Goal: Communication & Community: Answer question/provide support

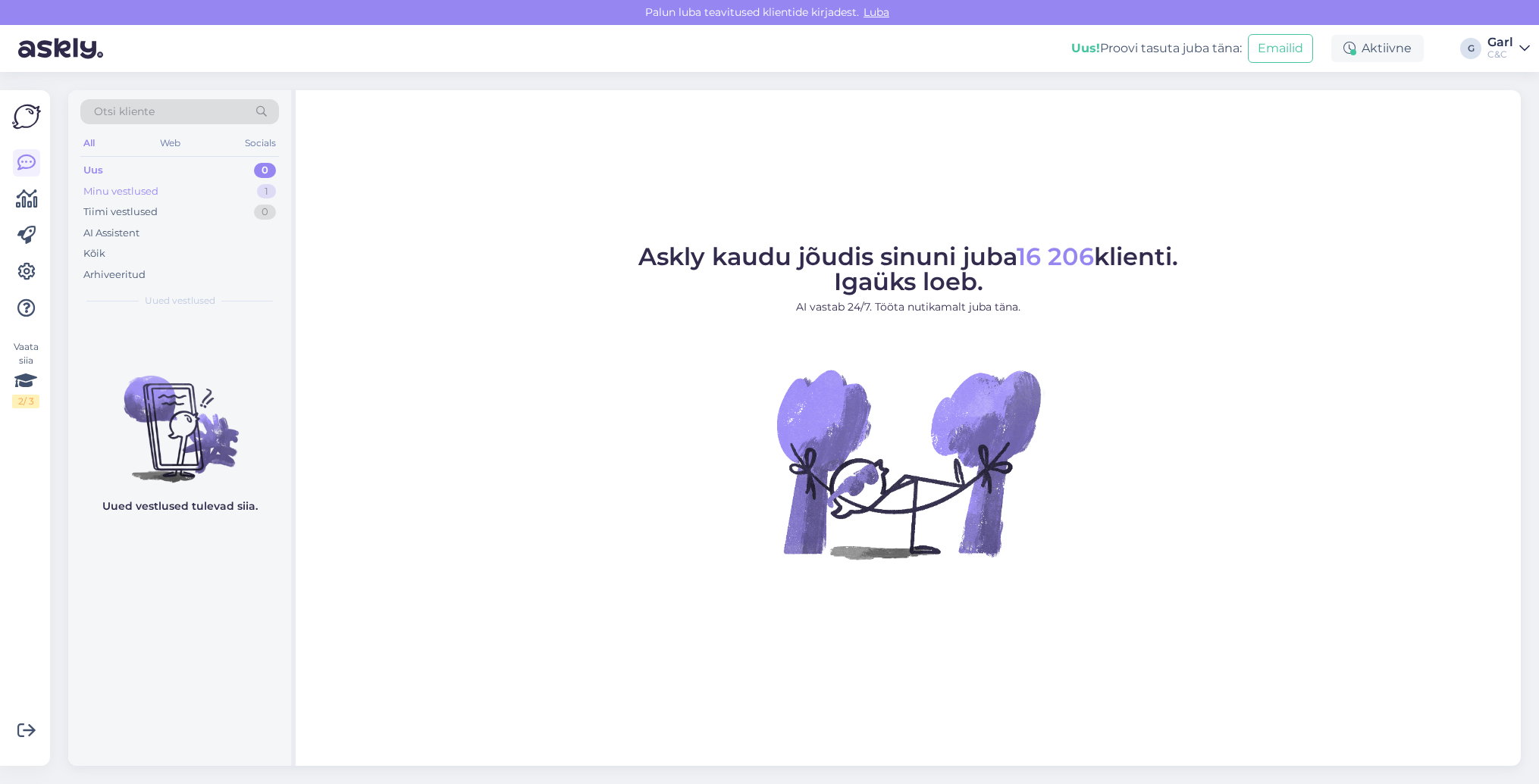
click at [176, 185] on div "Minu vestlused 1" at bounding box center [179, 192] width 199 height 21
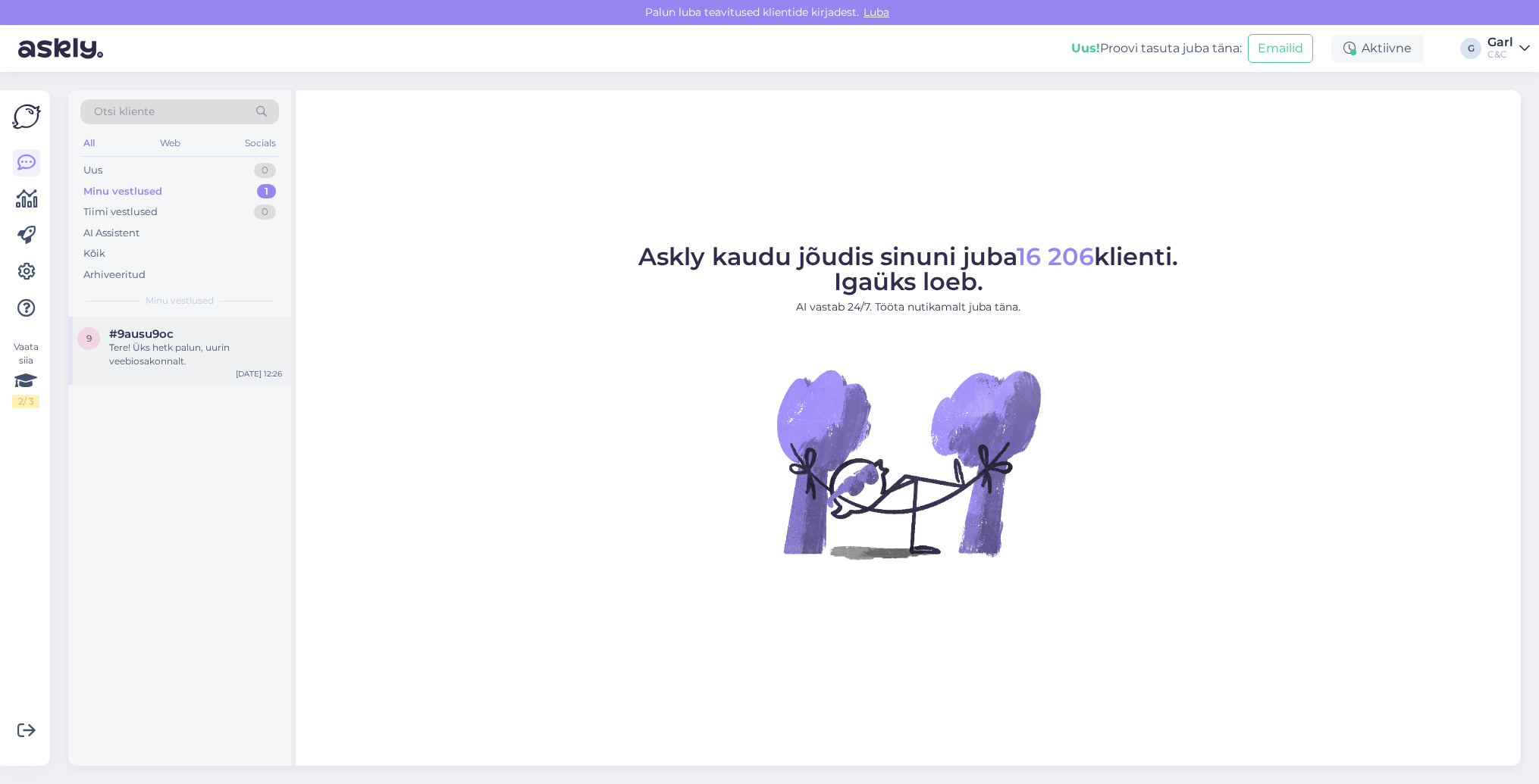
click at [182, 331] on div "#9ausu9oc" at bounding box center [195, 334] width 173 height 14
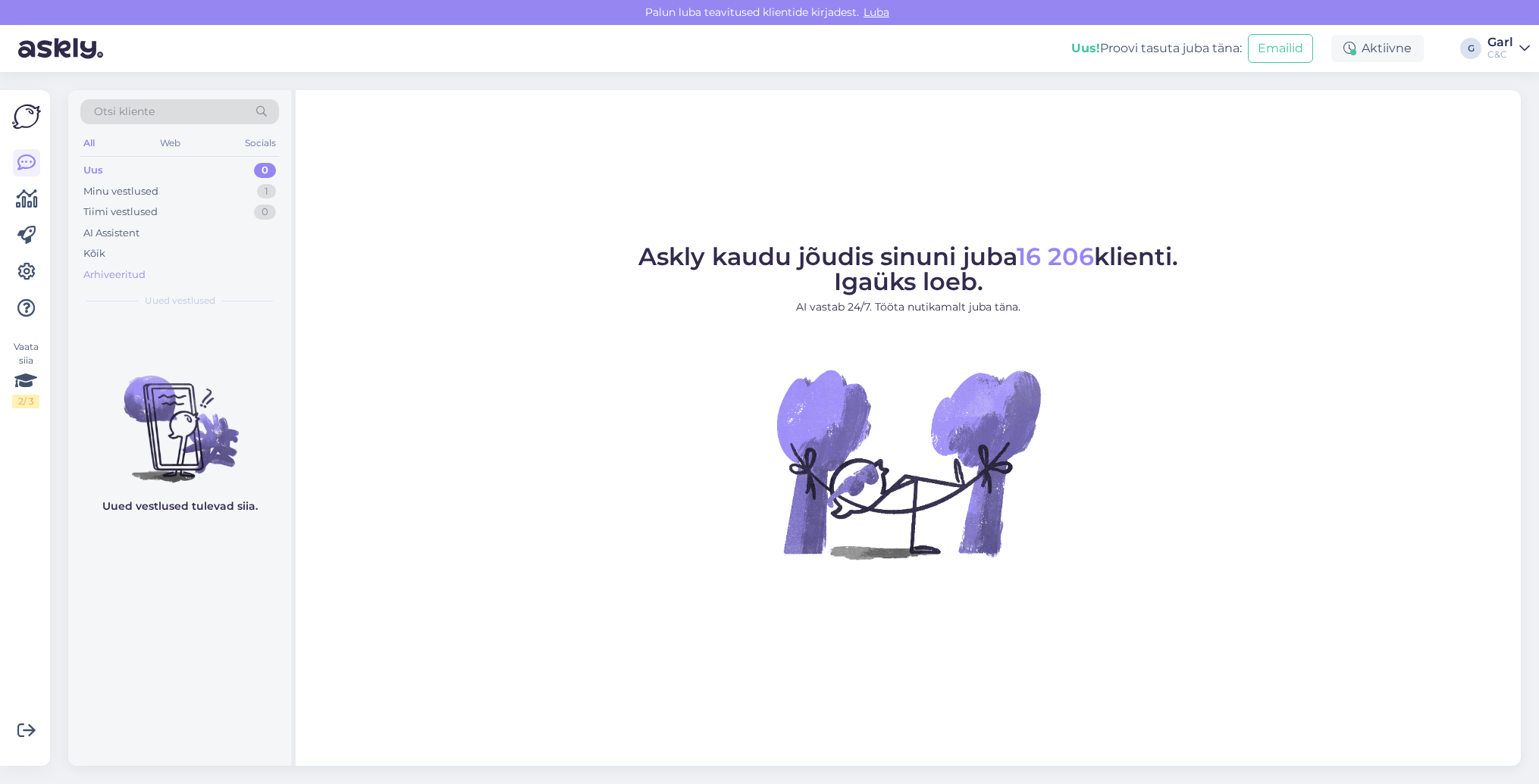
click at [173, 264] on div "Arhiveeritud" at bounding box center [179, 274] width 199 height 21
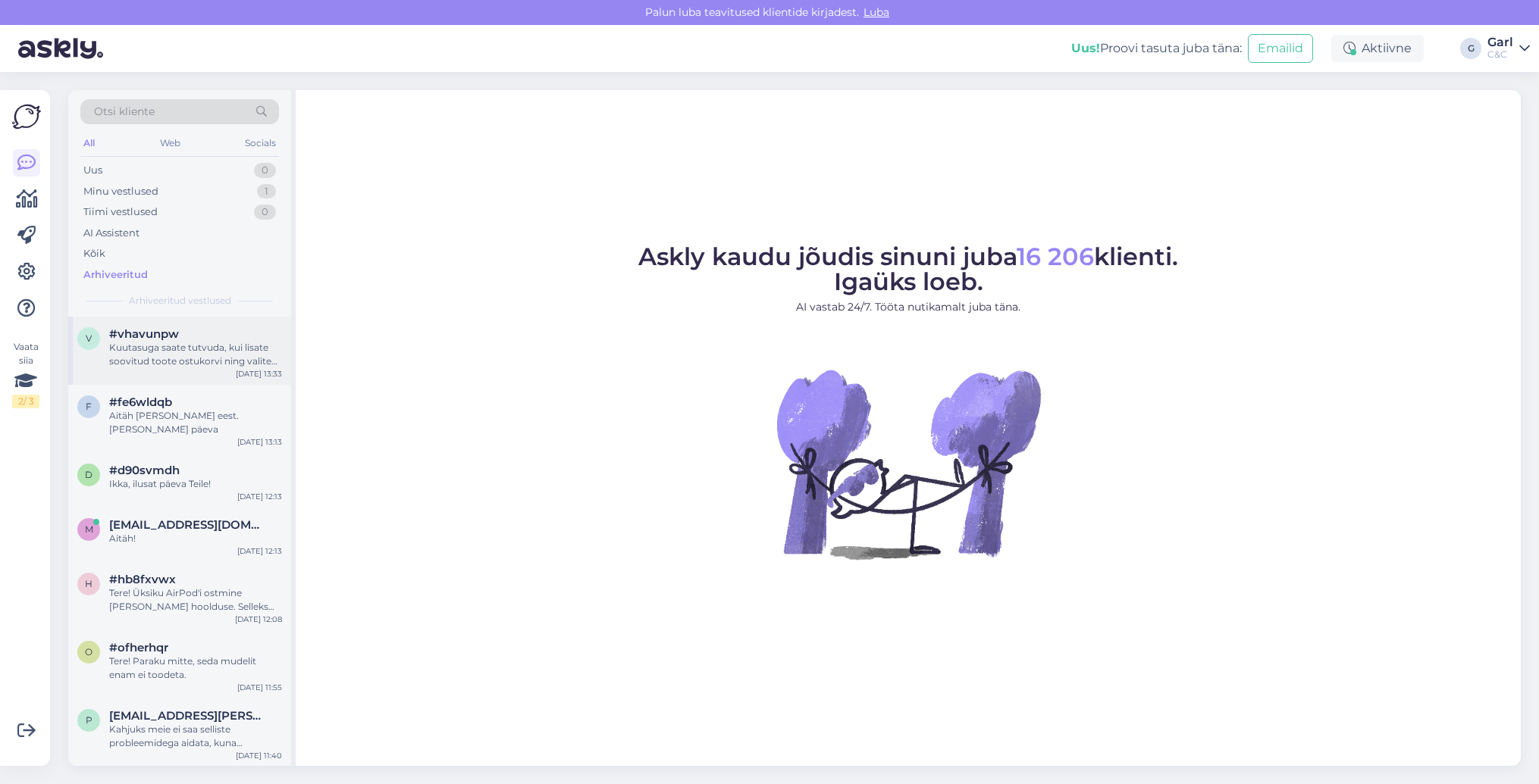
click at [176, 349] on div "Kuutasuga saate tutvuda, kui lisate soovitud toote ostukorvi ning valite C&C jä…" at bounding box center [195, 355] width 173 height 27
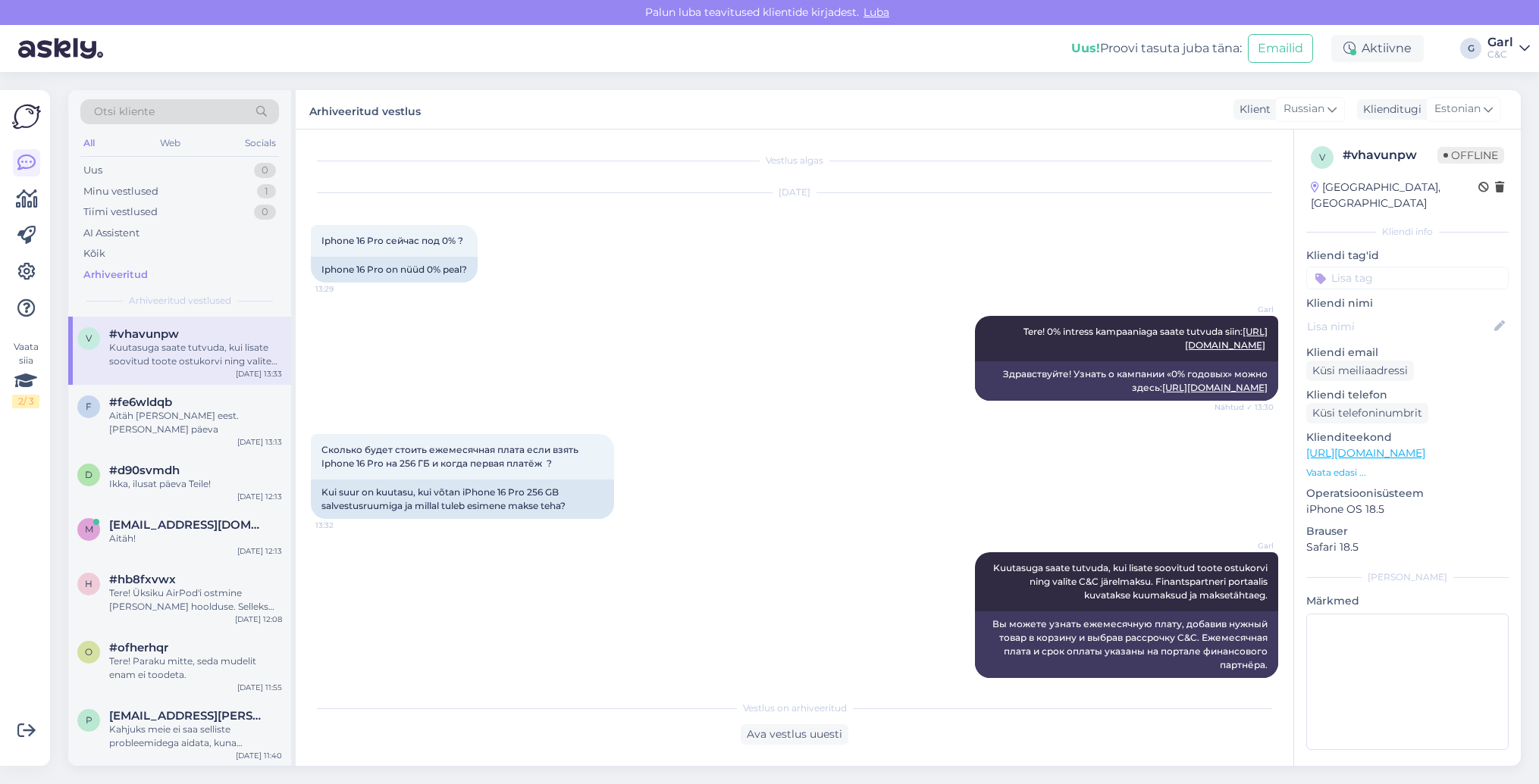
scroll to position [15, 0]
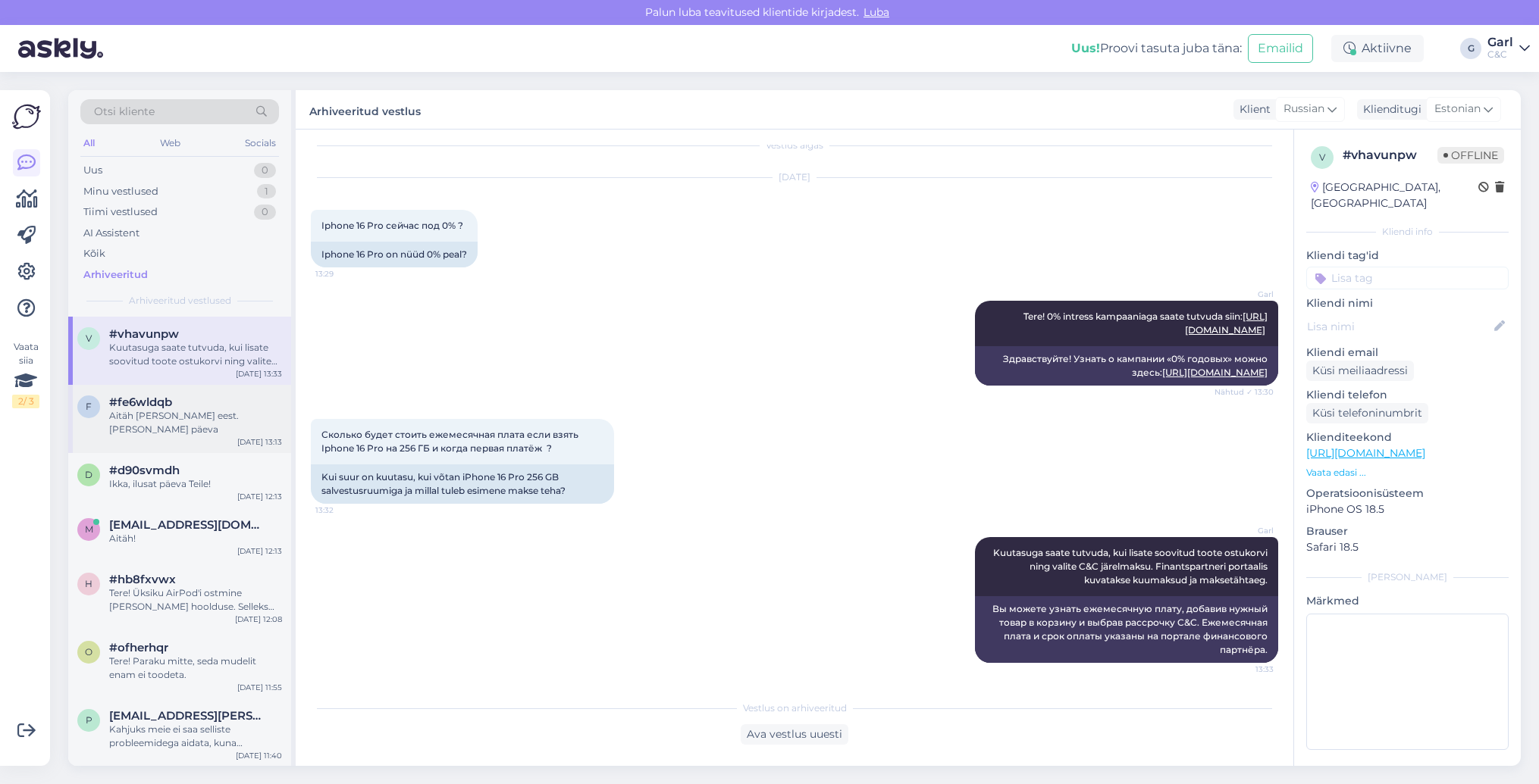
click at [223, 406] on div "#fe6wldqb" at bounding box center [195, 402] width 173 height 14
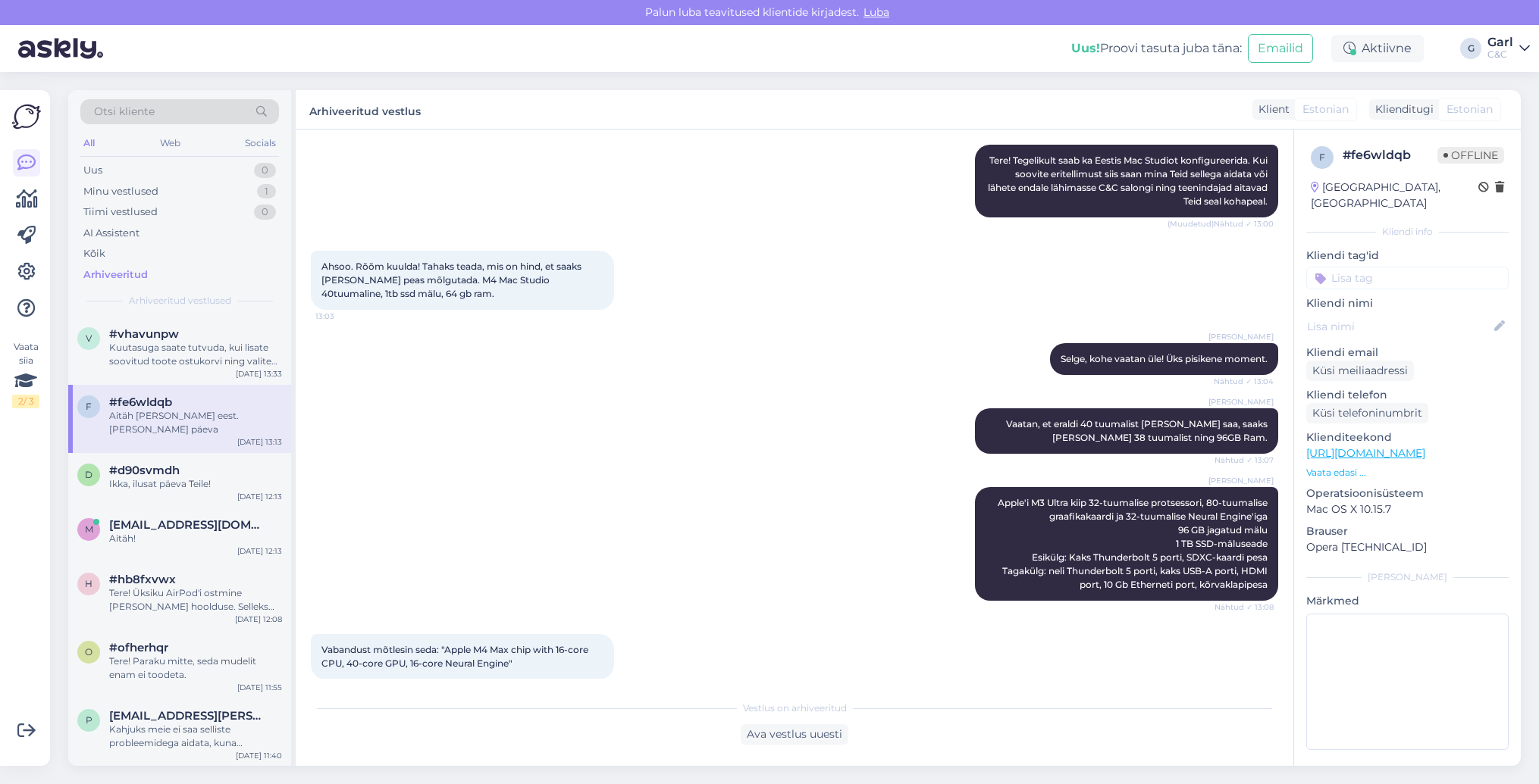
scroll to position [0, 0]
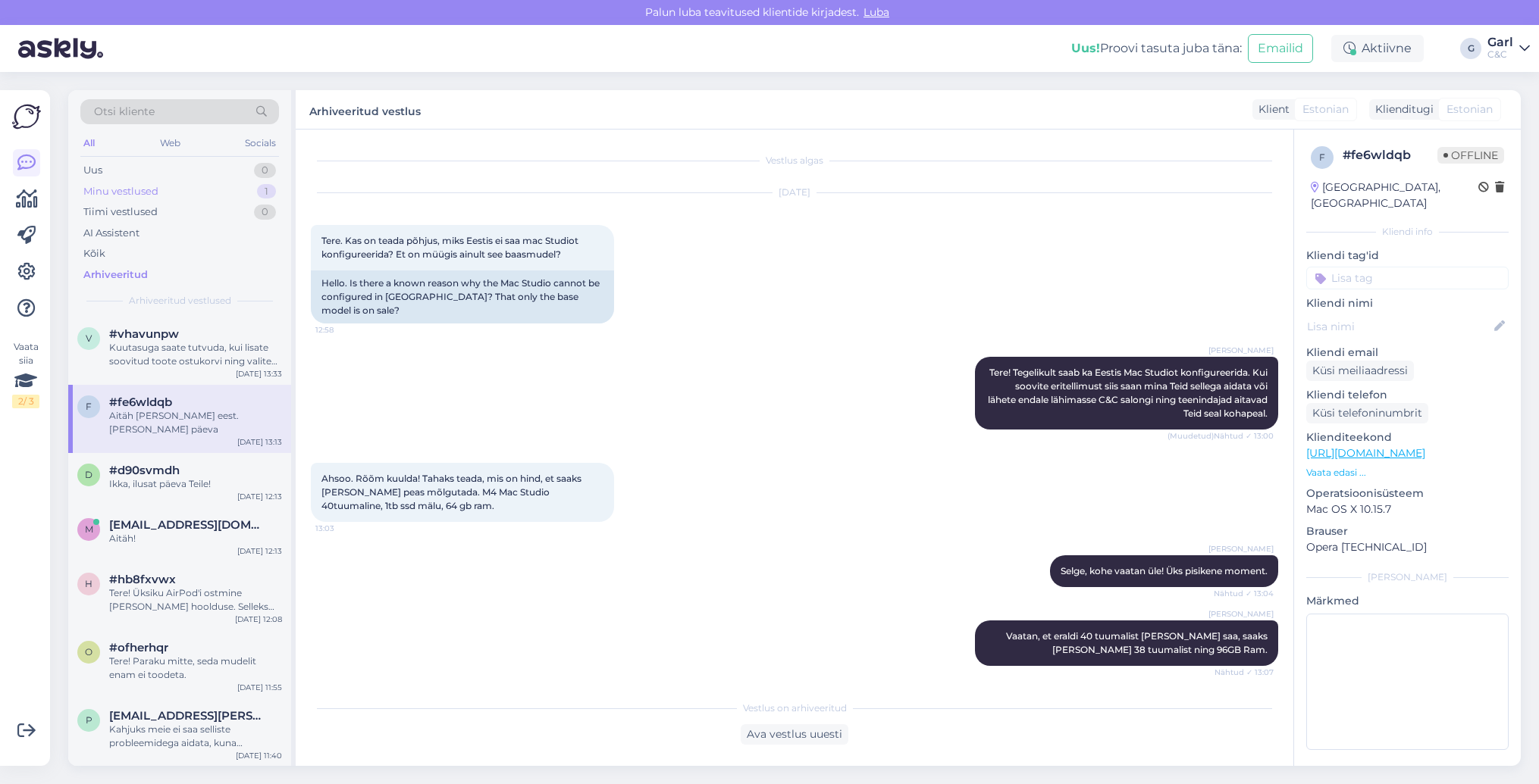
click at [257, 195] on div "Minu vestlused 1" at bounding box center [179, 192] width 199 height 21
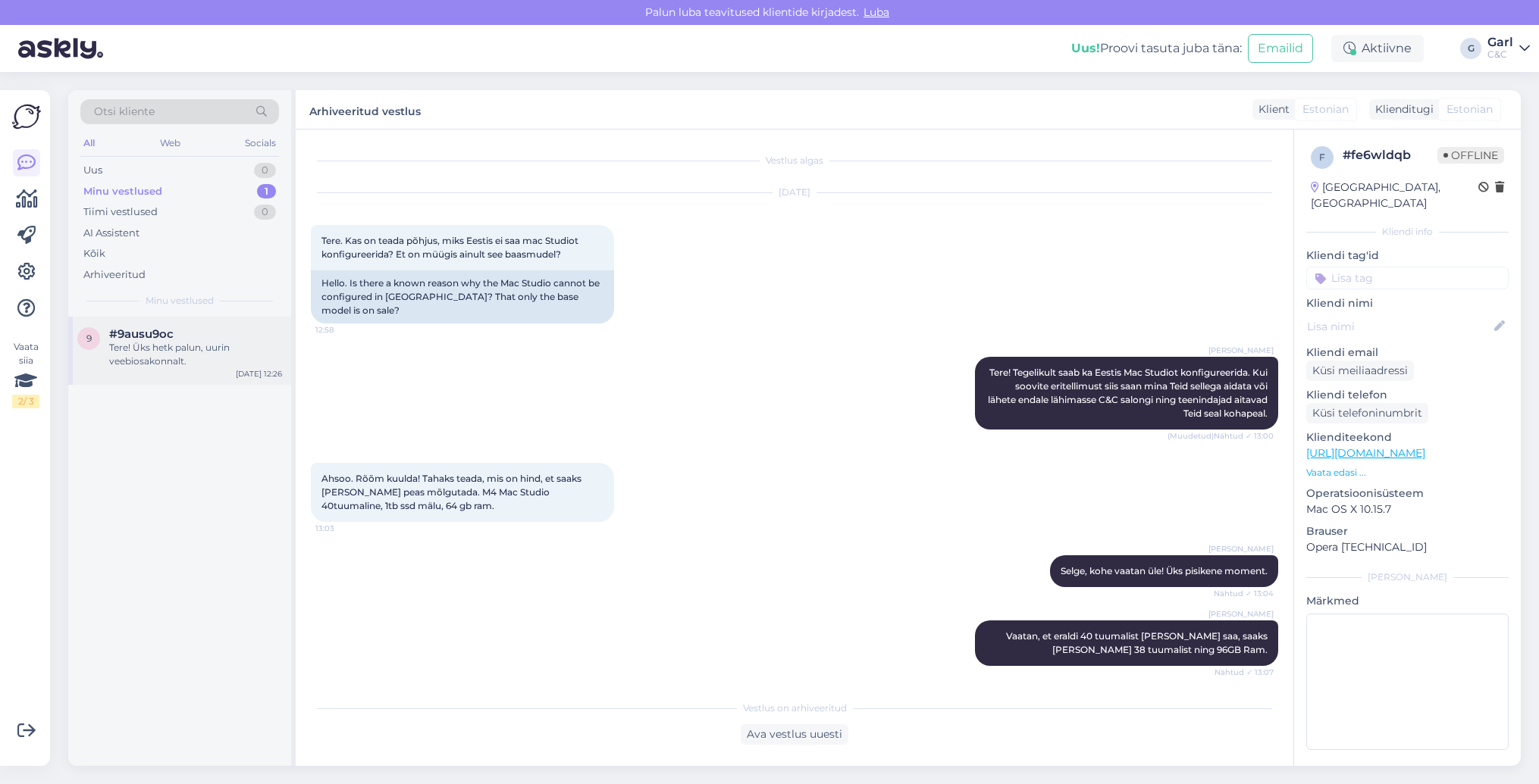
click at [247, 358] on div "Tere! Üks hetk palun, uurin veebiosakonnalt." at bounding box center [195, 355] width 173 height 27
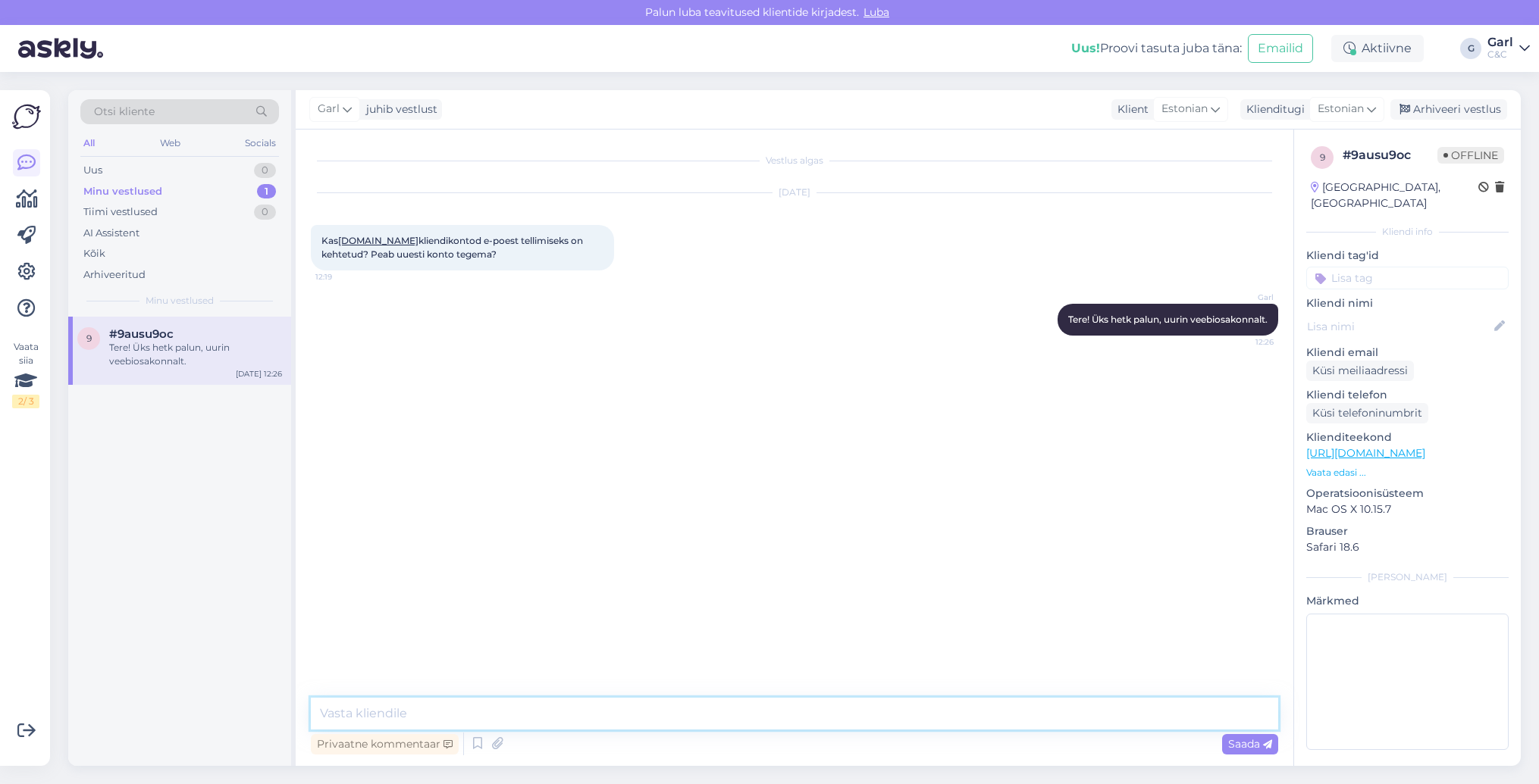
click at [622, 723] on textarea at bounding box center [795, 713] width 968 height 32
type textarea "[PERSON_NAME] veebiuuendusega tuleks siiski tõepoolest uus konto luua."
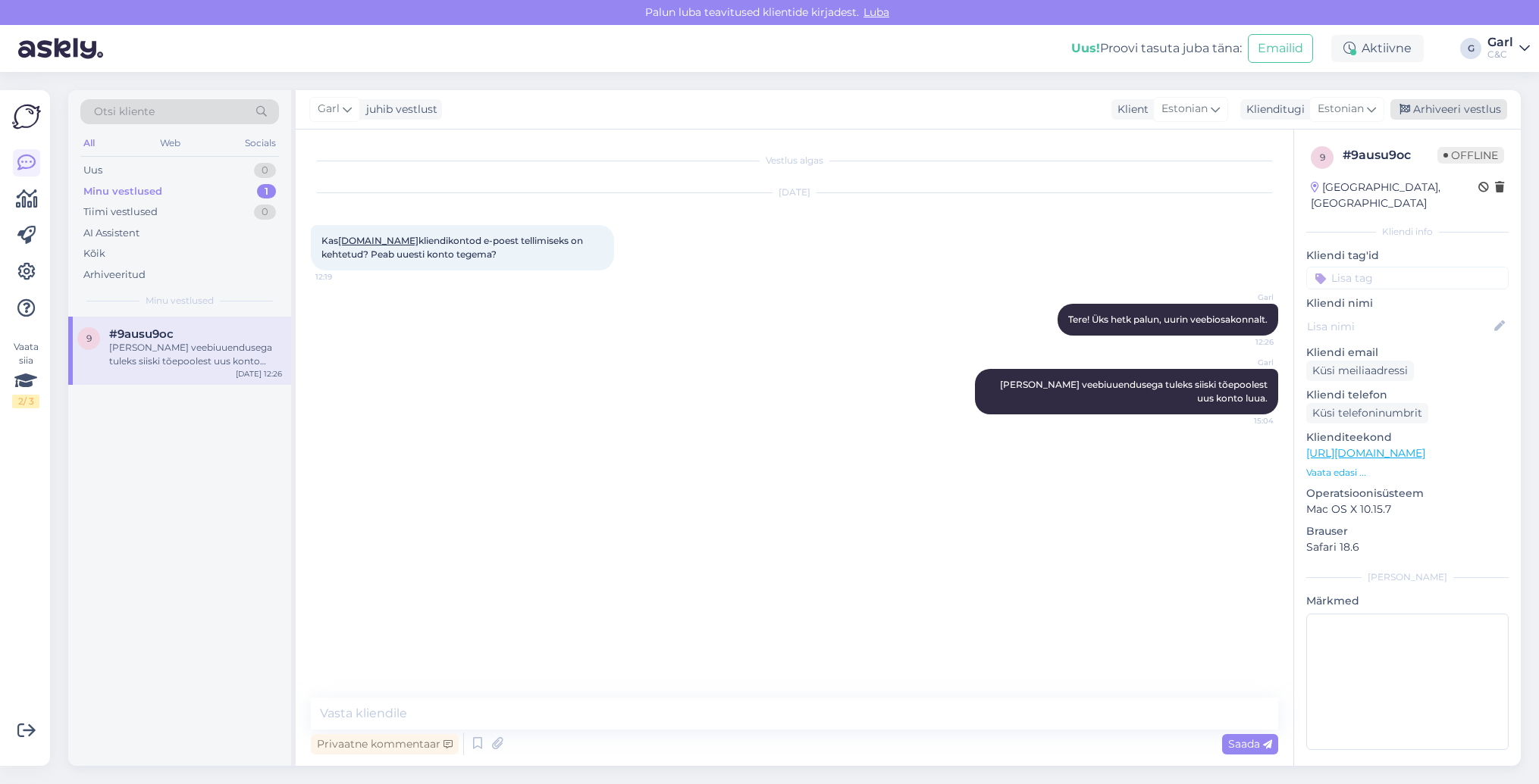
click at [1472, 101] on div "Arhiveeri vestlus" at bounding box center [1449, 109] width 117 height 20
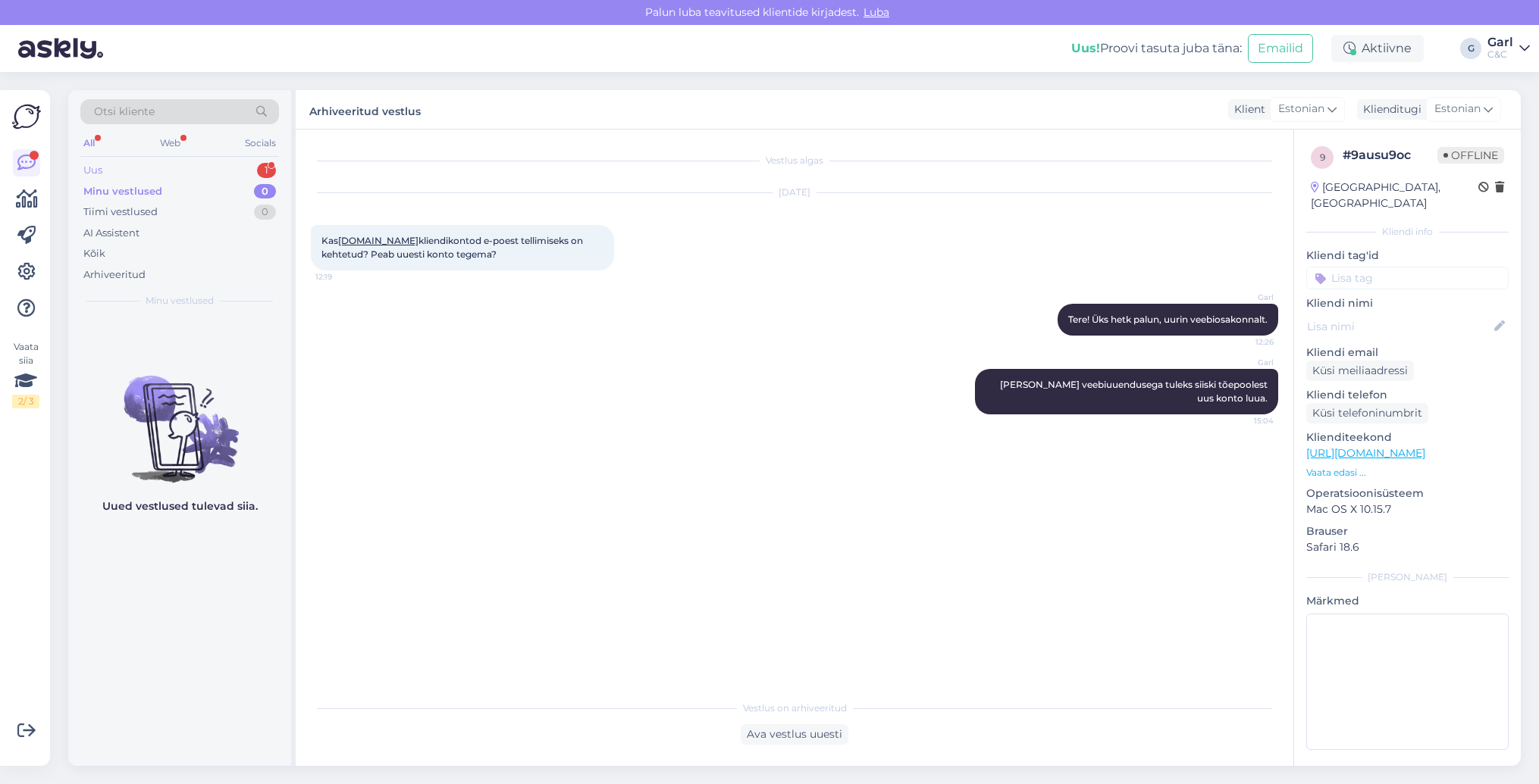
click at [246, 169] on div "Uus 1" at bounding box center [179, 170] width 199 height 21
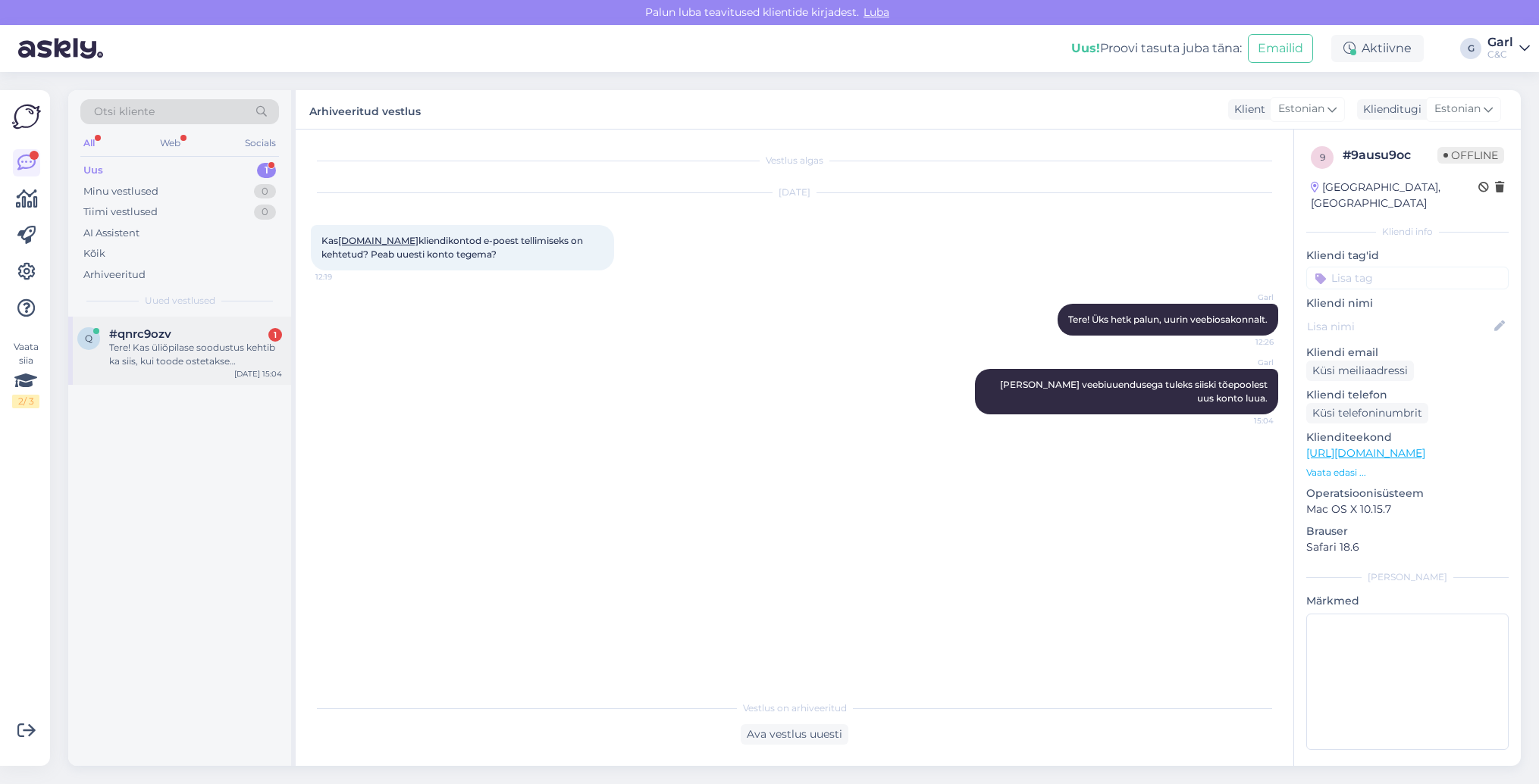
click at [201, 351] on div "Tere! Kas üliõpilase soodustus kehtib ka siis, kui toode ostetakse järelmaksuga…" at bounding box center [195, 355] width 173 height 27
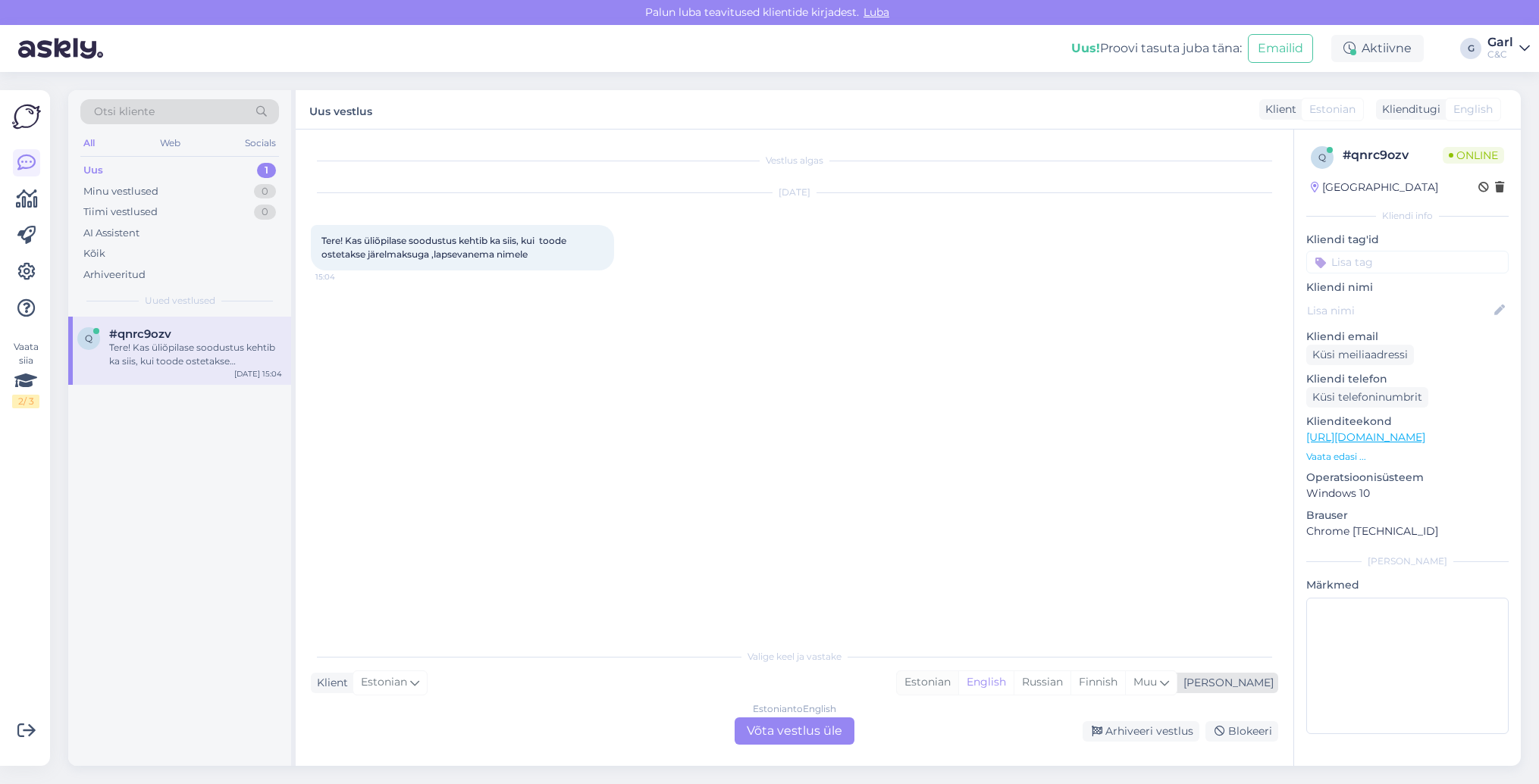
click at [958, 689] on div "Estonian" at bounding box center [928, 683] width 61 height 23
click at [824, 729] on div "Estonian to Estonian Võta vestlus üle" at bounding box center [795, 731] width 119 height 27
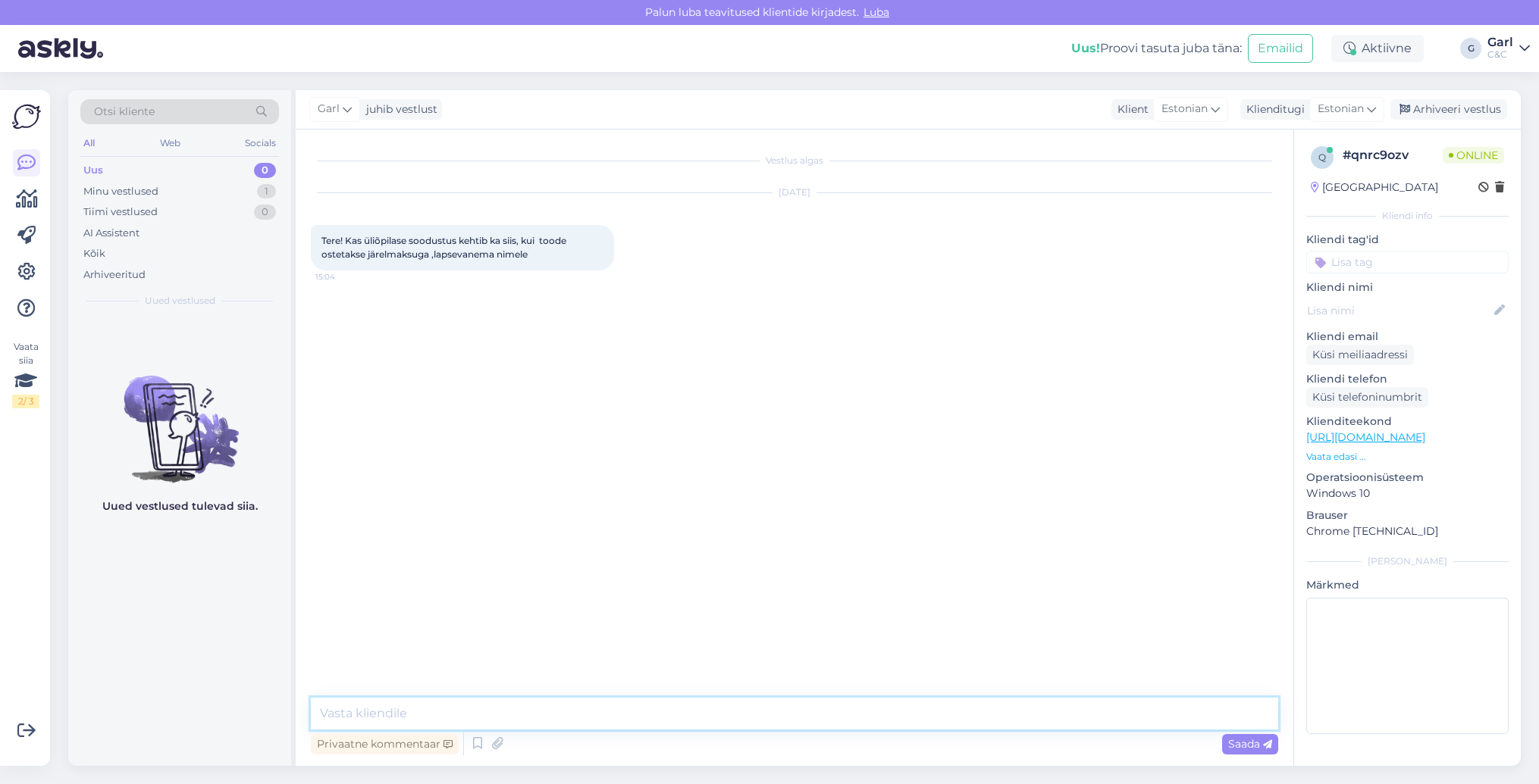
click at [824, 721] on textarea at bounding box center [795, 713] width 968 height 32
type textarea "Tere! Jah, kehtib ka sellisel juhul."
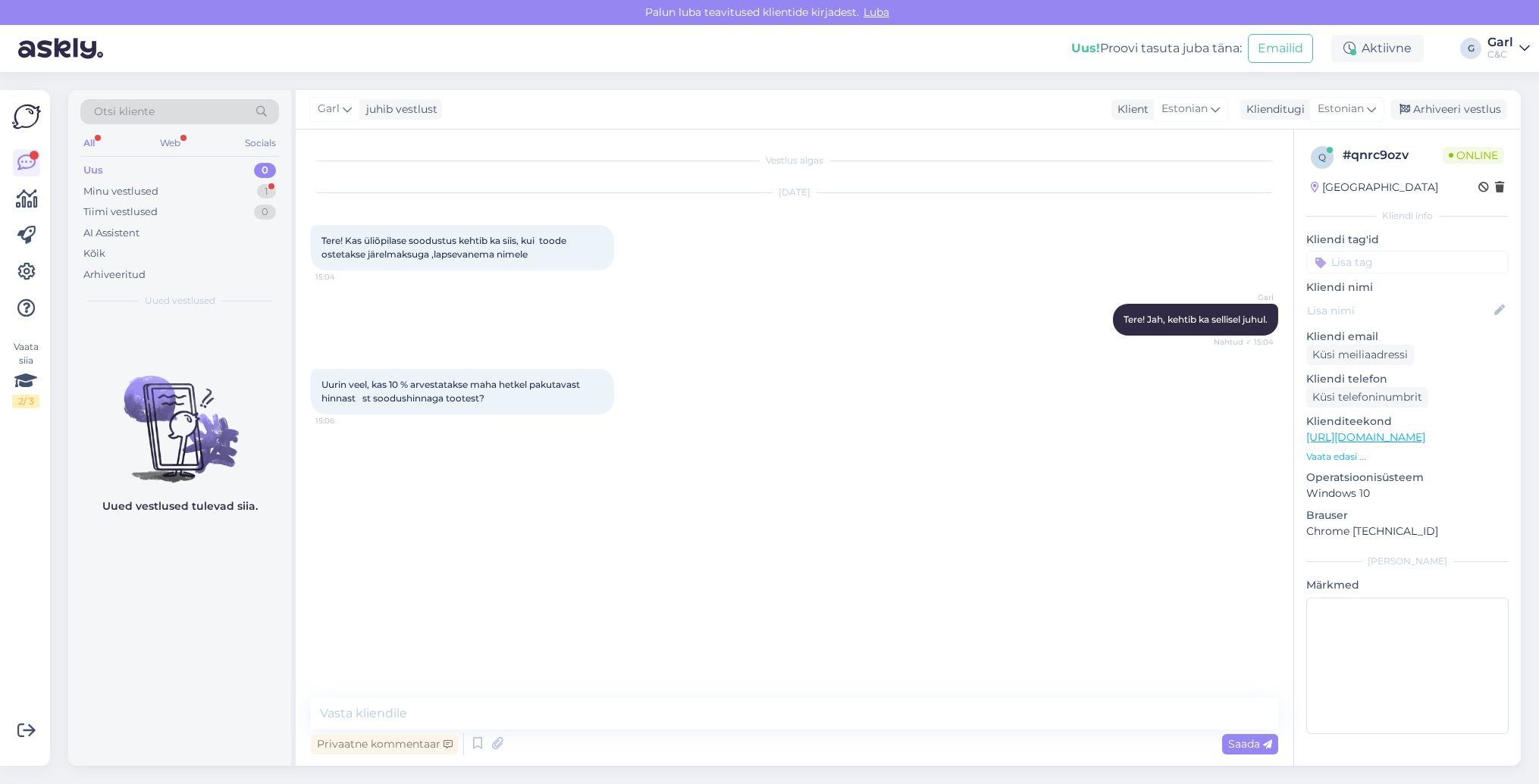
click at [567, 686] on div "Vestlus algas [DATE] Tere! Kas üliõpilase soodustus kehtib ka siis, kui toode o…" at bounding box center [795, 447] width 998 height 637
click at [560, 705] on textarea at bounding box center [795, 713] width 968 height 32
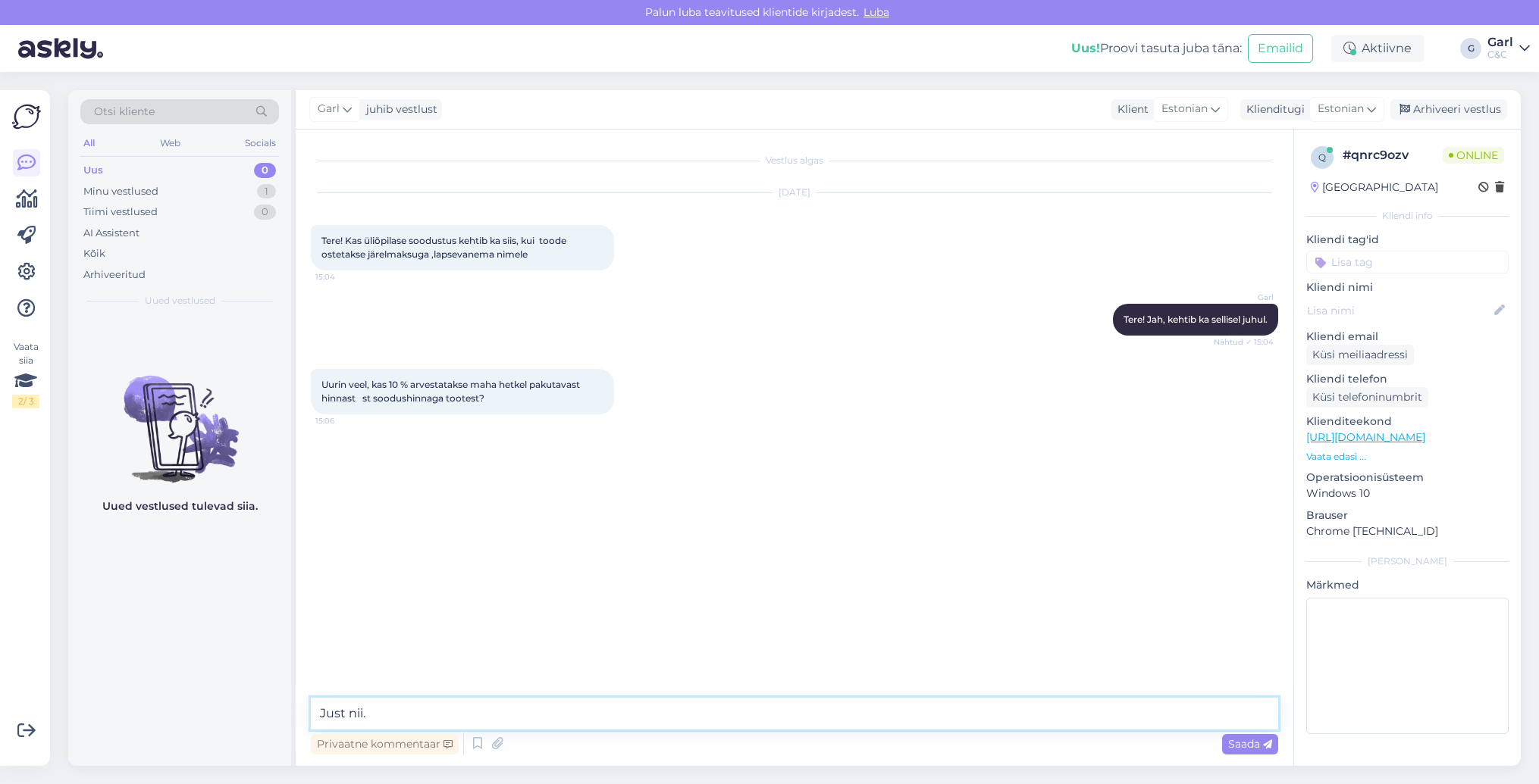
type textarea "Just nii."
click at [569, 708] on textarea at bounding box center [795, 713] width 968 height 32
type textarea "[PERSON_NAME], võtke heaks!"
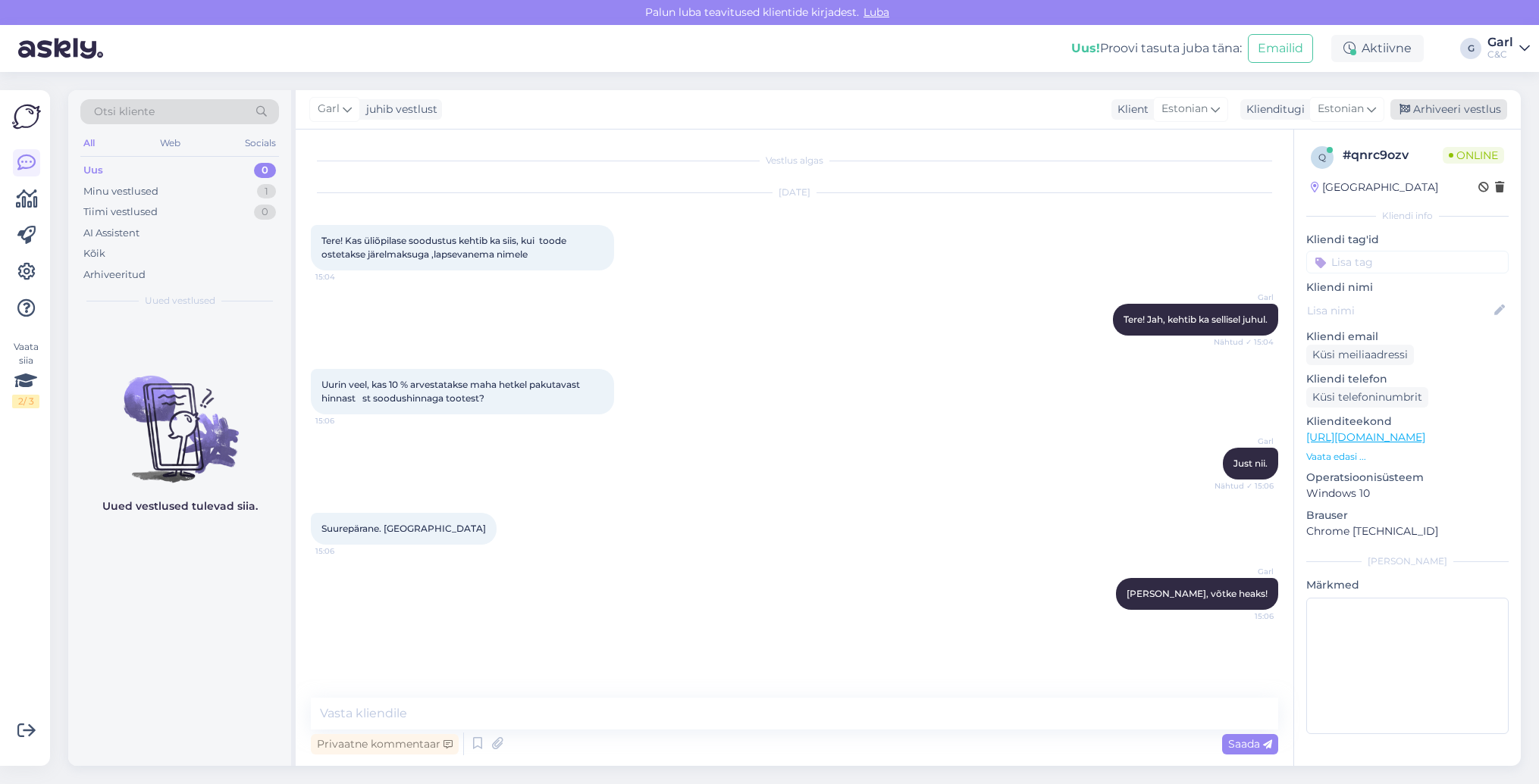
click at [1428, 102] on div "Arhiveeri vestlus" at bounding box center [1449, 109] width 117 height 20
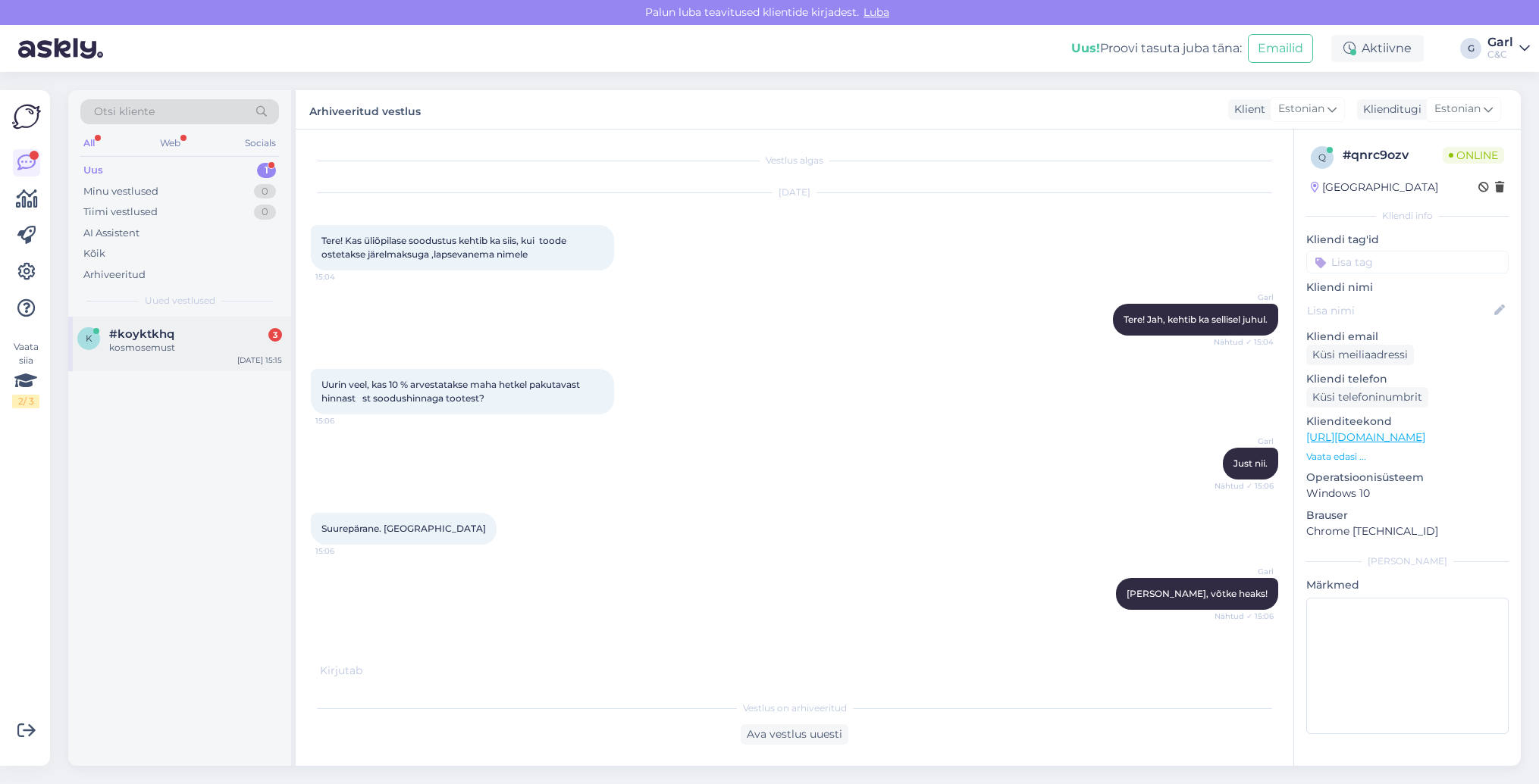
click at [201, 333] on div "#koyktkhq 3" at bounding box center [195, 334] width 173 height 14
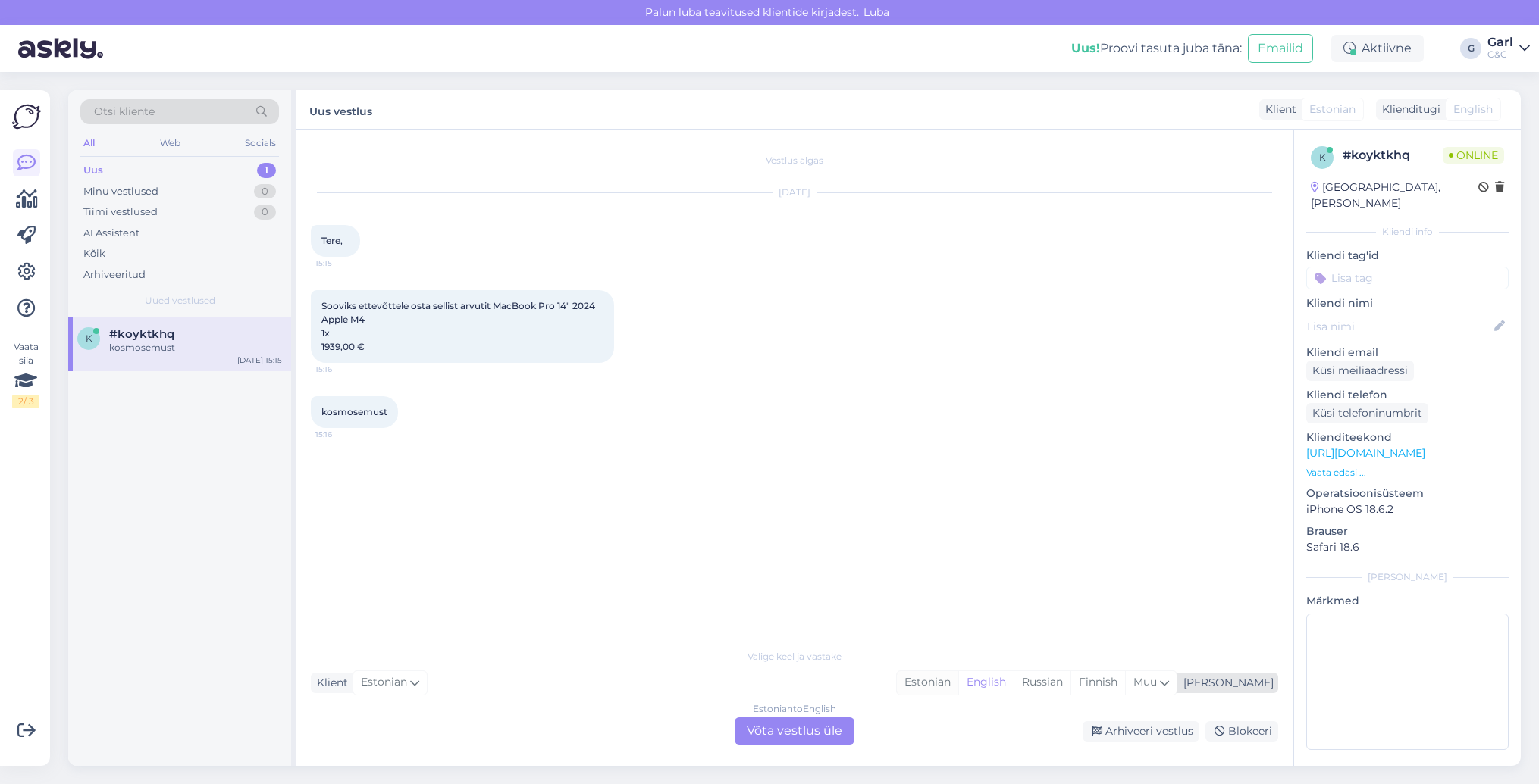
click at [958, 684] on div "Estonian" at bounding box center [928, 683] width 61 height 23
click at [820, 718] on div "Estonian to Estonian Võta vestlus üle" at bounding box center [795, 731] width 119 height 27
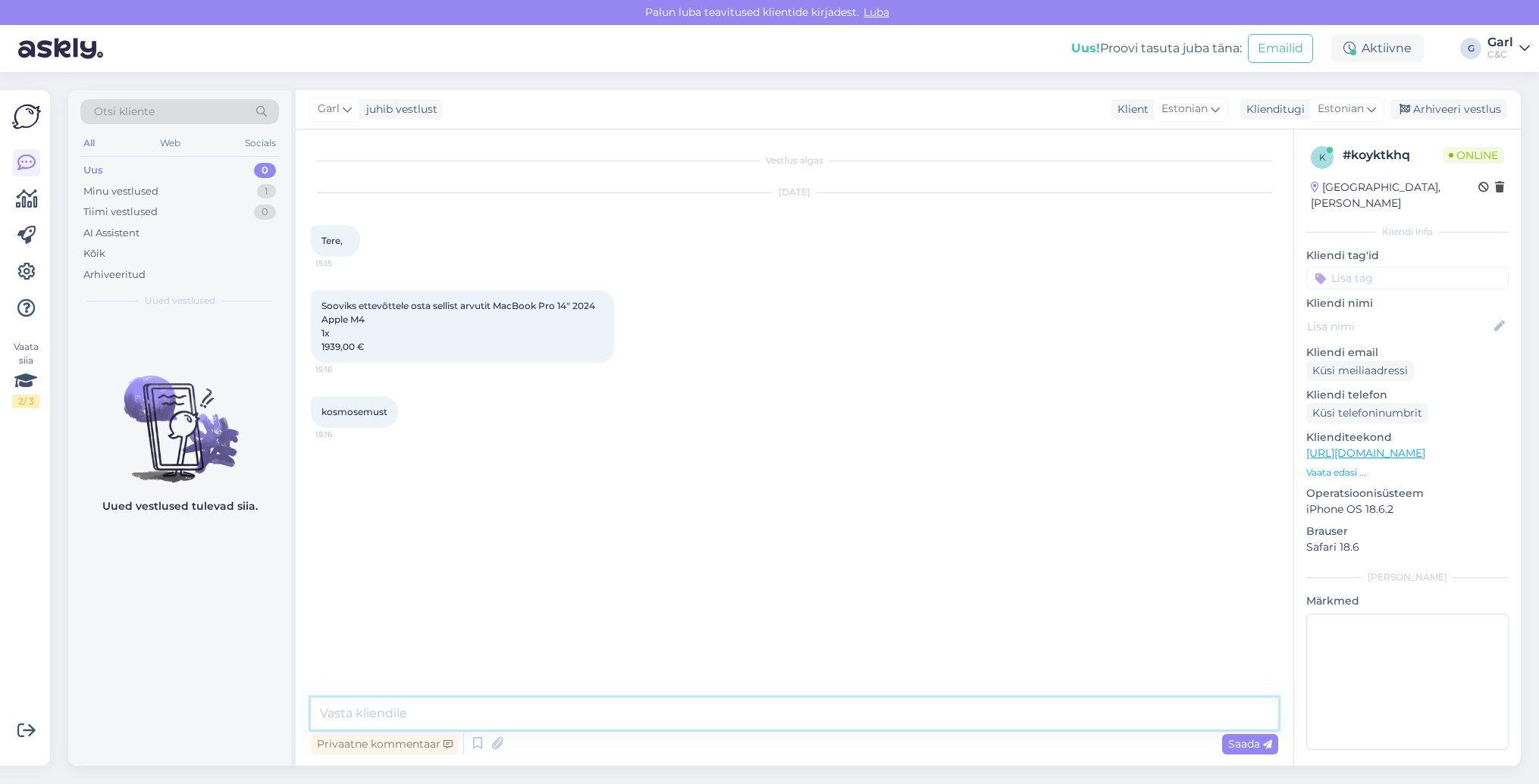
click at [820, 711] on textarea at bounding box center [795, 713] width 968 height 32
click at [641, 706] on textarea "Tere! Edastaksin Teie ostusoovi ärikliendi" at bounding box center [795, 713] width 968 height 32
type textarea "Tere! Edastaksin Teie ostusoovi ärikliendiosakonnale. Kuidas on ettevõtte nimi …"
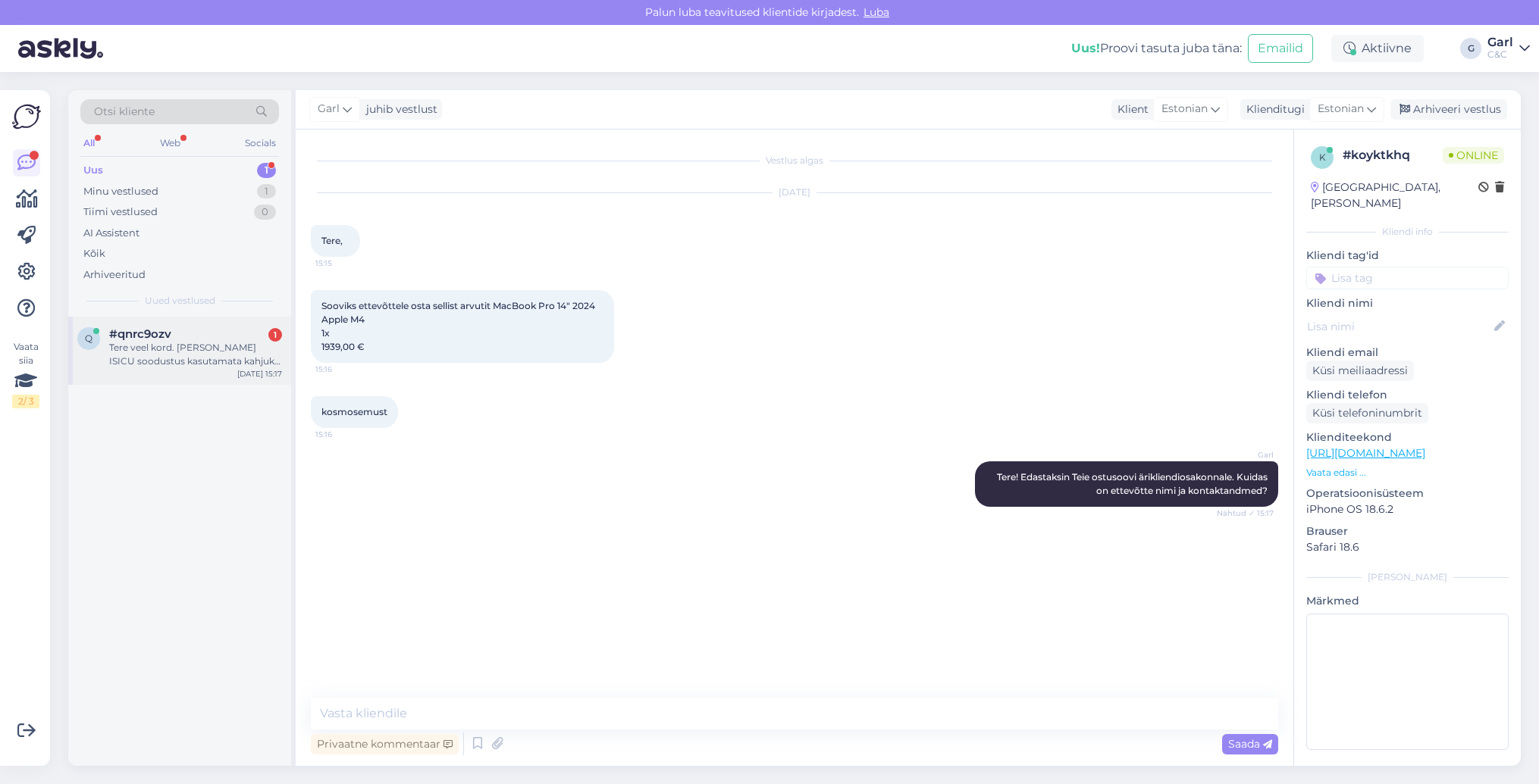
click at [182, 368] on div "q #qnrc9ozv 1 Tere veel kord. [PERSON_NAME] ISICU soodustus kasutamata kahjuks.…" at bounding box center [179, 351] width 223 height 68
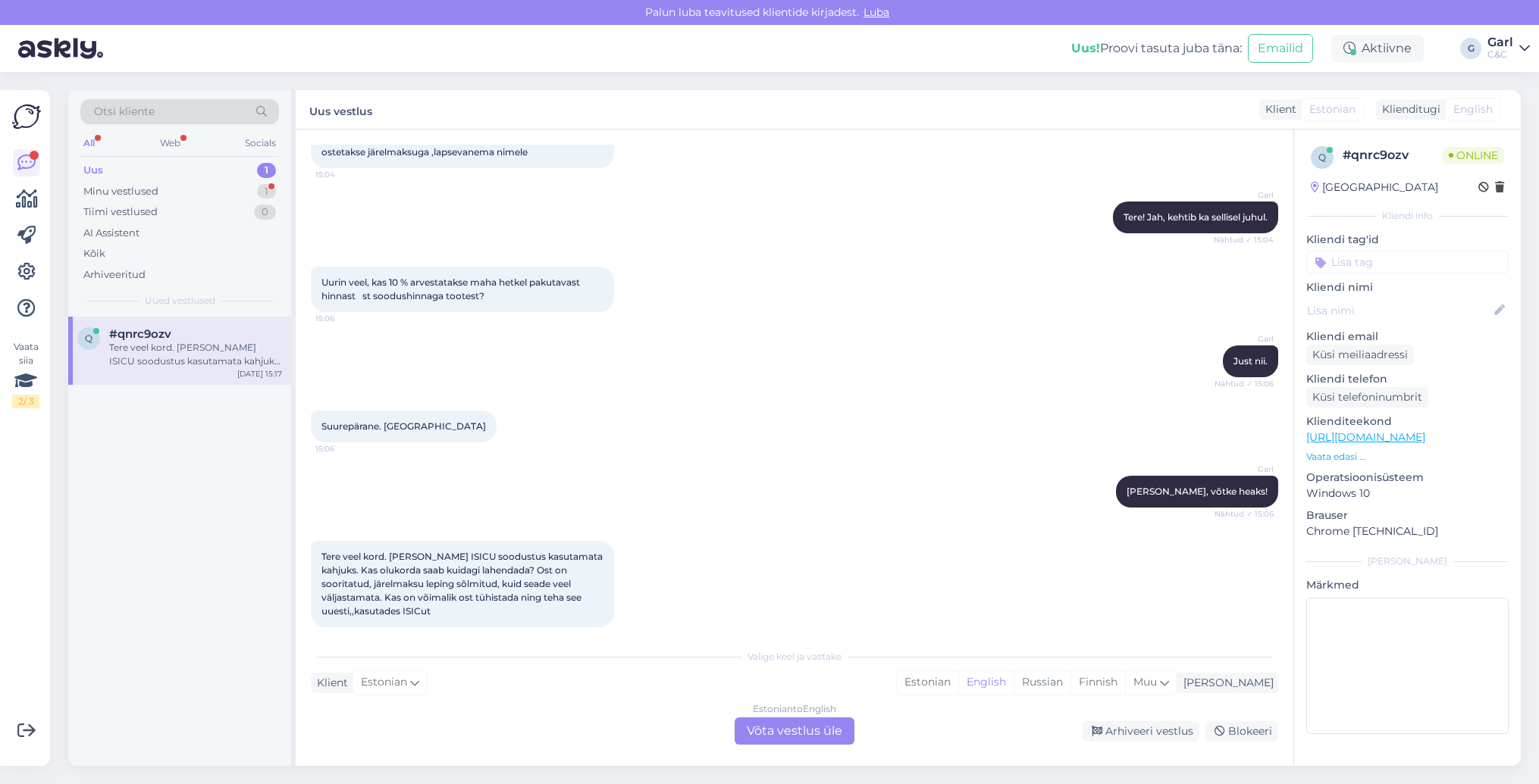
scroll to position [118, 0]
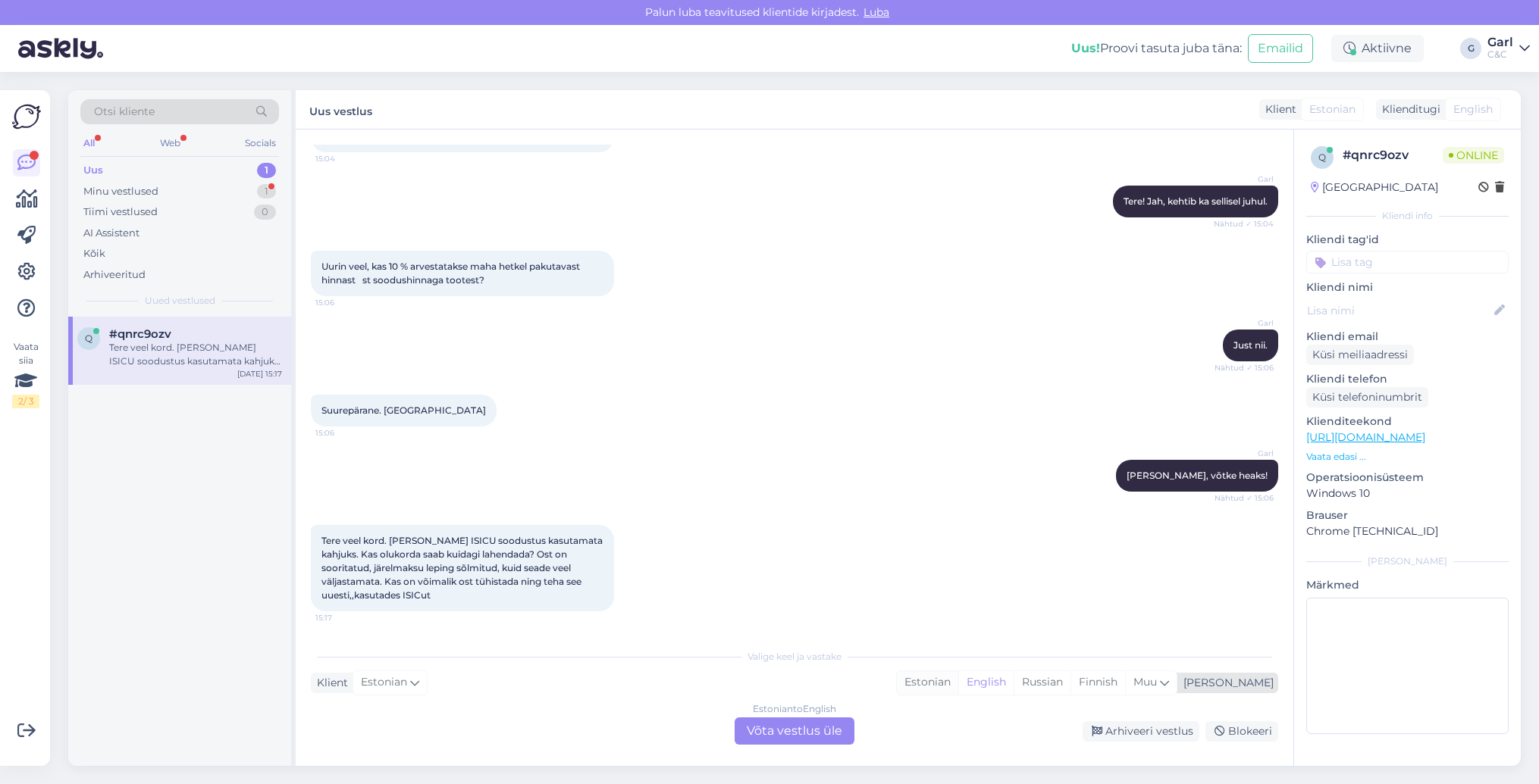
click at [958, 676] on div "Estonian" at bounding box center [928, 683] width 61 height 23
click at [823, 735] on div "Estonian to Estonian Võta vestlus üle" at bounding box center [795, 731] width 119 height 27
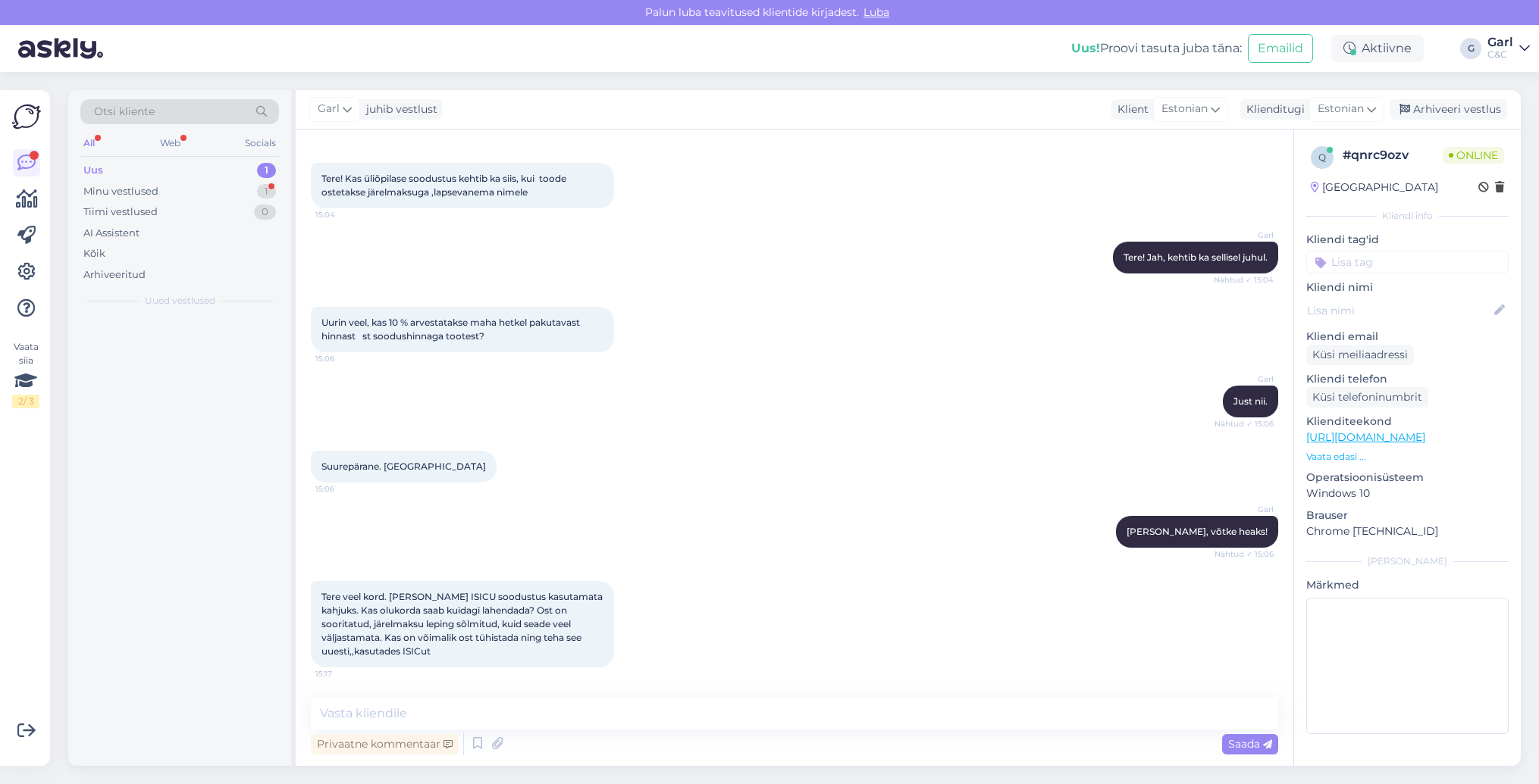
scroll to position [61, 0]
click at [818, 725] on textarea at bounding box center [795, 713] width 968 height 32
type textarea "S"
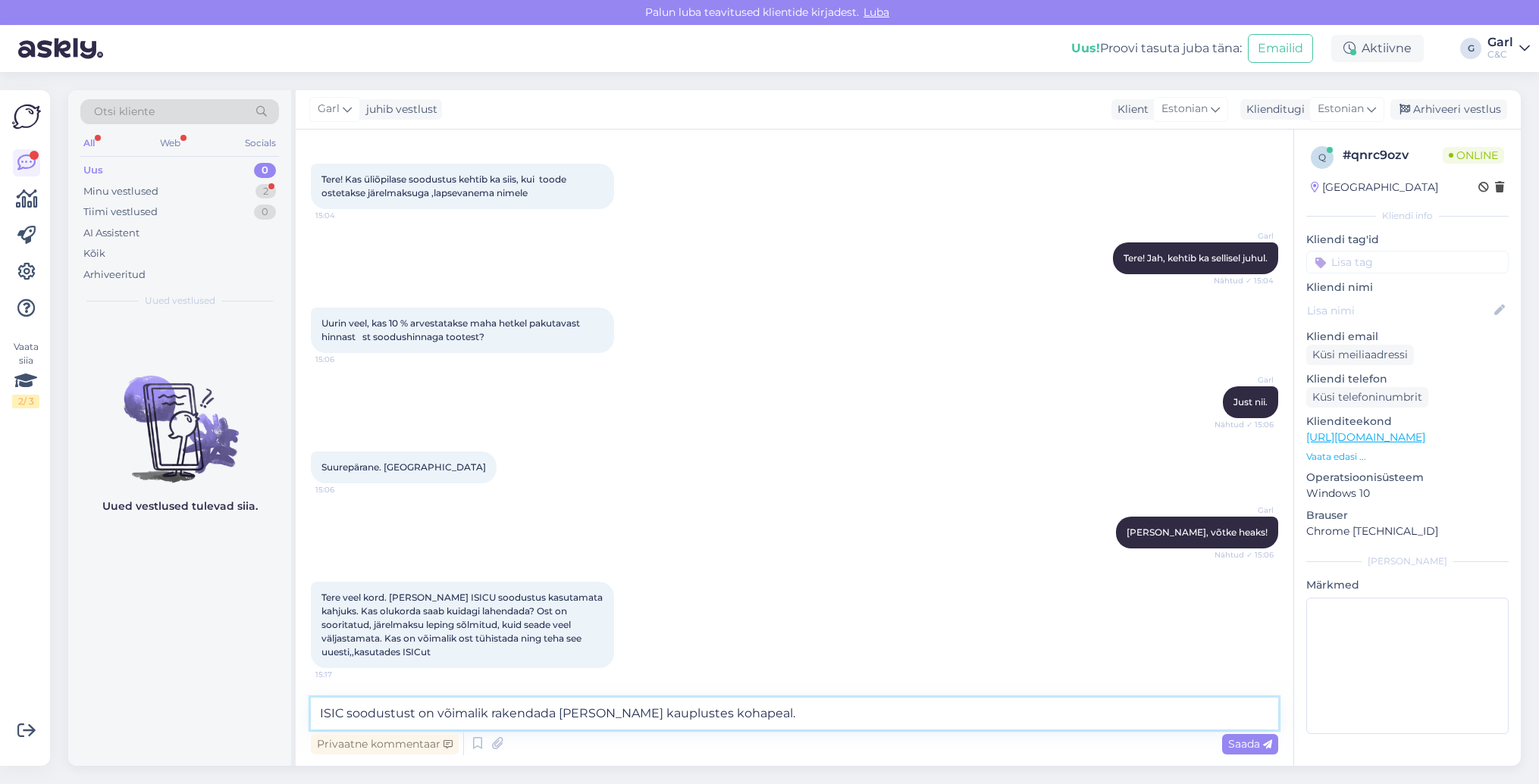
type textarea "ISIC soodustust on võimalik rakendada [PERSON_NAME] kauplustes kohapeal."
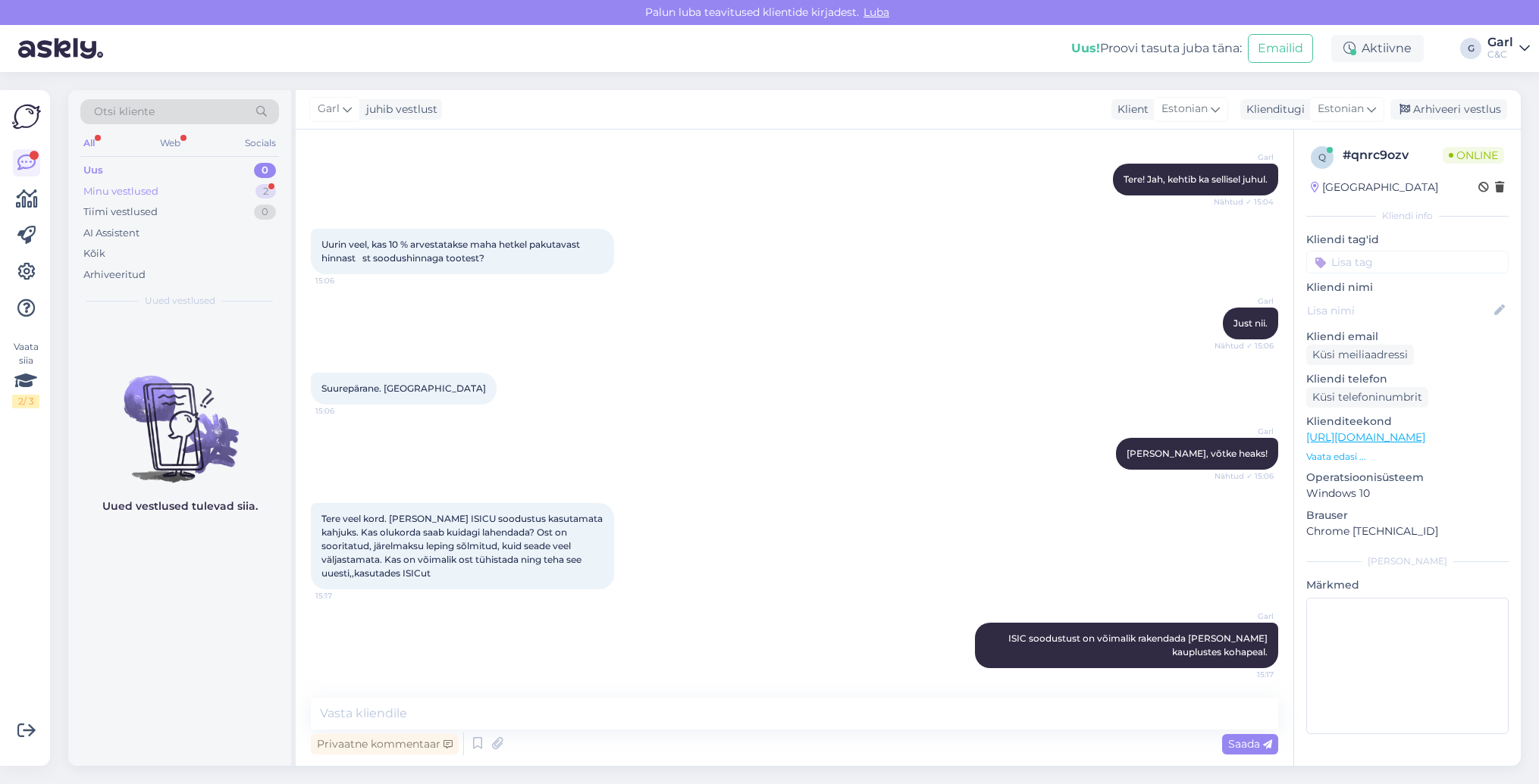
click at [245, 190] on div "Minu vestlused 2" at bounding box center [179, 192] width 199 height 21
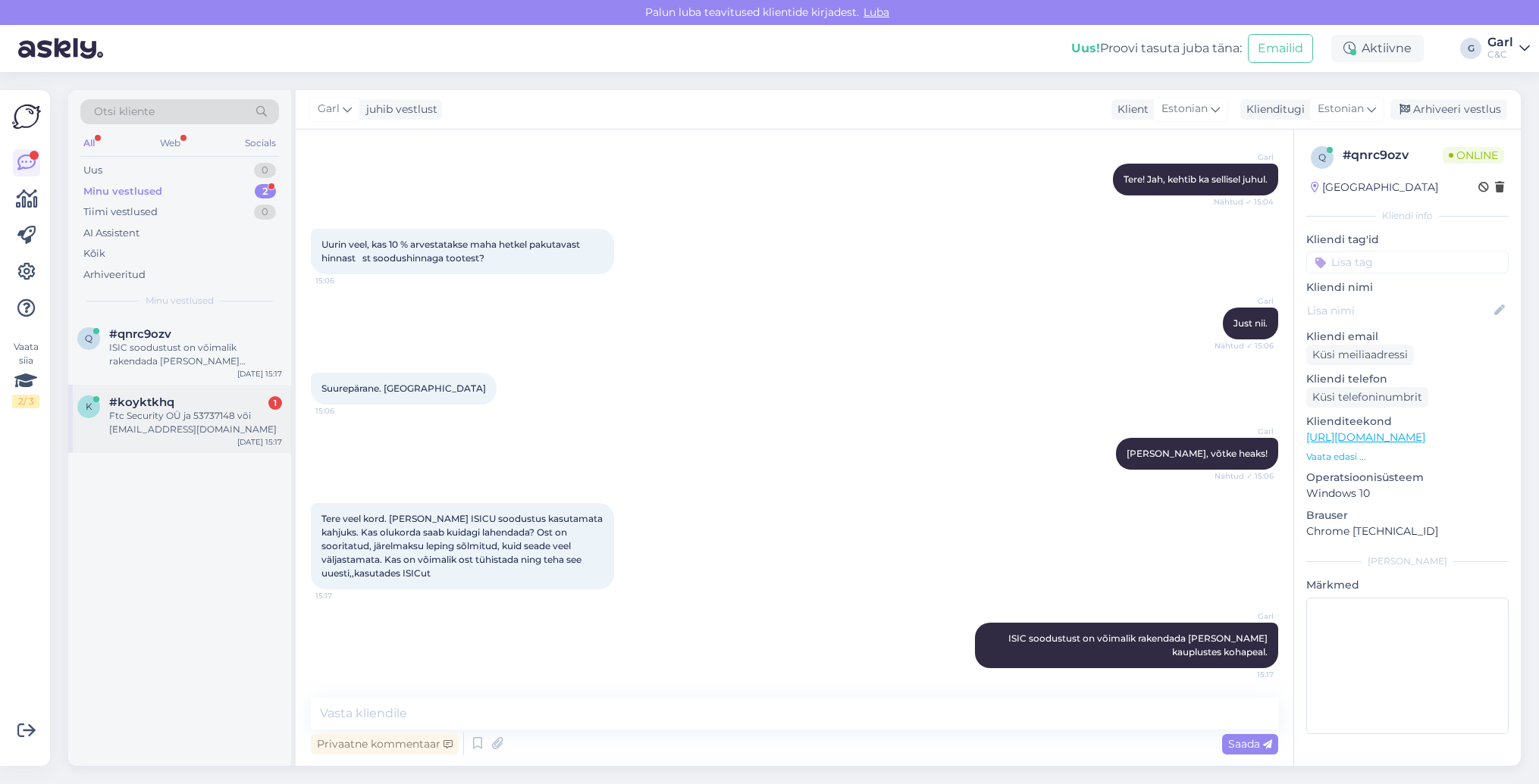
click at [194, 402] on div "#koyktkhq 1" at bounding box center [195, 402] width 173 height 14
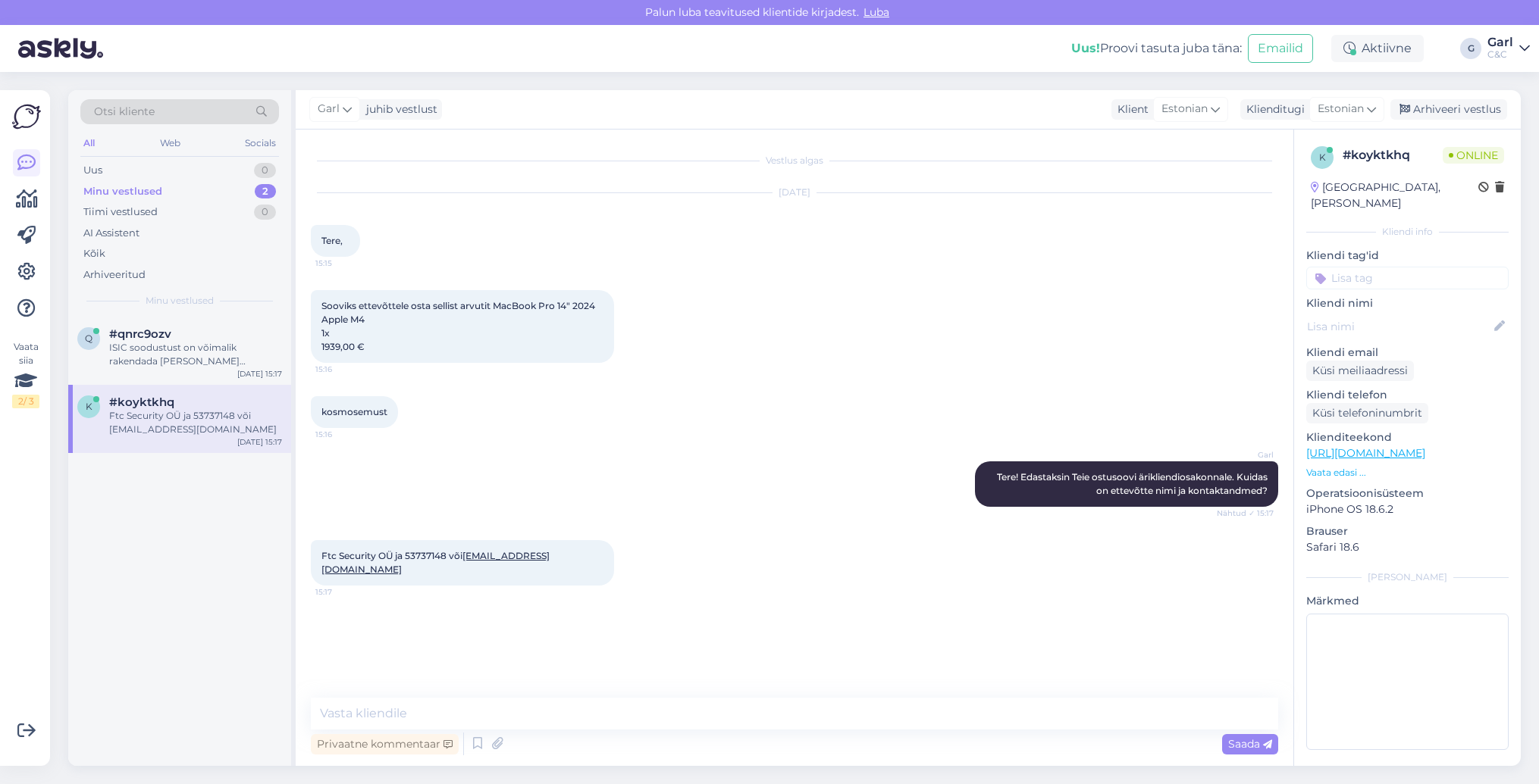
click at [318, 306] on div "Sooviks ettevõttele osta sellist arvutit MacBook Pro 14" 2024 Apple M4 1x 1939,…" at bounding box center [463, 326] width 304 height 72
click at [510, 735] on div "Privaatne kommentaar Saada" at bounding box center [795, 744] width 968 height 29
click at [517, 721] on textarea at bounding box center [795, 713] width 968 height 32
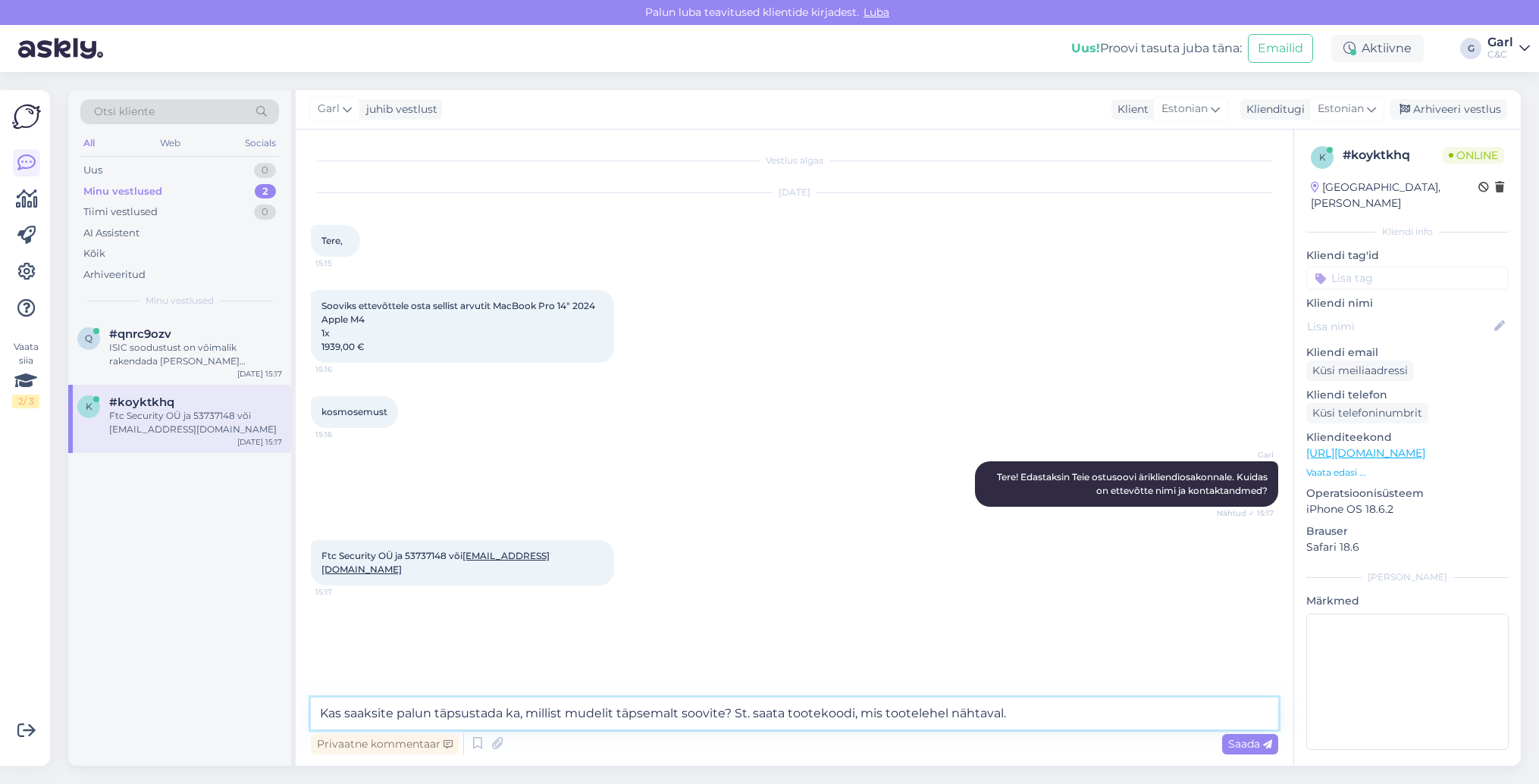
type textarea "Kas saaksite palun täpsustada ka, millist mudelit täpsemalt soovite? St. saata …"
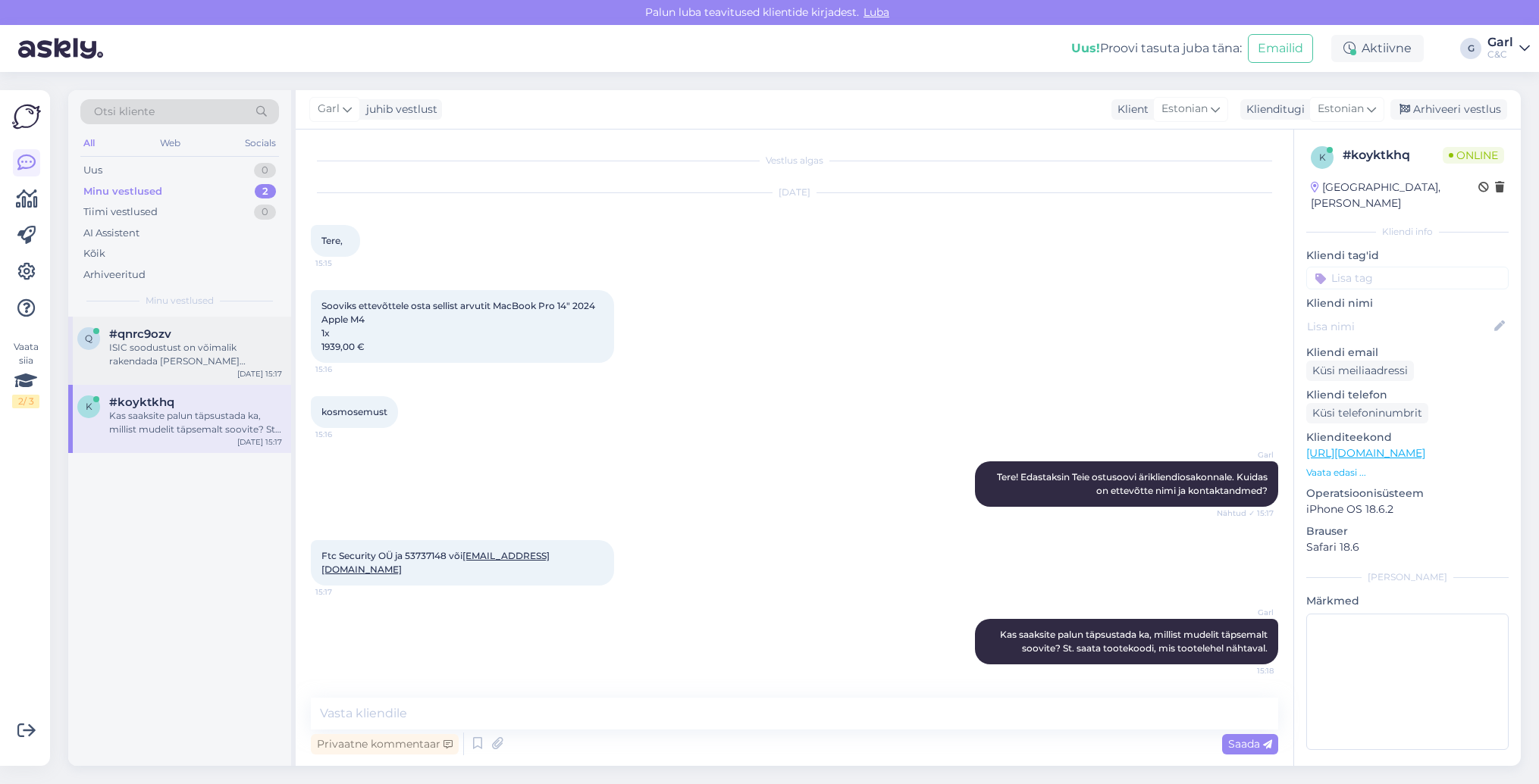
click at [141, 321] on div "q #qnrc9ozv ISIC soodustust on võimalik rakendada [PERSON_NAME] kauplustes koha…" at bounding box center [179, 351] width 223 height 68
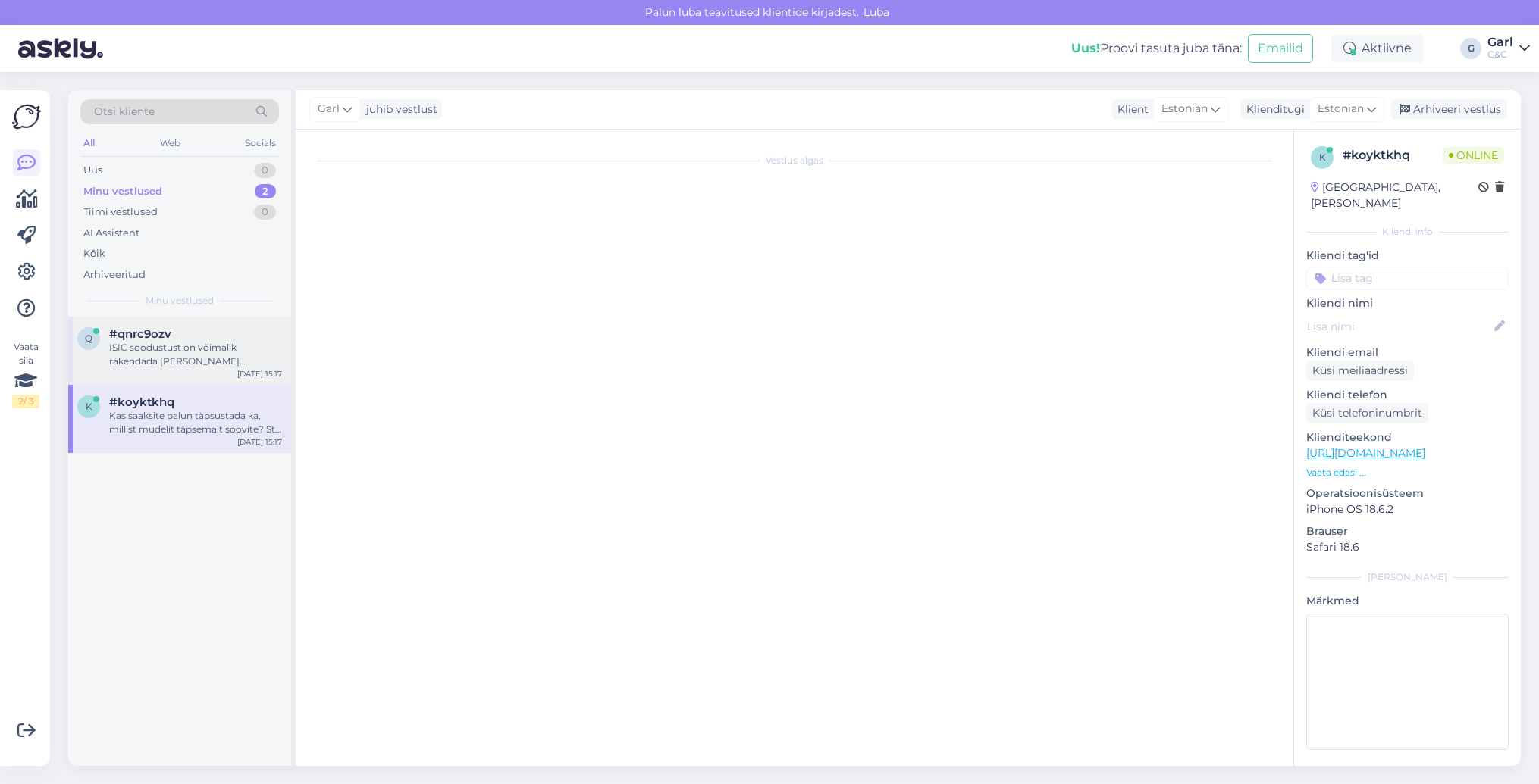
scroll to position [140, 0]
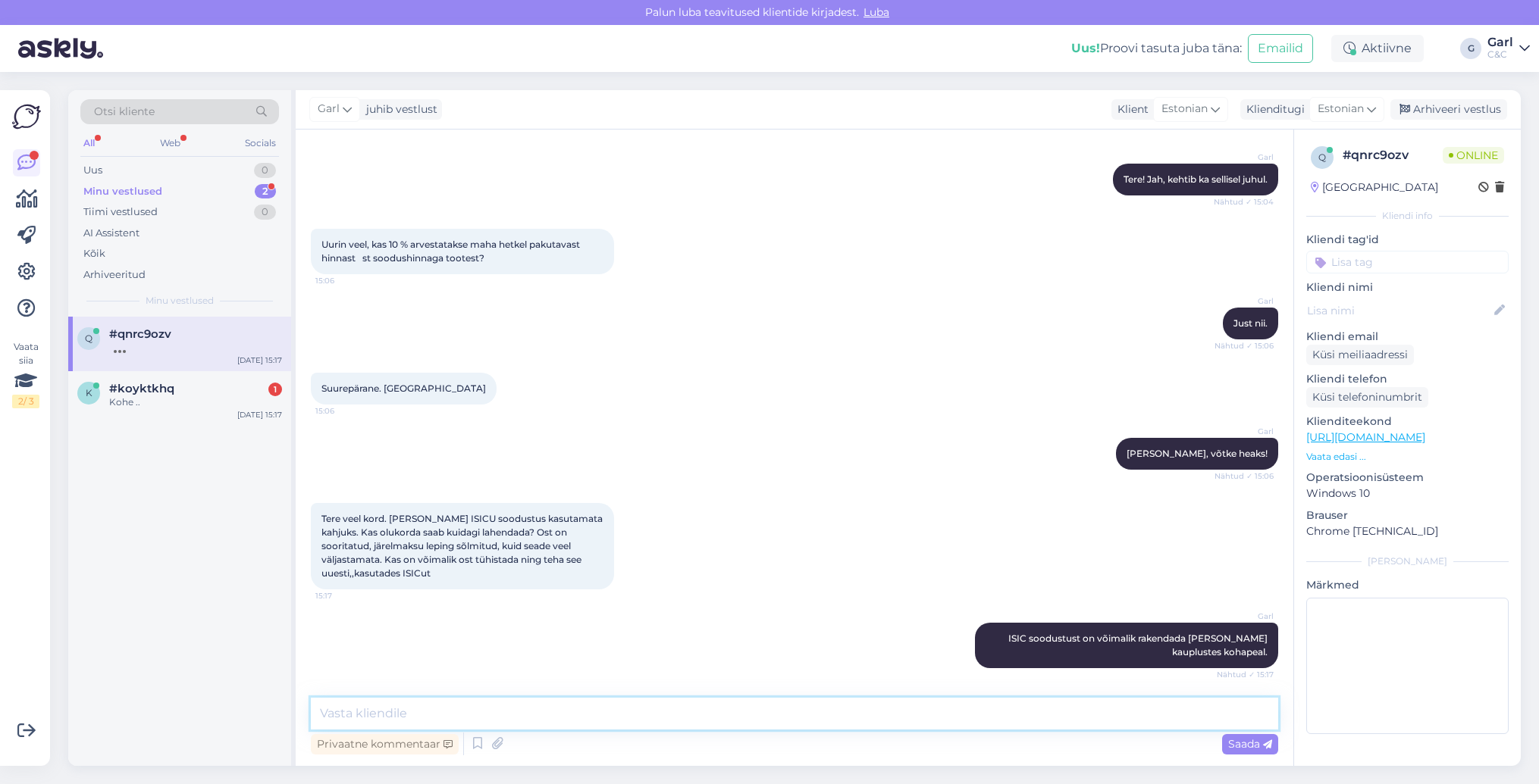
click at [491, 723] on textarea at bounding box center [795, 713] width 968 height 32
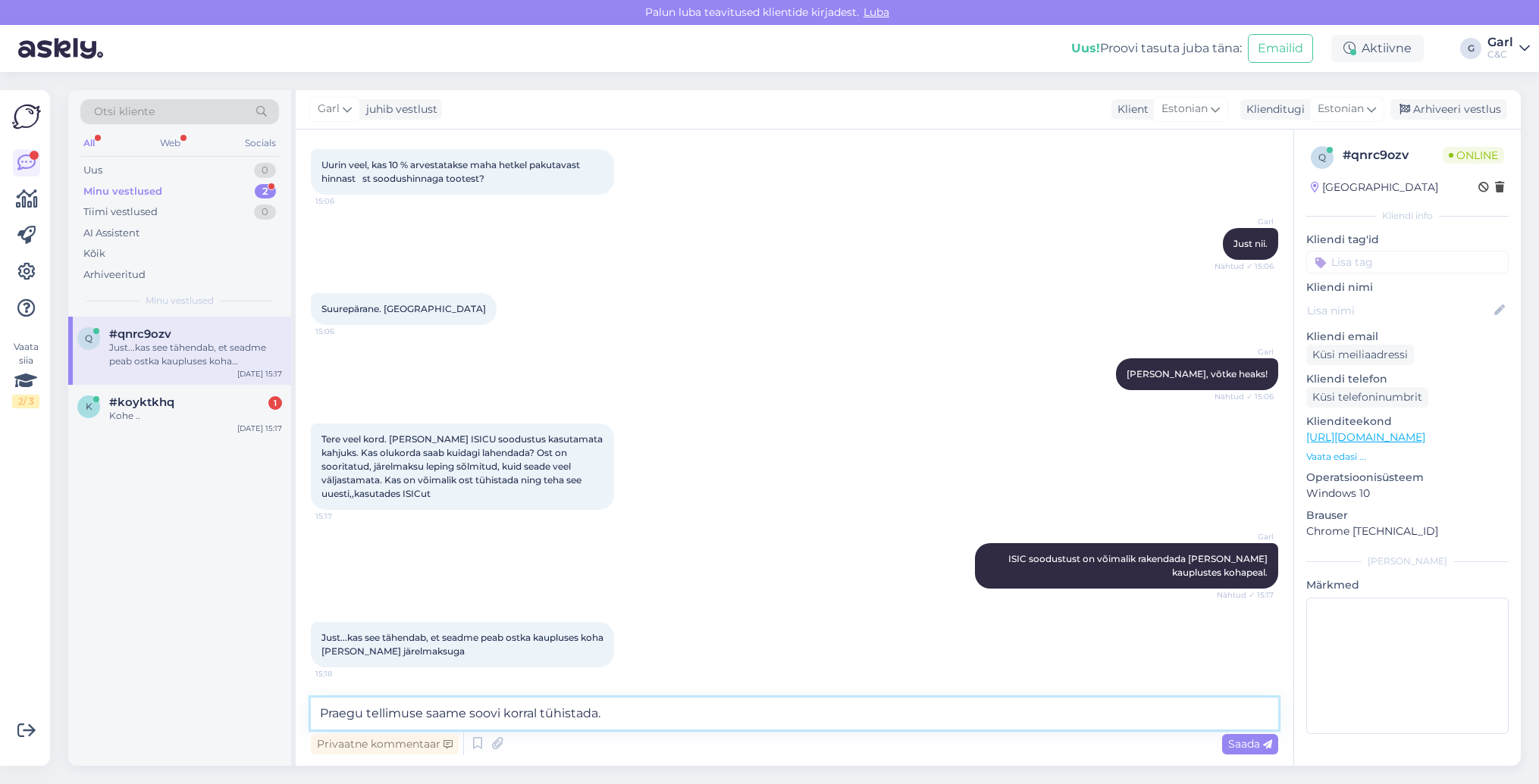
type textarea "Praegu tellimuse saame soovi korral tühistada."
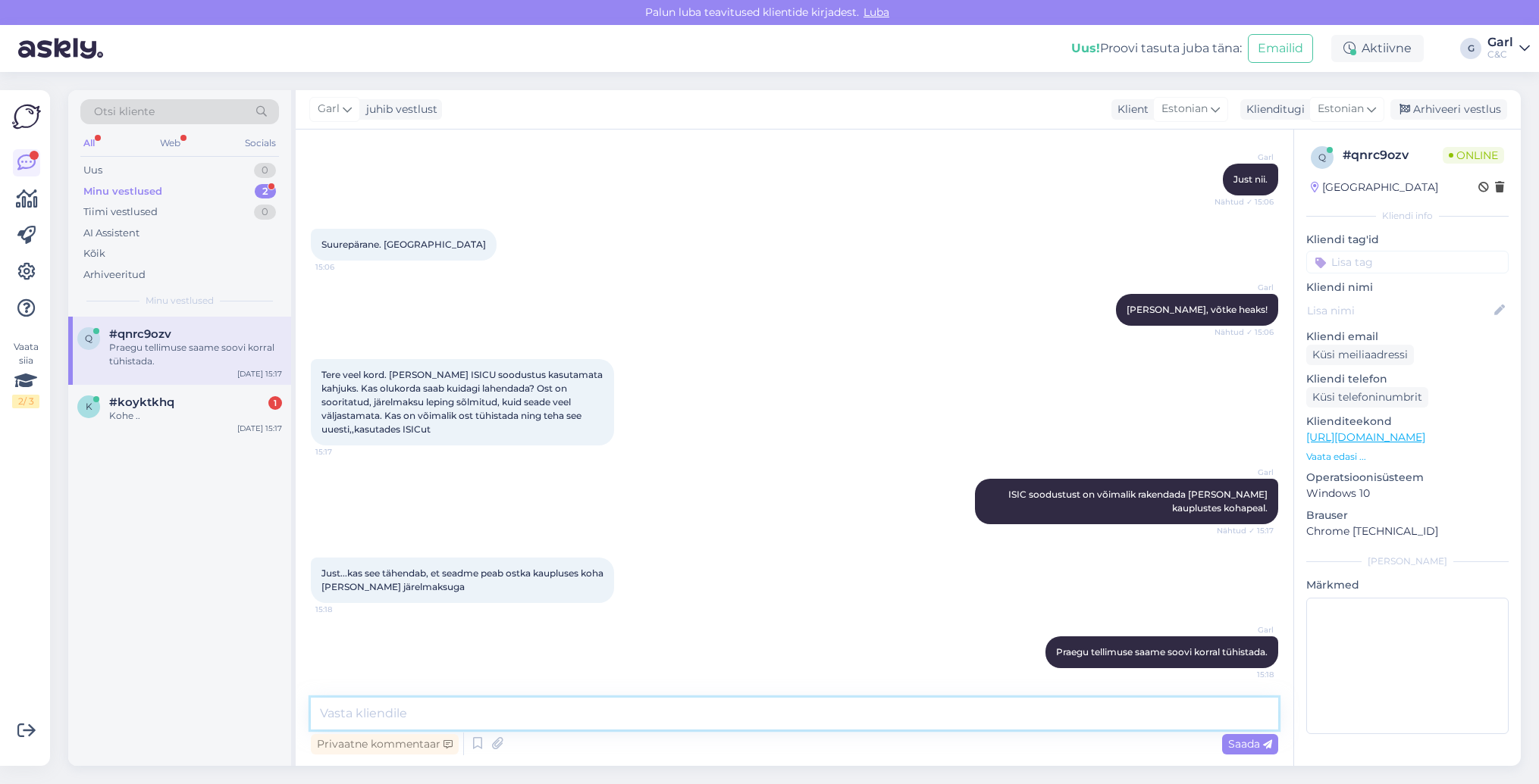
click at [500, 715] on textarea at bounding box center [795, 713] width 968 height 32
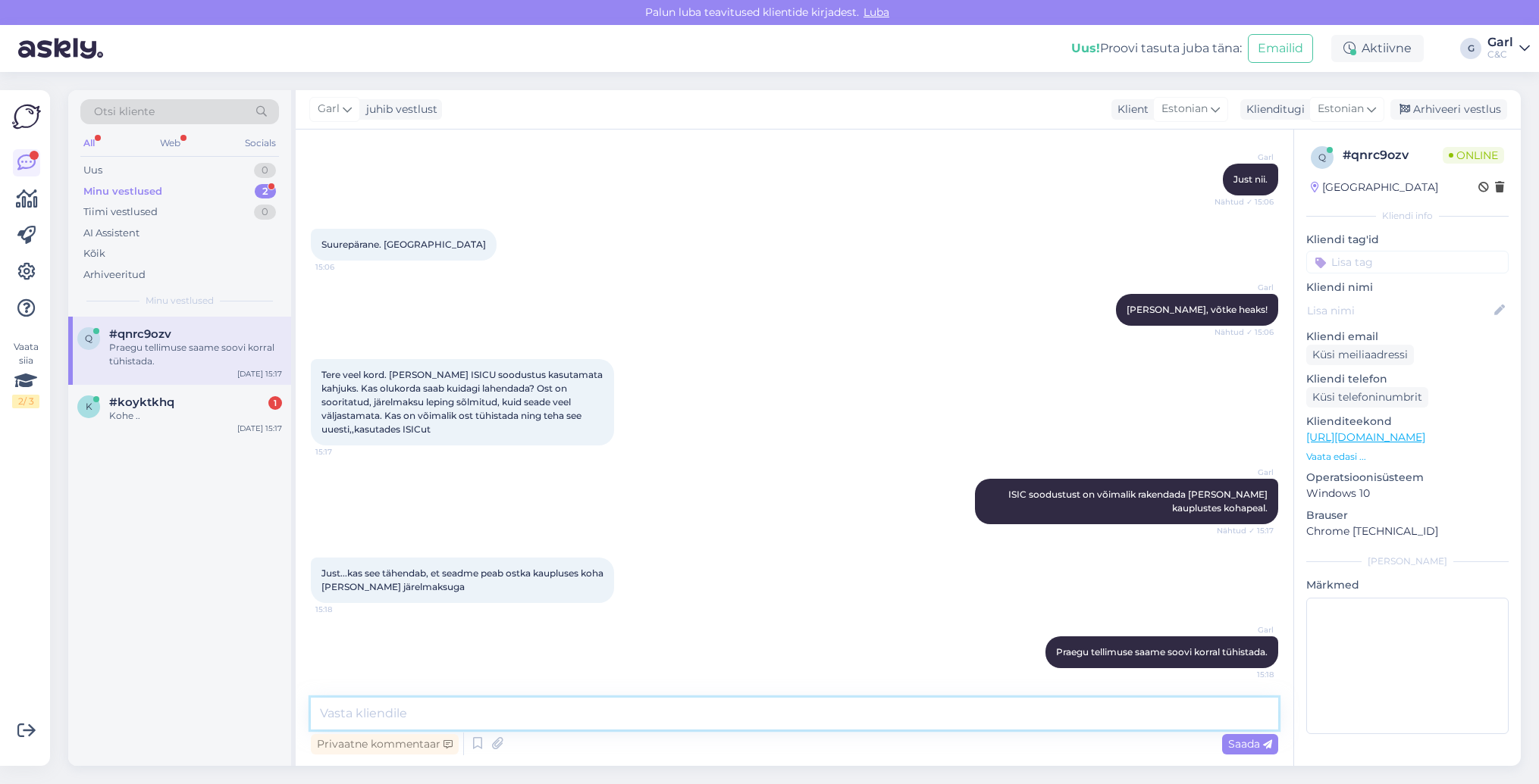
click at [500, 715] on textarea at bounding box center [795, 713] width 968 height 32
type textarea "Just nii."
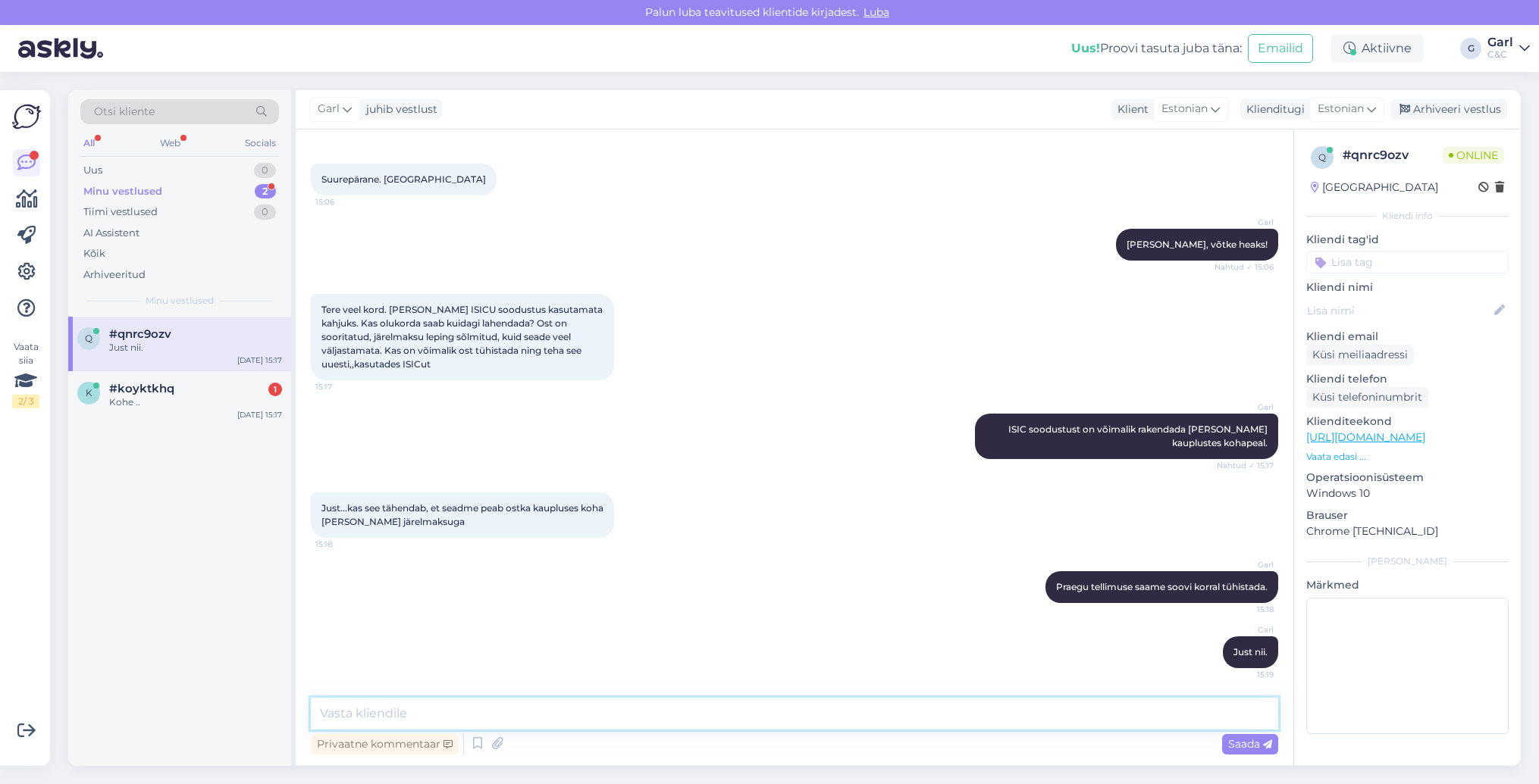
click at [561, 715] on textarea at bounding box center [795, 713] width 968 height 32
click at [520, 718] on textarea at bounding box center [795, 713] width 968 height 32
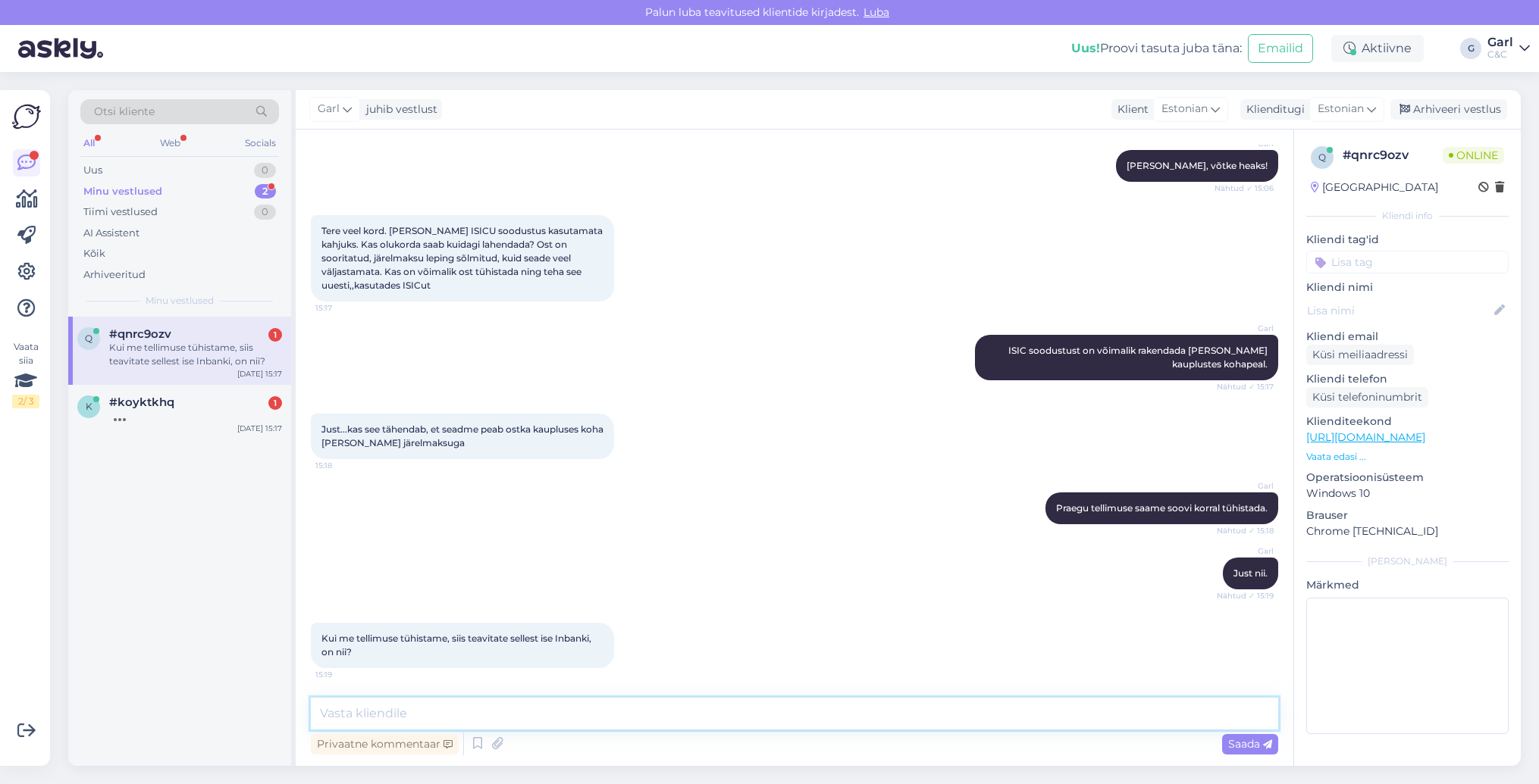
click at [512, 706] on textarea at bounding box center [795, 713] width 968 height 32
type textarea "Jah."
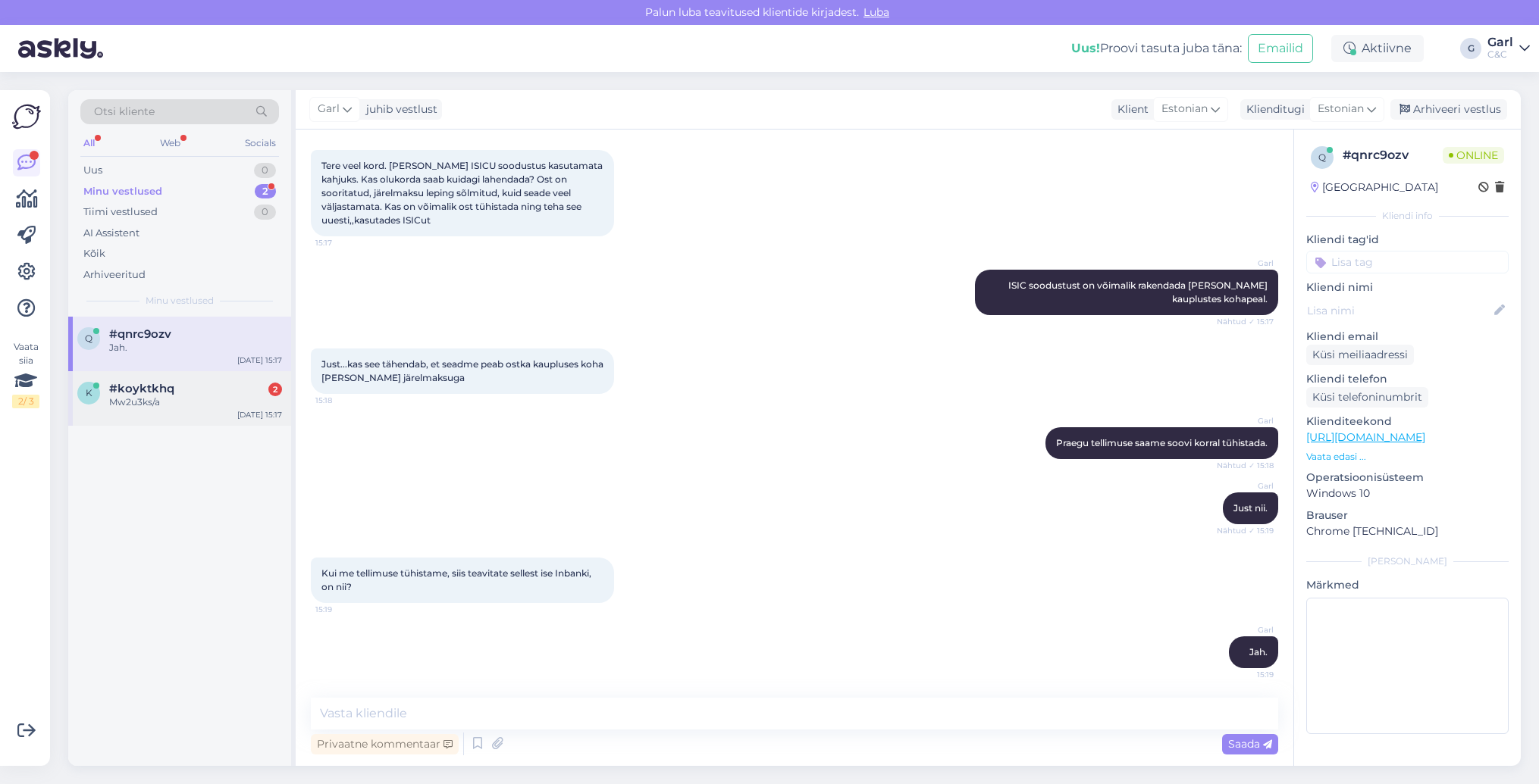
click at [224, 403] on div "Mw2u3ks/a" at bounding box center [195, 402] width 173 height 14
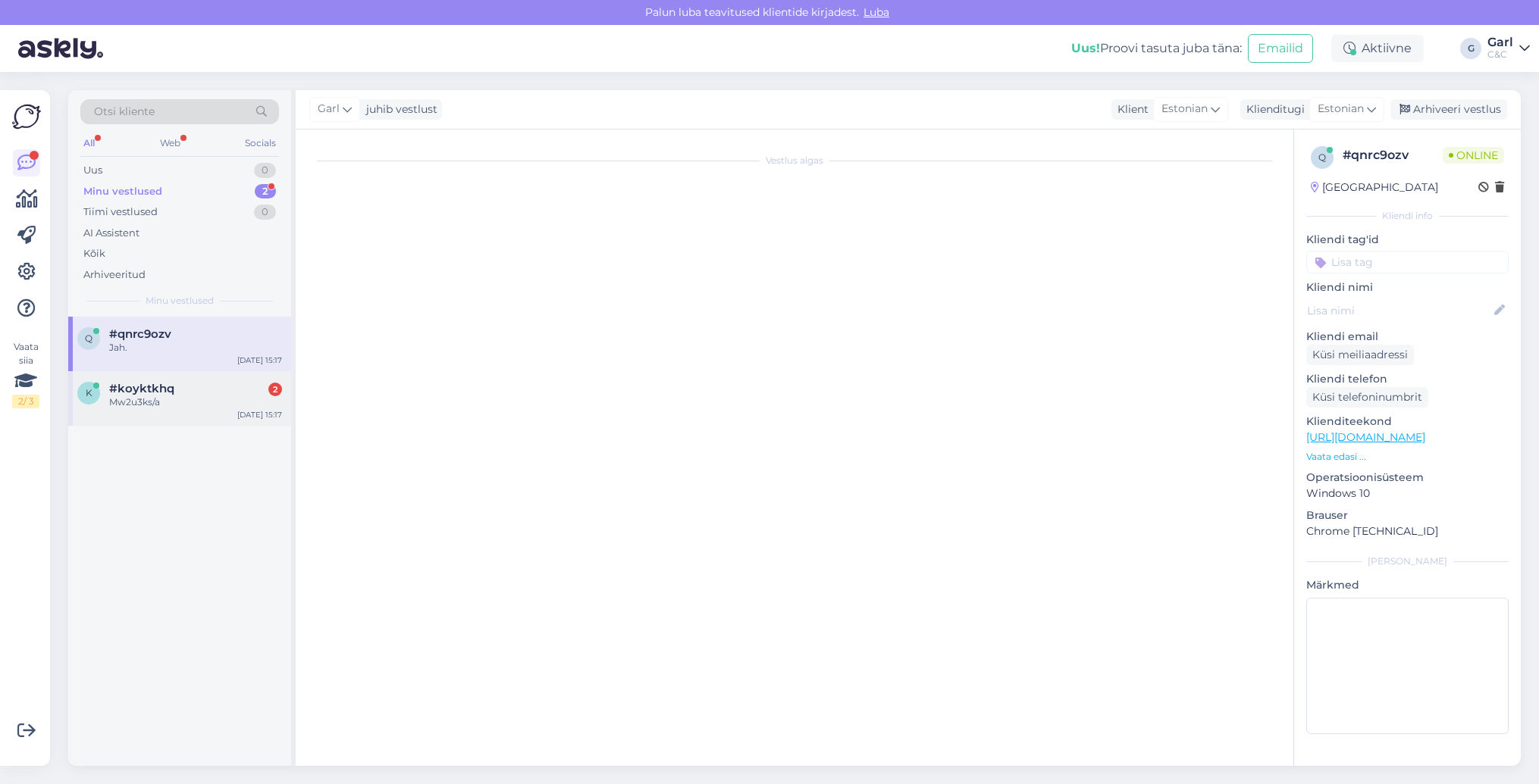
scroll to position [113, 0]
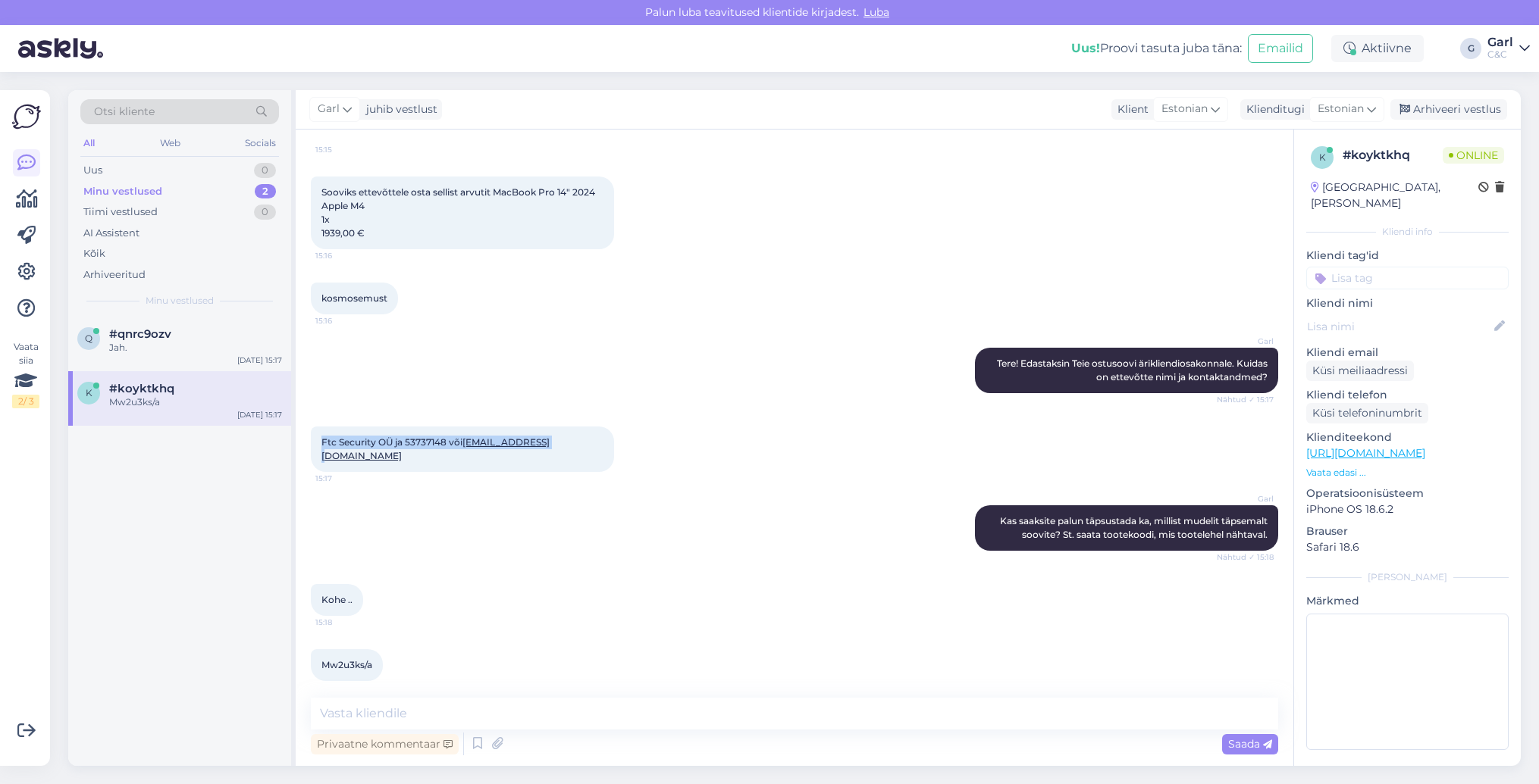
drag, startPoint x: 318, startPoint y: 440, endPoint x: 579, endPoint y: 442, distance: 261.0
click at [579, 442] on div "Ftc Security OÜ ja 53737148 või [EMAIL_ADDRESS][DOMAIN_NAME] 15:17" at bounding box center [795, 449] width 968 height 78
copy span "Ftc Security OÜ ja 53737148 või [EMAIL_ADDRESS][DOMAIN_NAME]"
drag, startPoint x: 321, startPoint y: 652, endPoint x: 378, endPoint y: 653, distance: 57.0
click at [378, 653] on div "Mw2u3ks/a 15:19" at bounding box center [347, 665] width 72 height 32
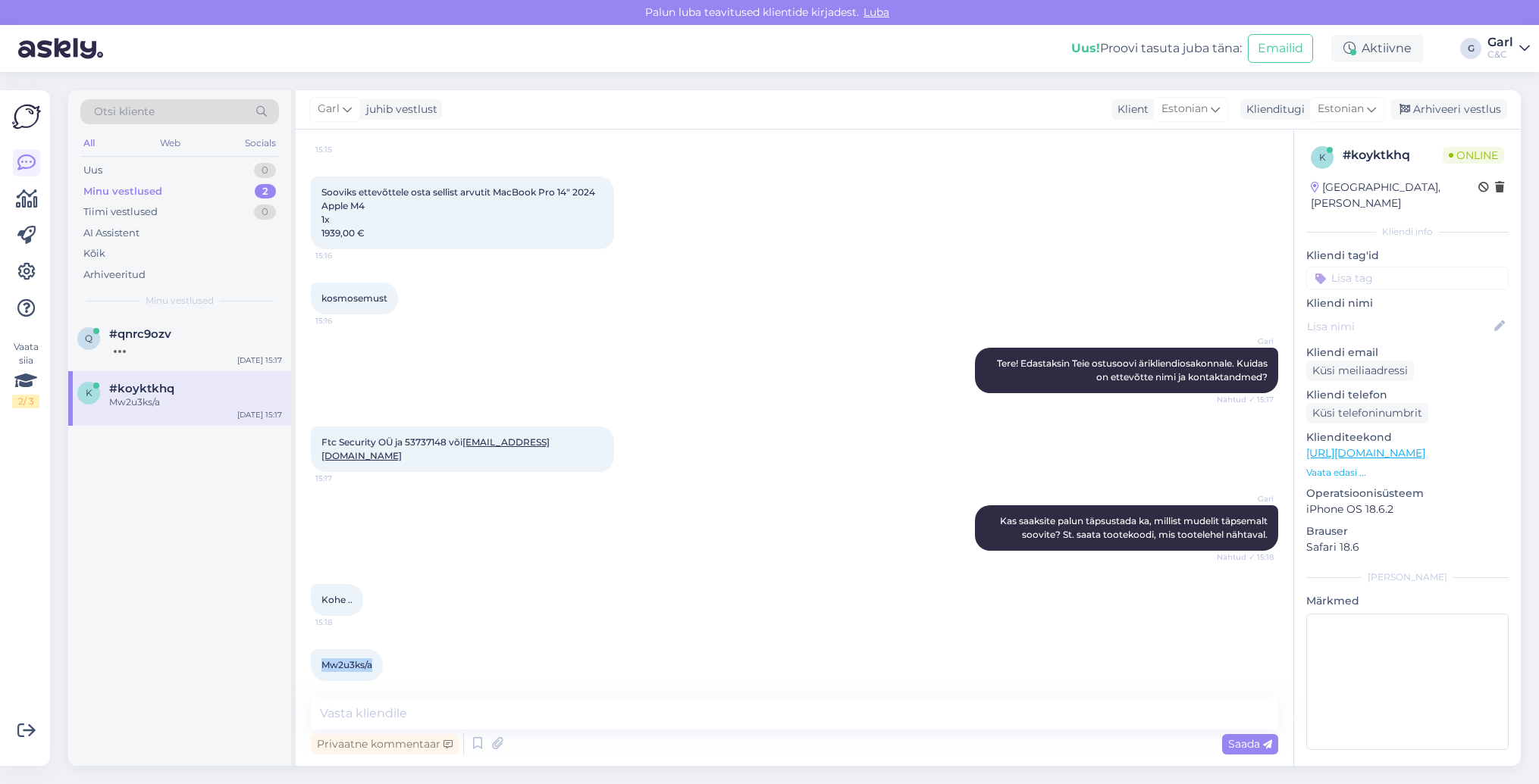
copy span "Mw2u3ks/a"
click at [671, 723] on textarea at bounding box center [795, 713] width 968 height 32
type textarea "Tänud. Info edastatud ärikliendiosakonnale."
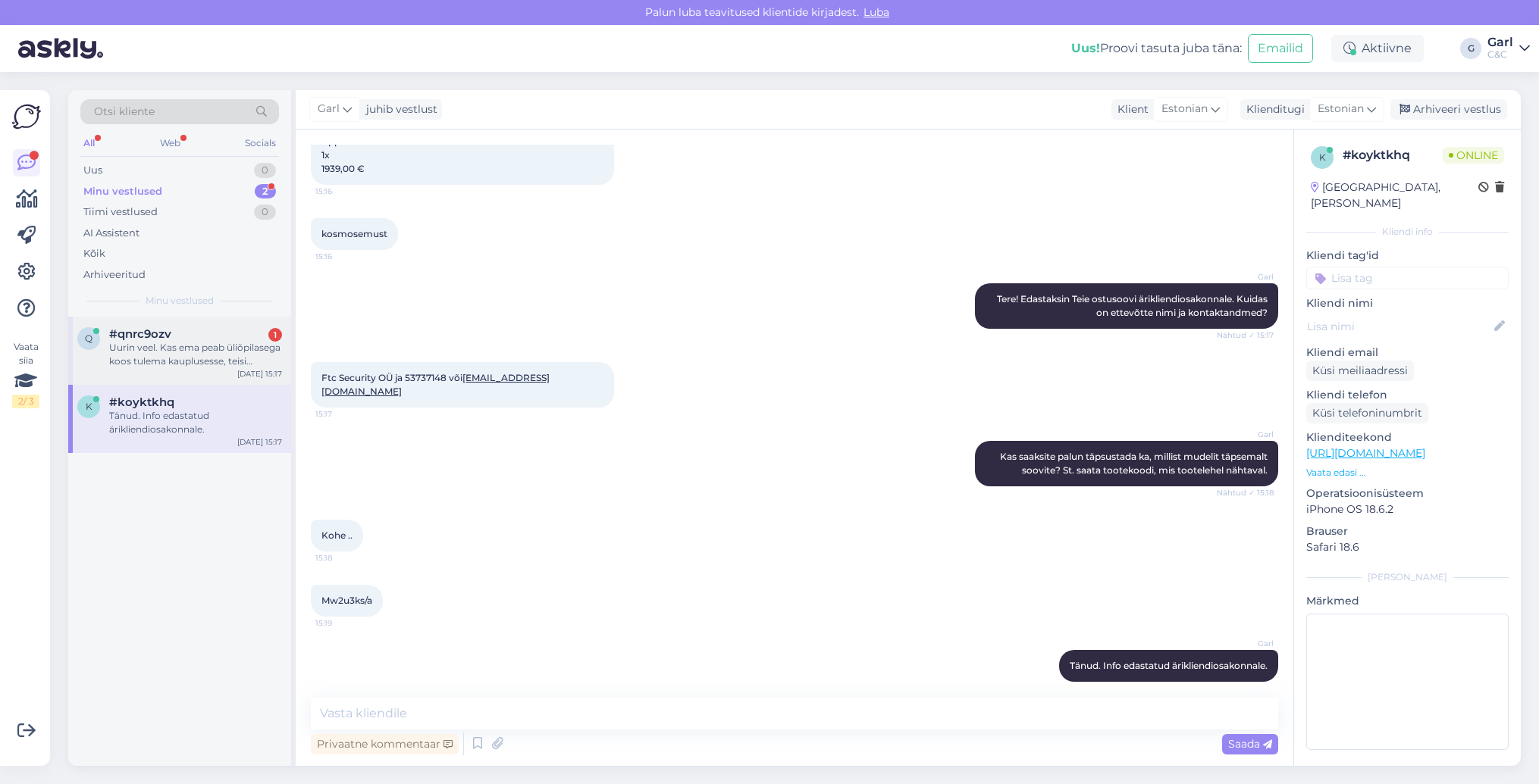
click at [258, 359] on div "Uurin veel. Kas ema peab üliõpilasega koos tulema kauplusesse, teisi variante e…" at bounding box center [195, 355] width 173 height 27
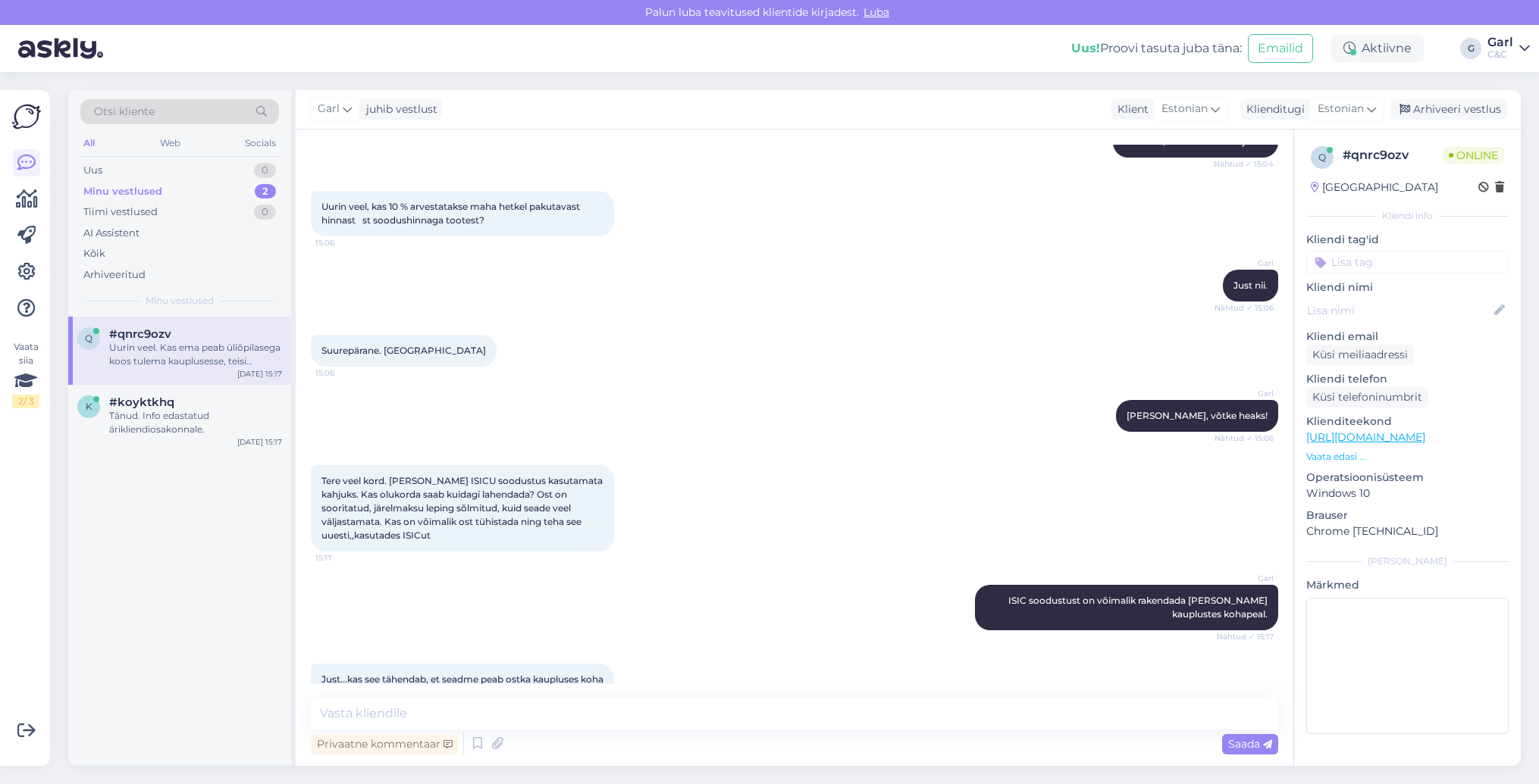
scroll to position [572, 0]
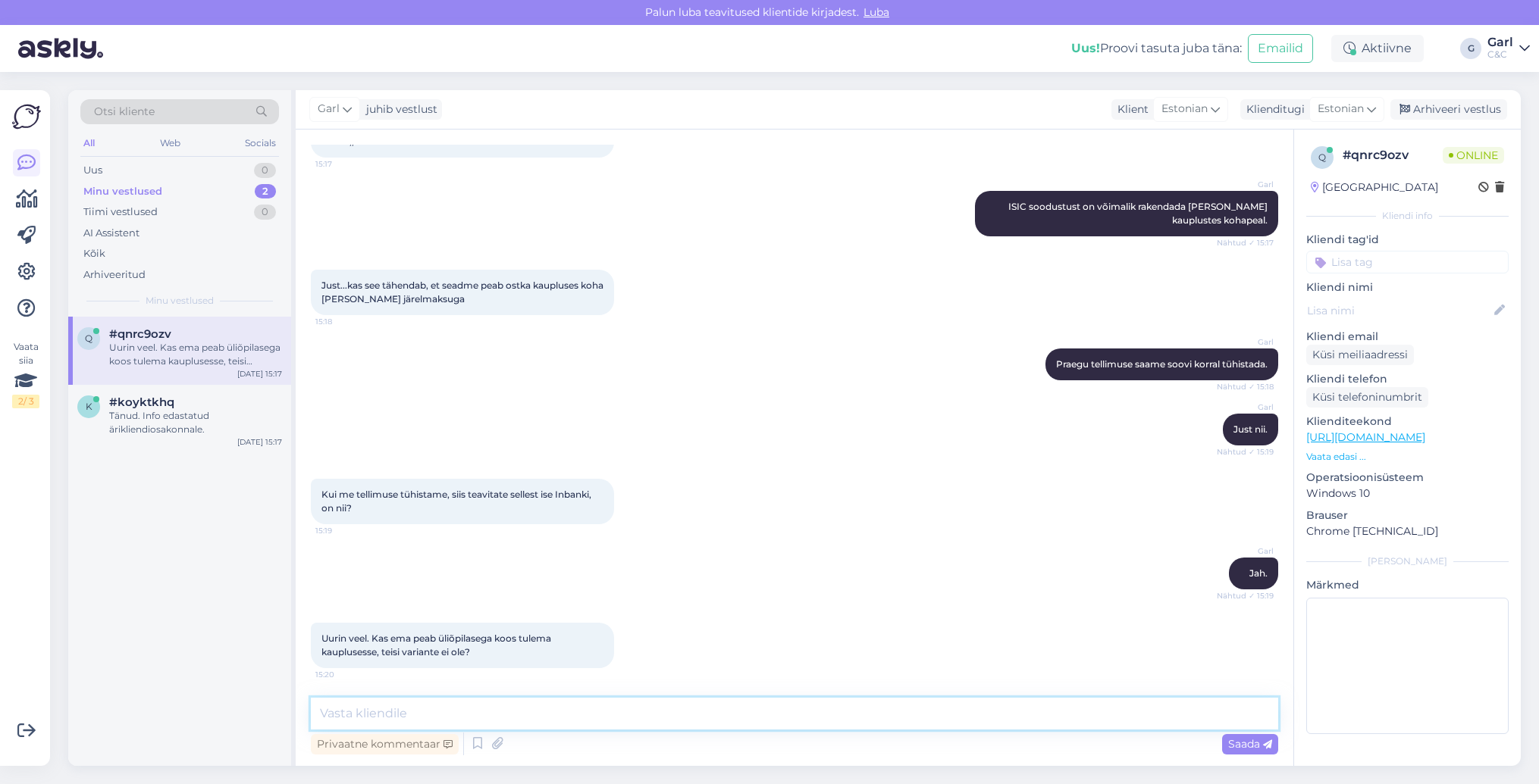
click at [599, 721] on textarea at bounding box center [795, 713] width 968 height 32
type textarea "Jah, sellisel juhul peaks tulema nii tudeng kui ka järelmaksulepingut sõlmiv is…"
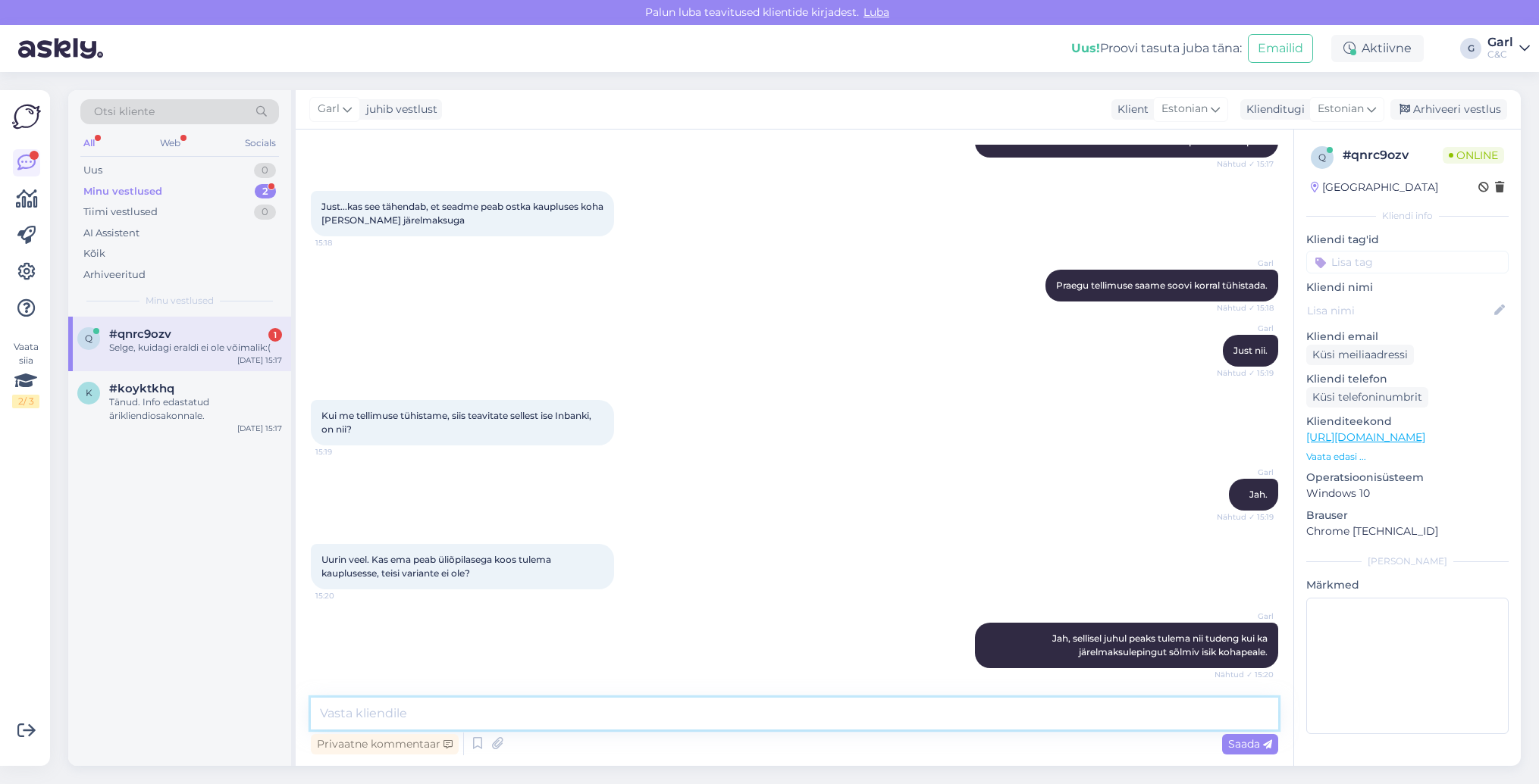
scroll to position [716, 0]
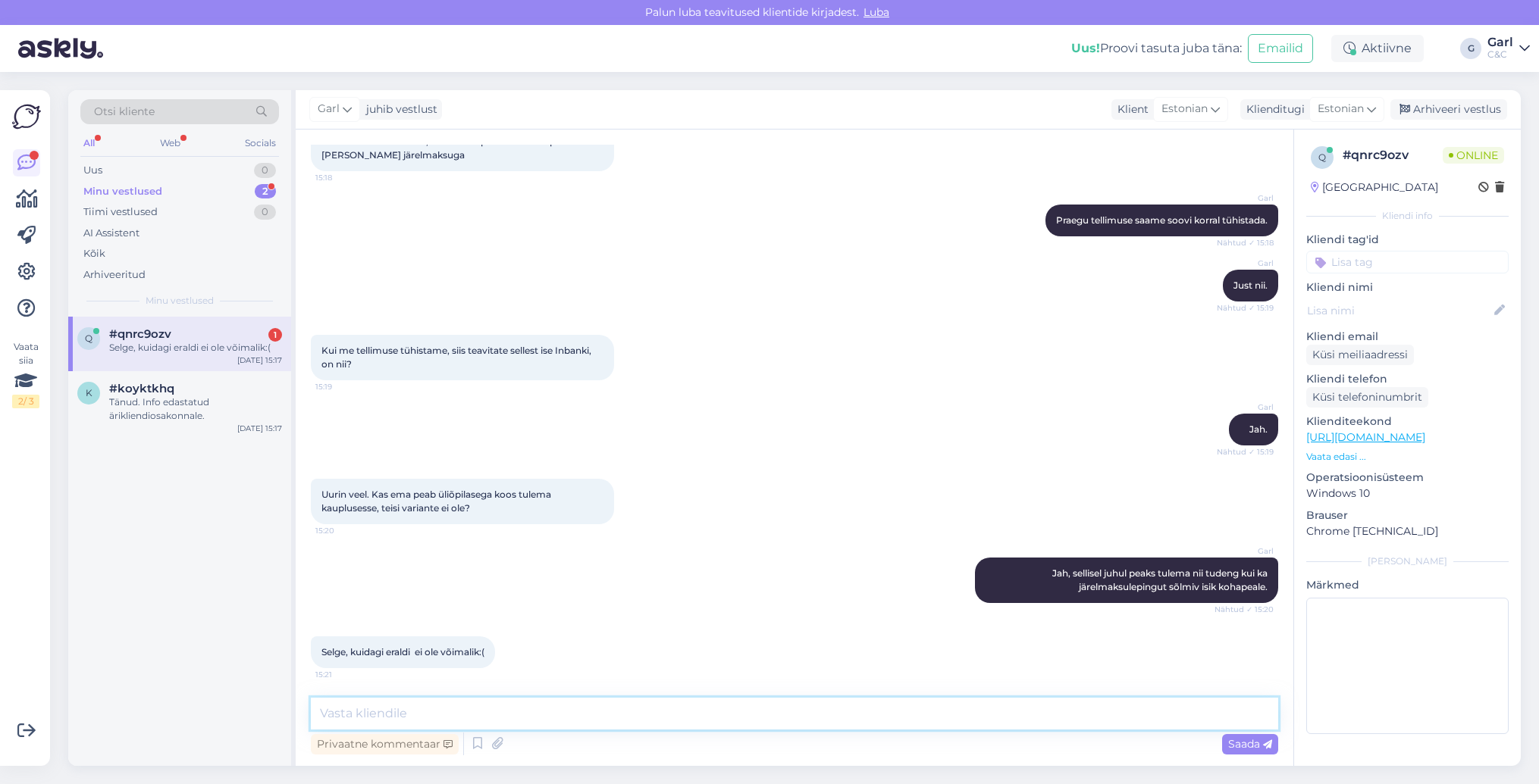
click at [593, 706] on textarea at bounding box center [795, 713] width 968 height 32
click at [511, 717] on textarea at bounding box center [795, 713] width 968 height 32
type textarea "Kahjuks mitte."
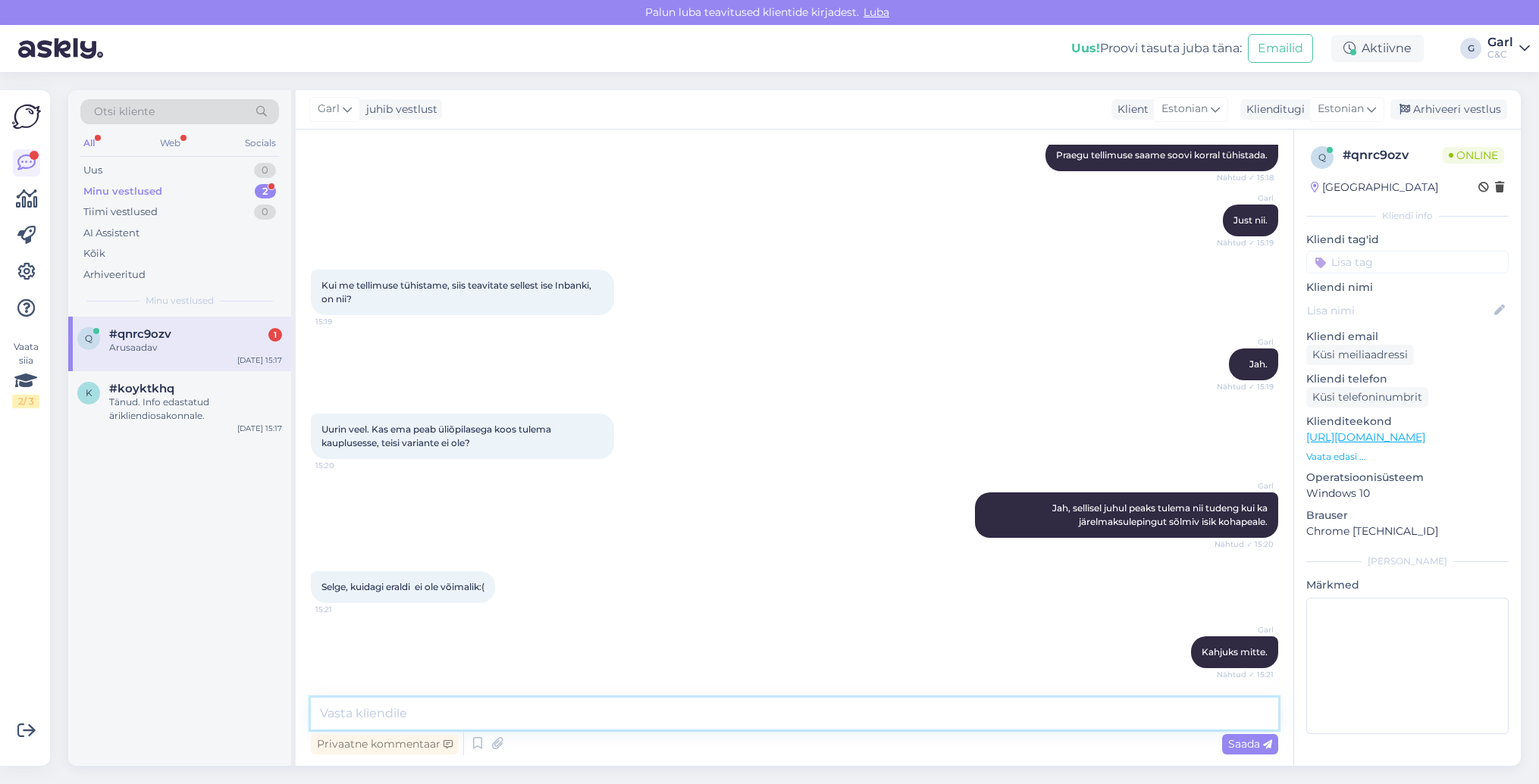
scroll to position [846, 0]
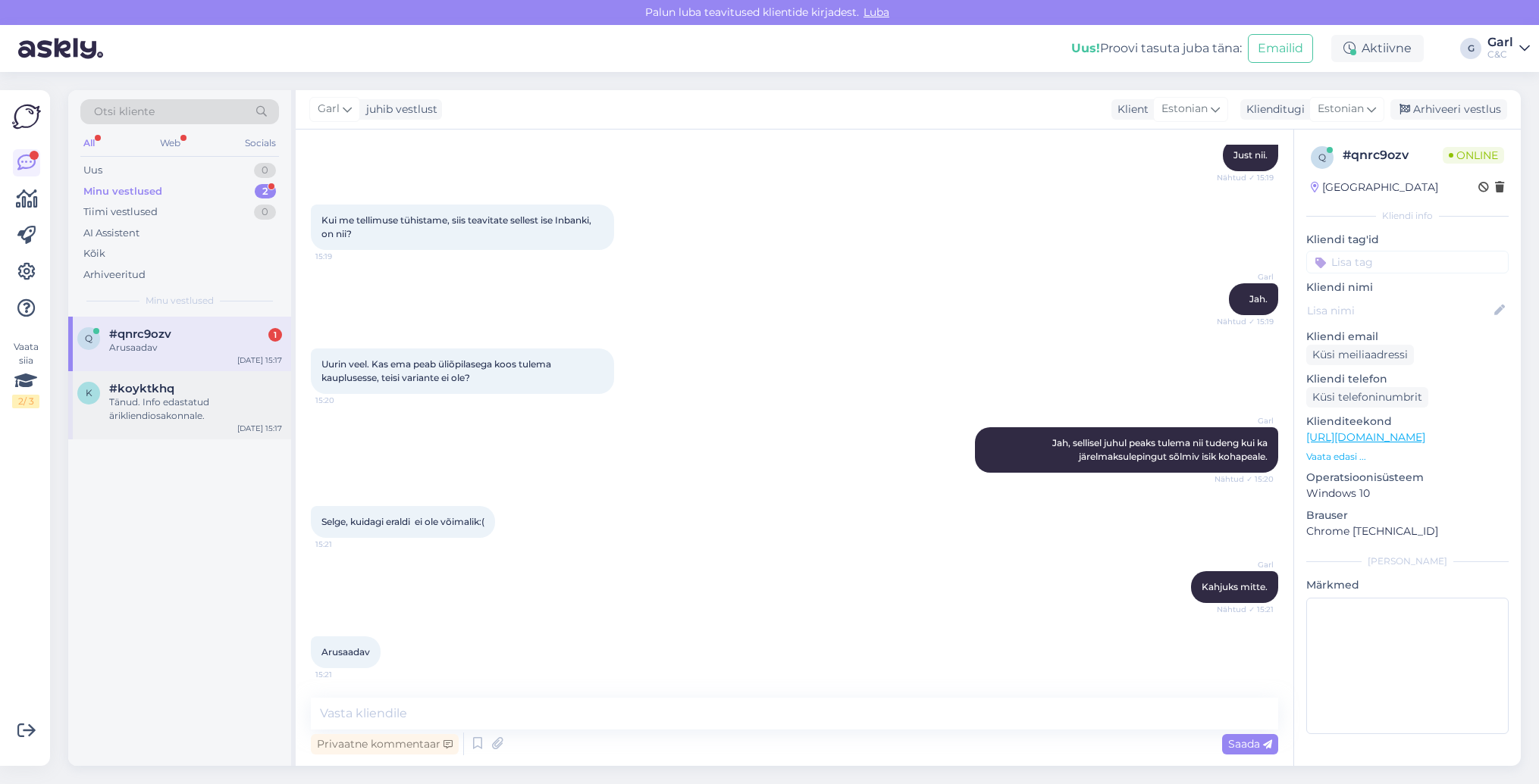
click at [244, 426] on div "[DATE] 15:17" at bounding box center [259, 428] width 44 height 11
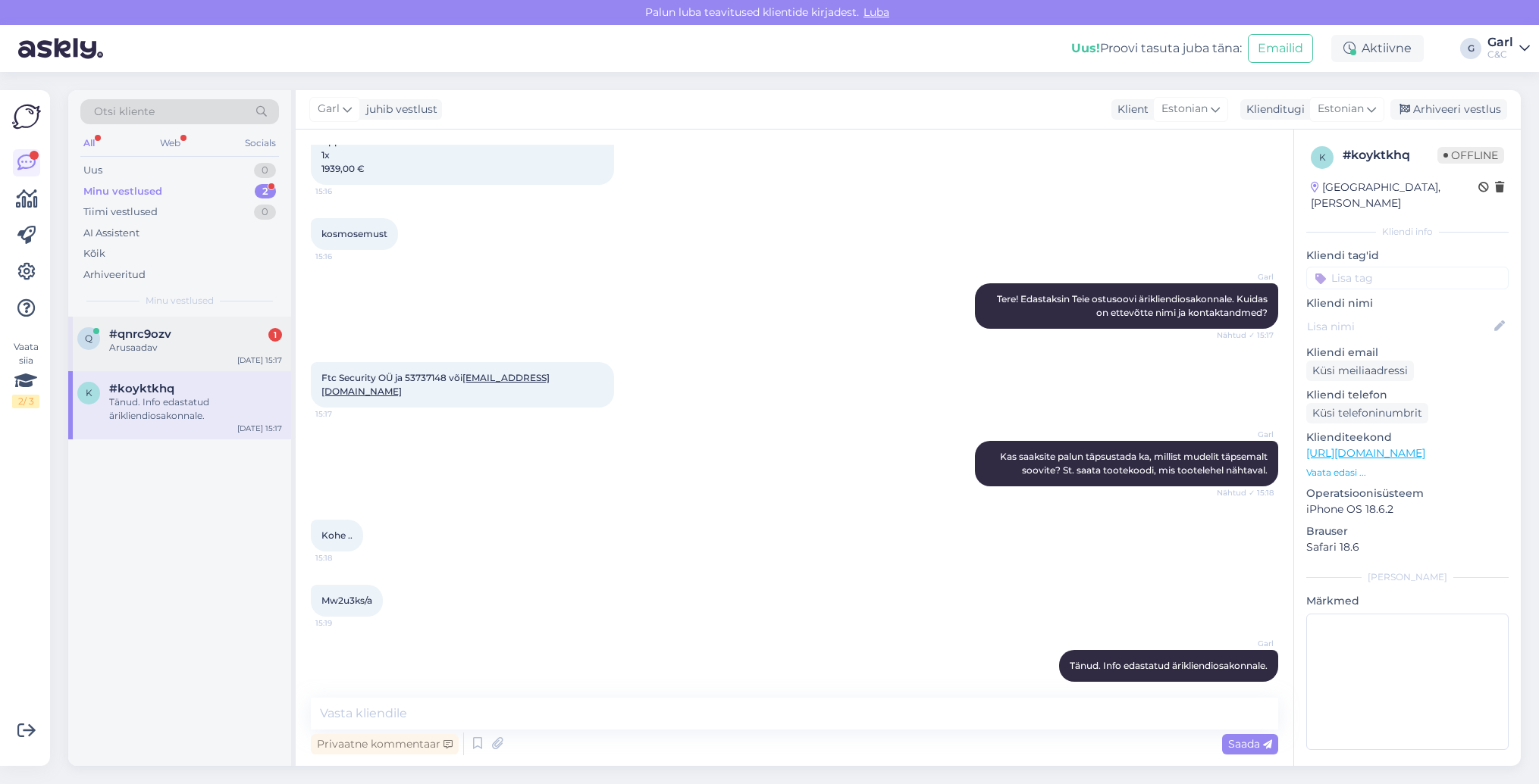
click at [227, 352] on div "Arusaadav" at bounding box center [195, 348] width 173 height 14
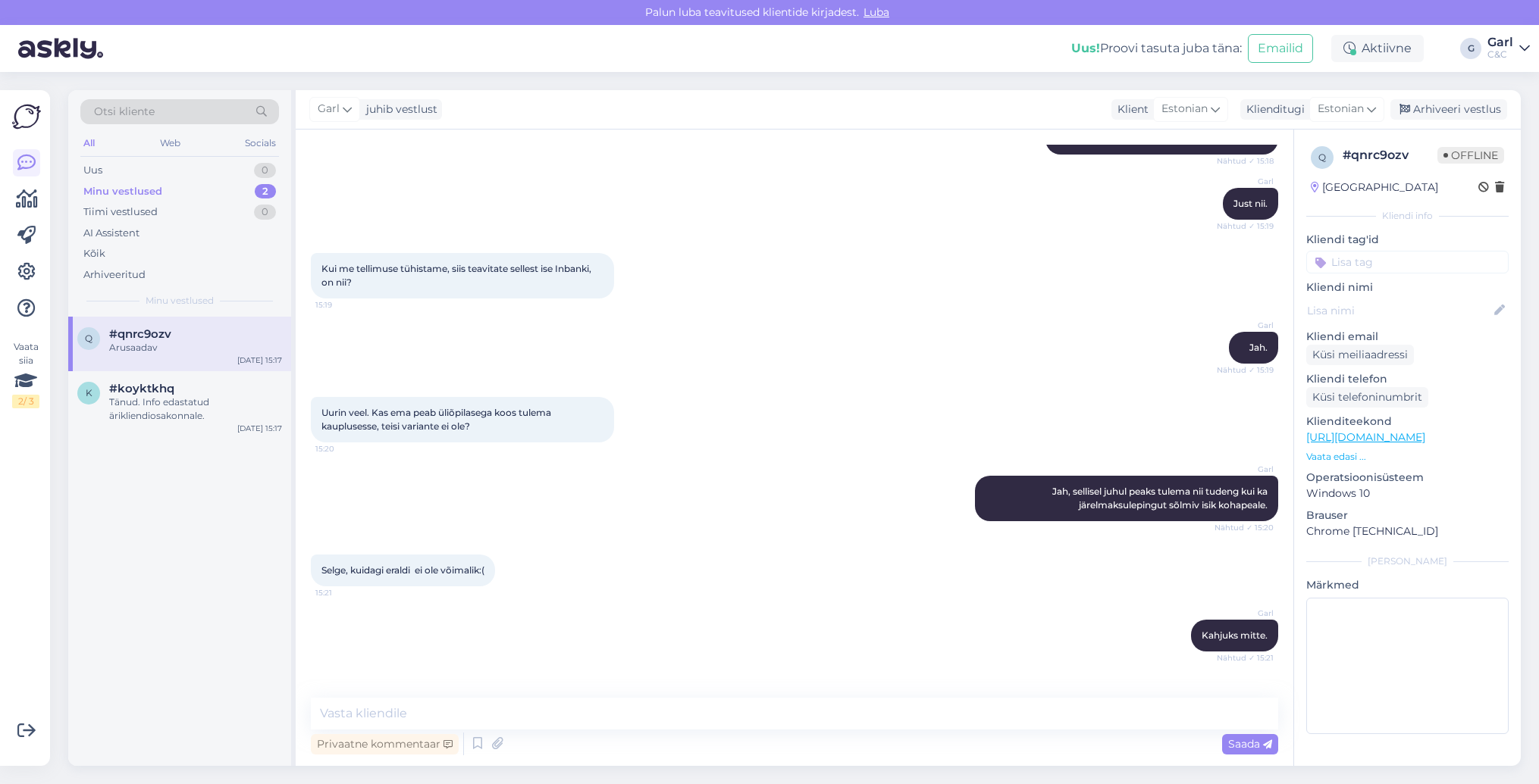
scroll to position [846, 0]
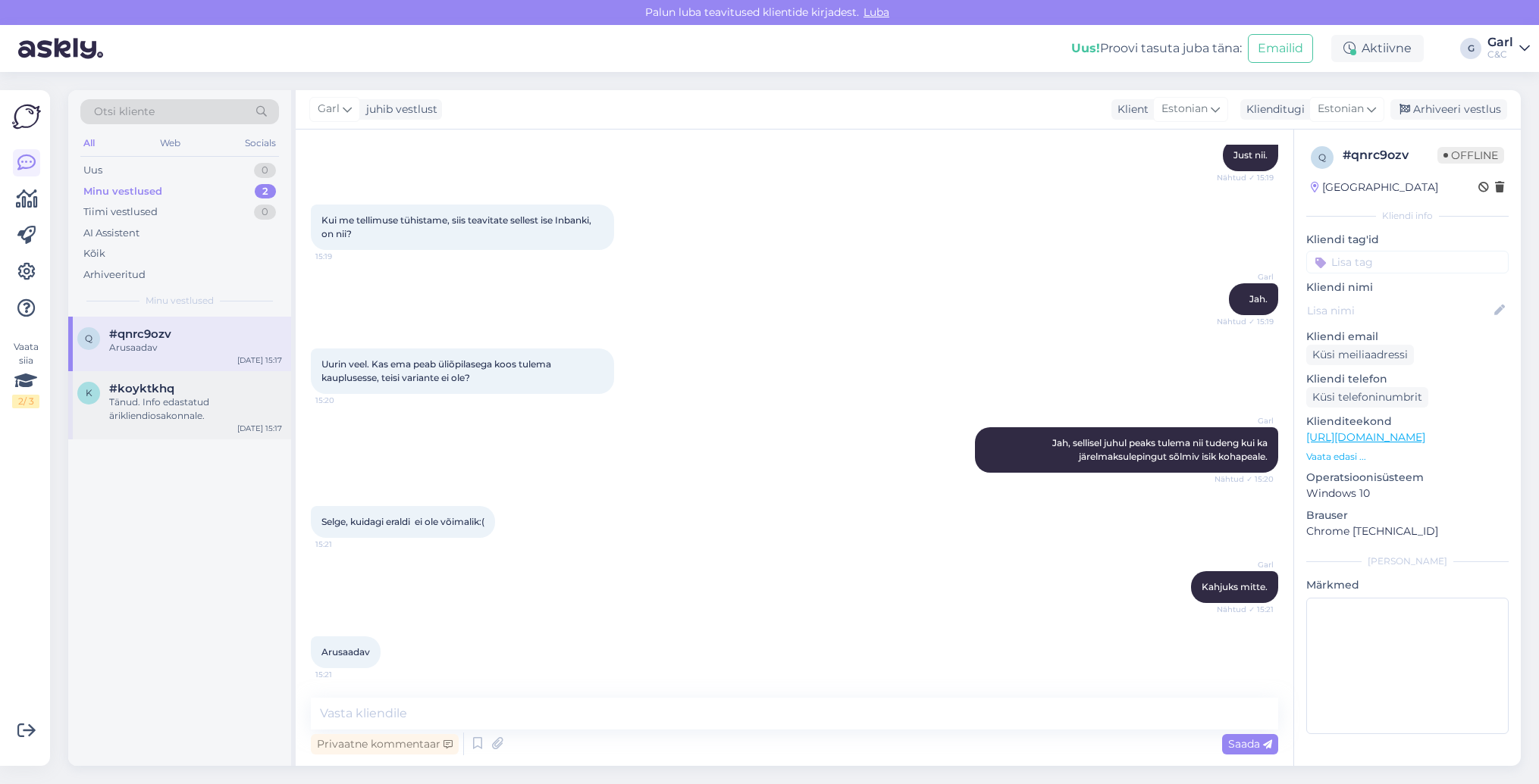
click at [234, 424] on div "k #koyktkhq Tänud. Info edastatud ärikliendiosakonnale. [DATE] 15:17" at bounding box center [179, 406] width 223 height 68
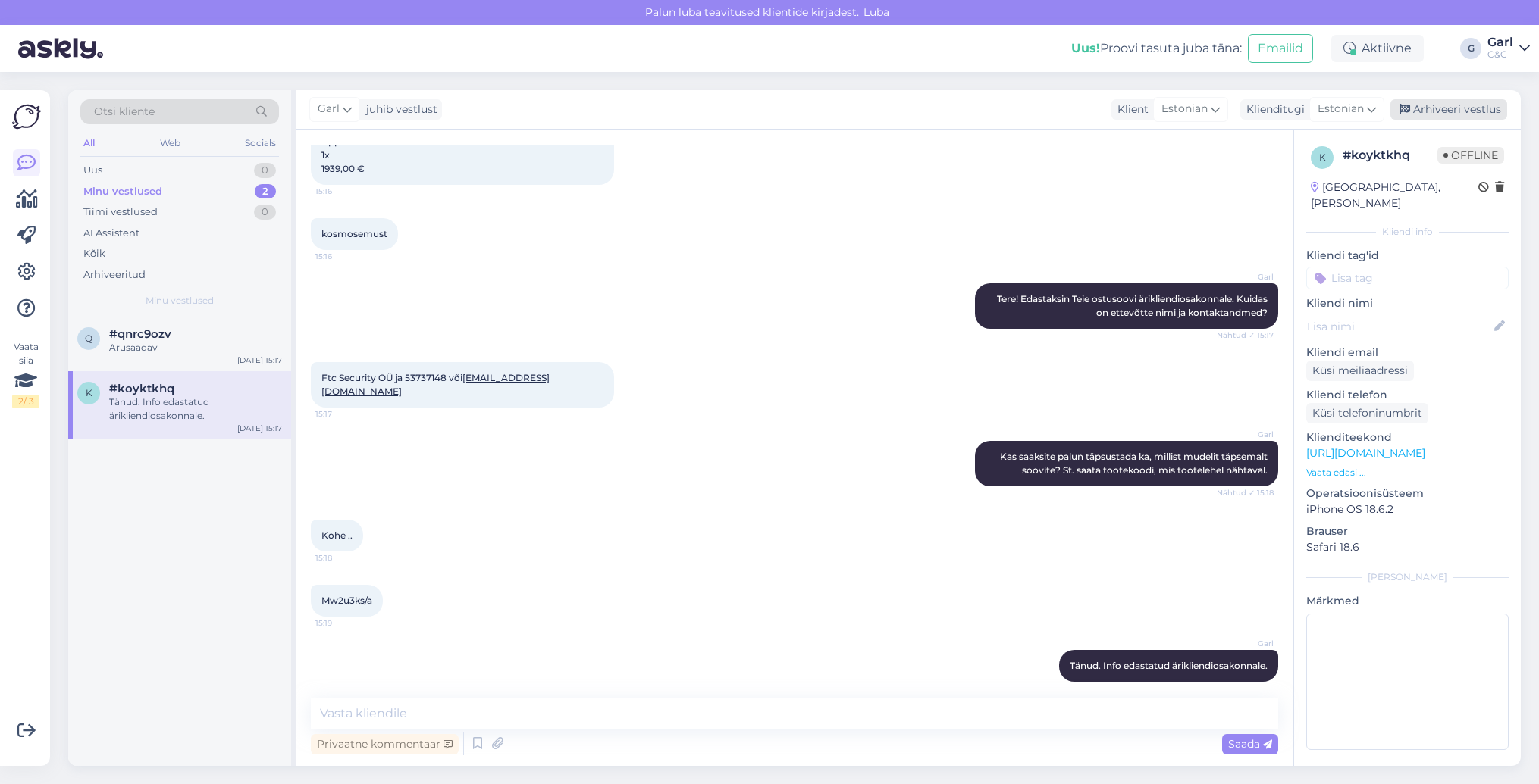
click at [1440, 117] on div "Arhiveeri vestlus" at bounding box center [1449, 109] width 117 height 20
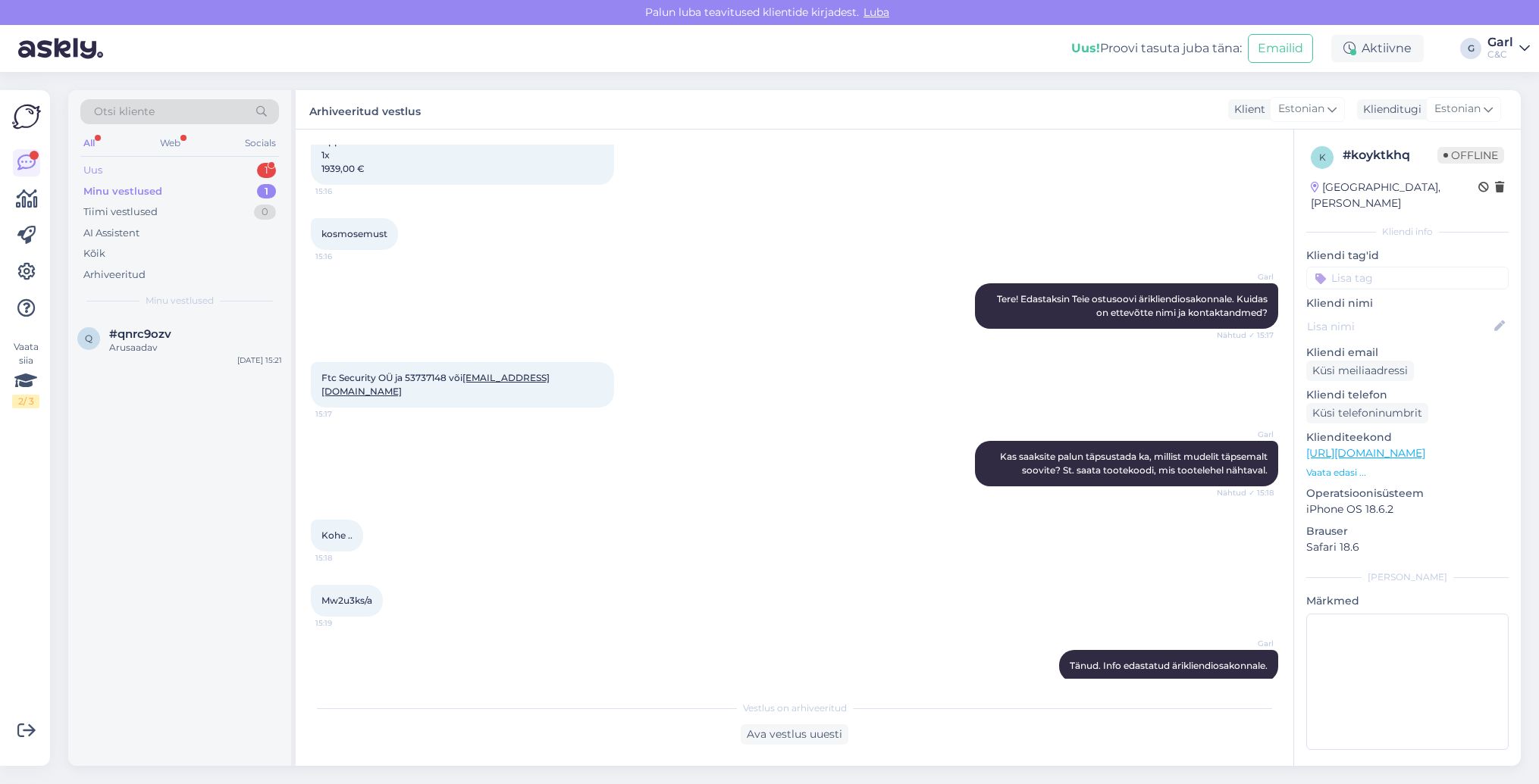
click at [229, 178] on div "Uus 1" at bounding box center [179, 170] width 199 height 21
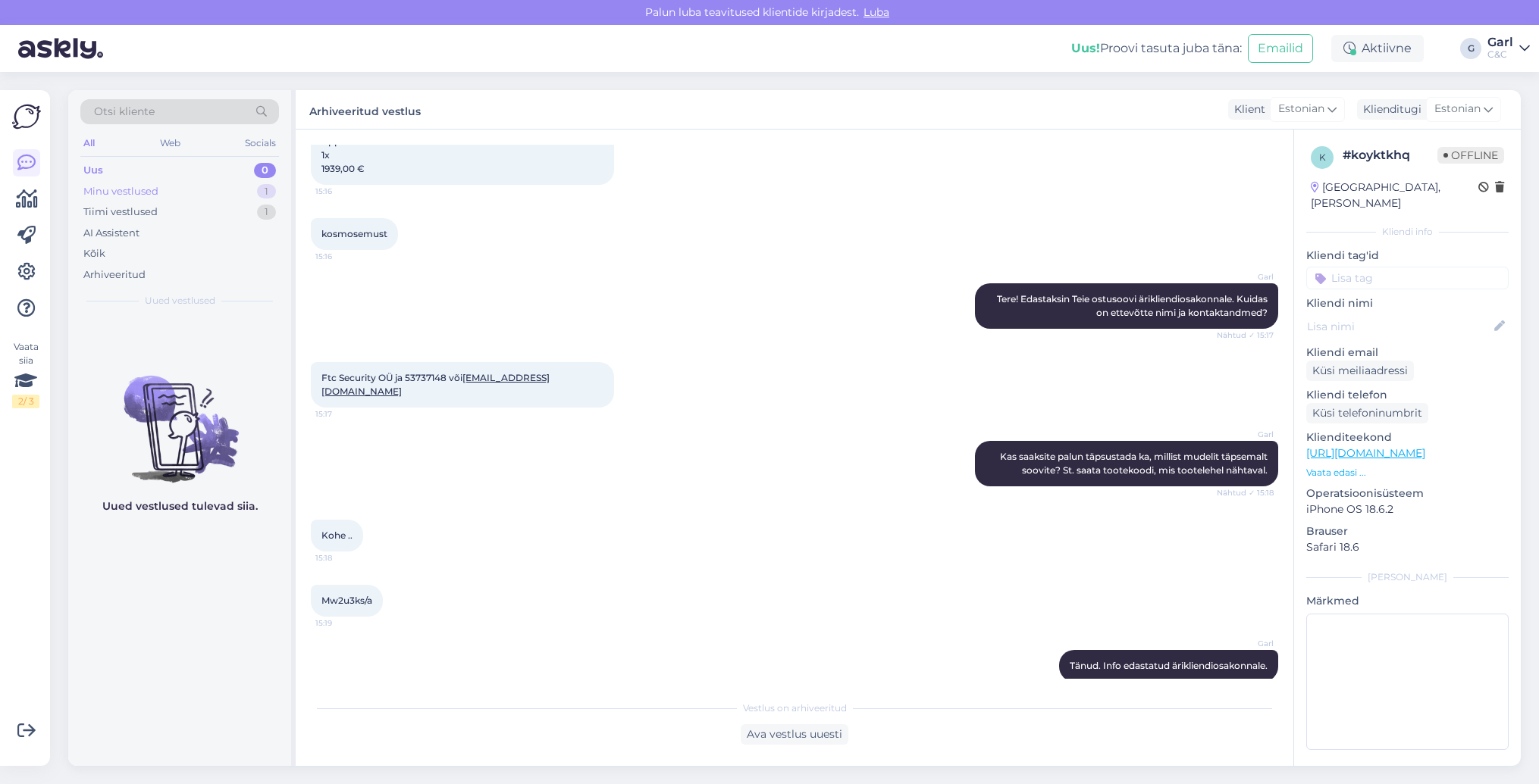
click at [206, 185] on div "Minu vestlused 1" at bounding box center [179, 192] width 199 height 21
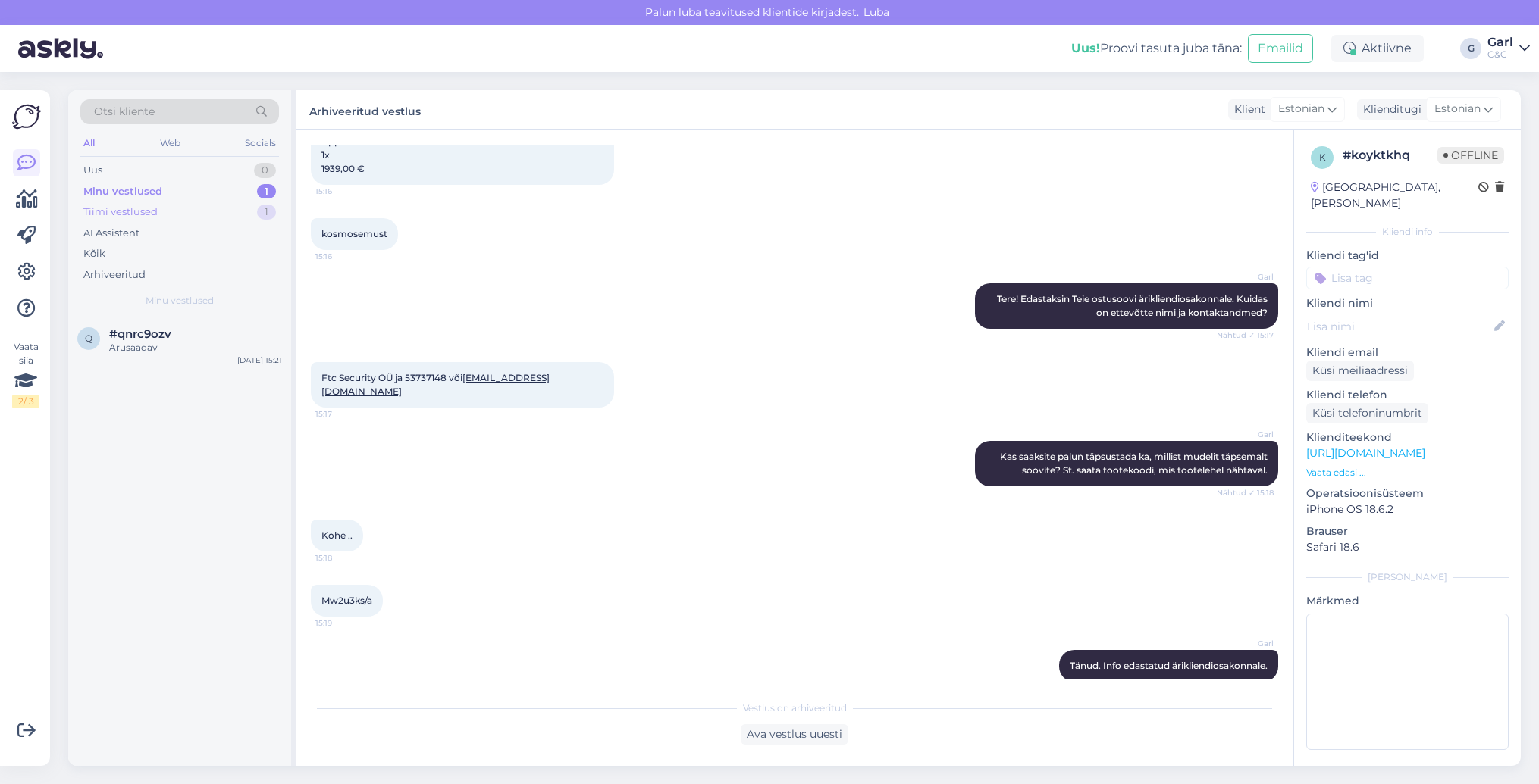
click at [205, 216] on div "Tiimi vestlused 1" at bounding box center [179, 212] width 199 height 21
click at [188, 341] on div "Minul on iOS 18.6.2" at bounding box center [195, 348] width 173 height 14
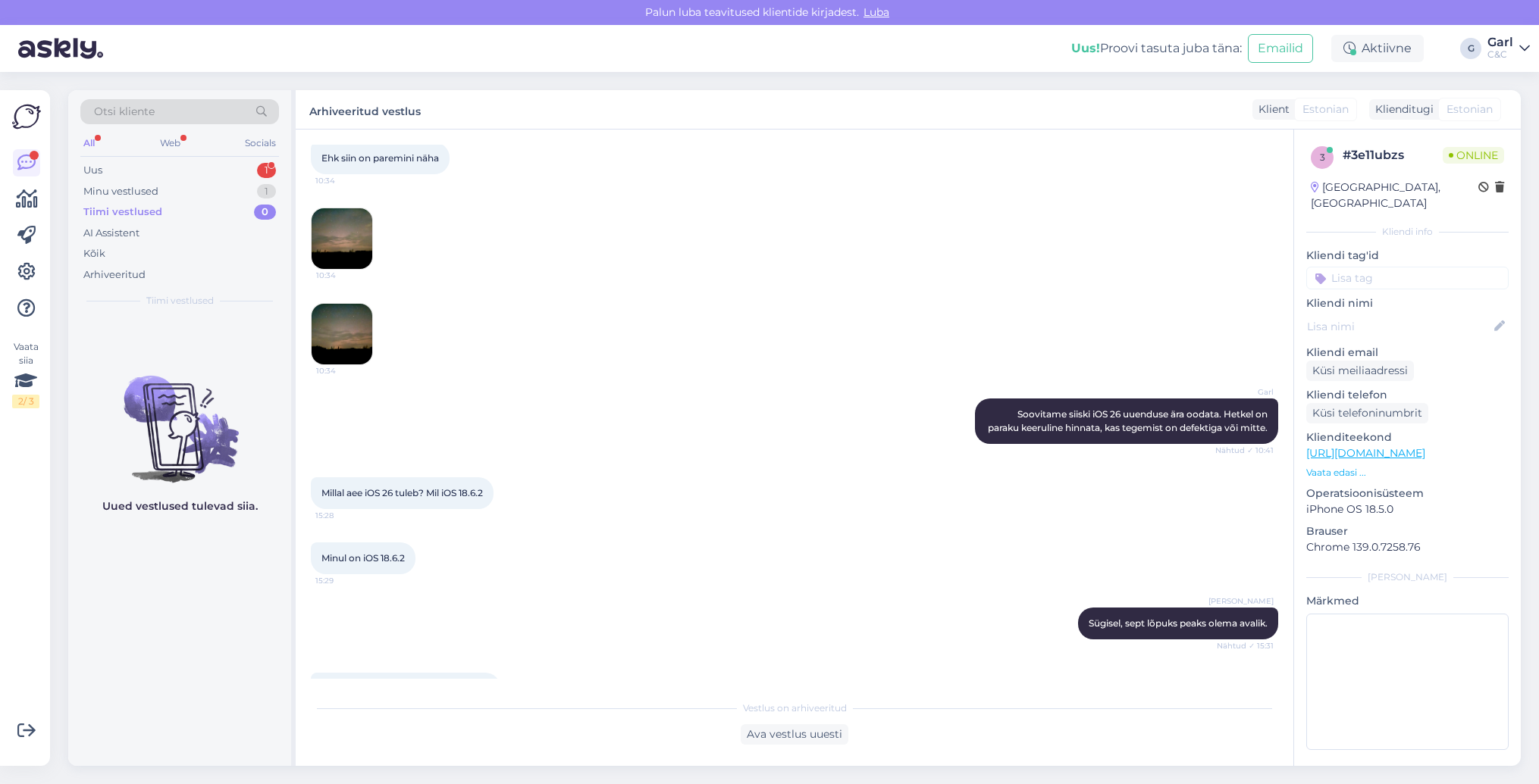
scroll to position [1533, 0]
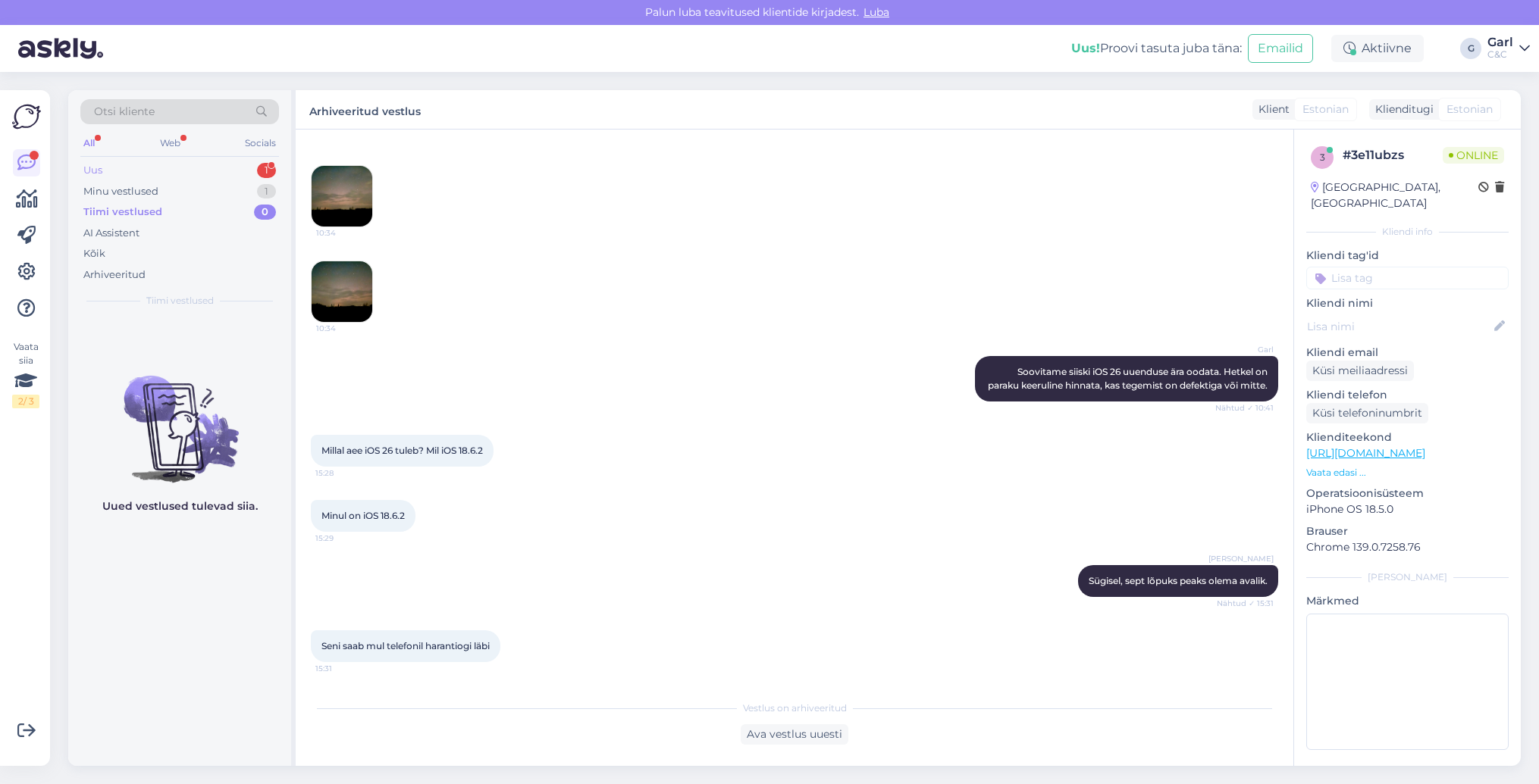
click at [221, 167] on div "Uus 1" at bounding box center [179, 170] width 199 height 21
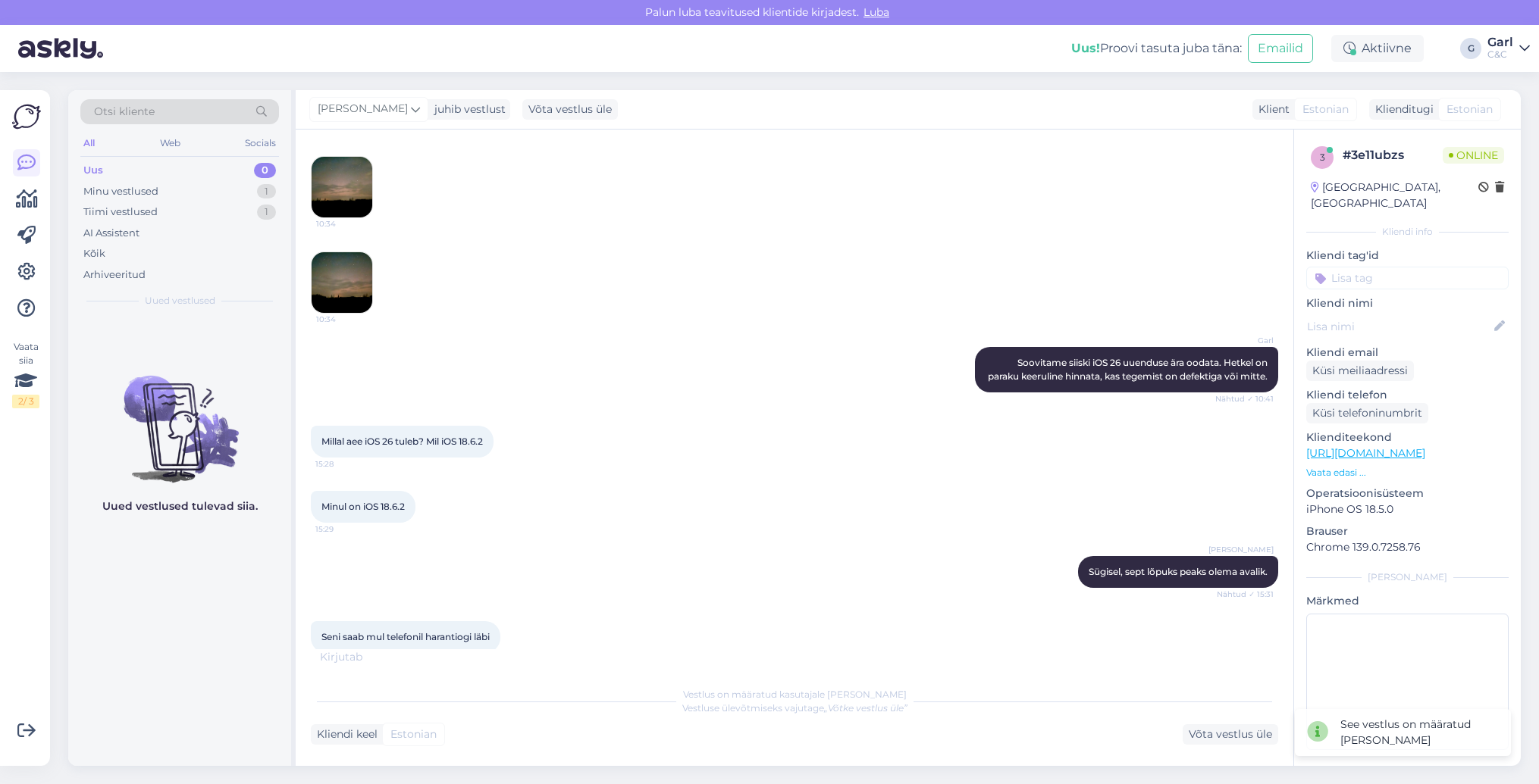
scroll to position [1612, 0]
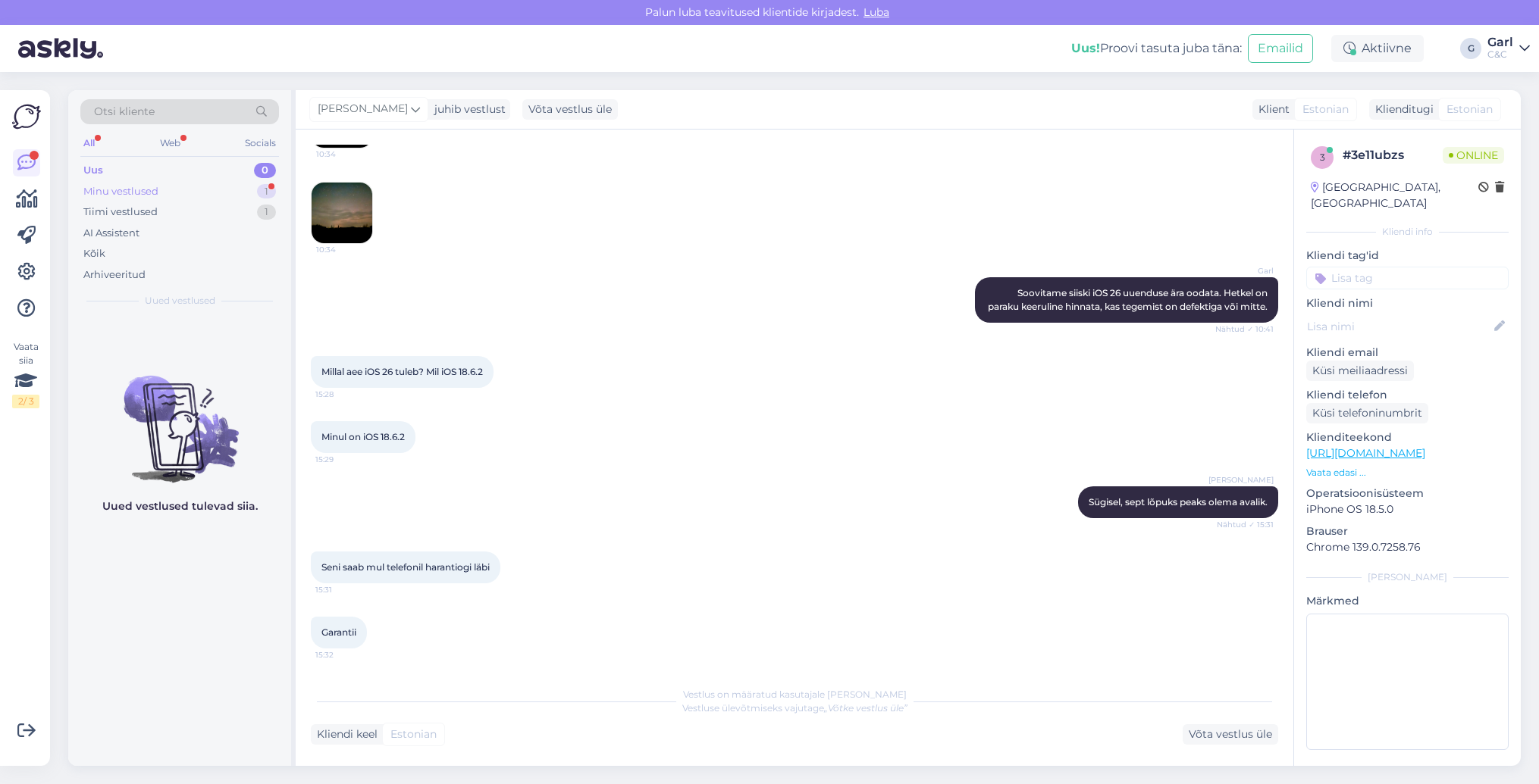
click at [250, 195] on div "Minu vestlused 1" at bounding box center [179, 192] width 199 height 21
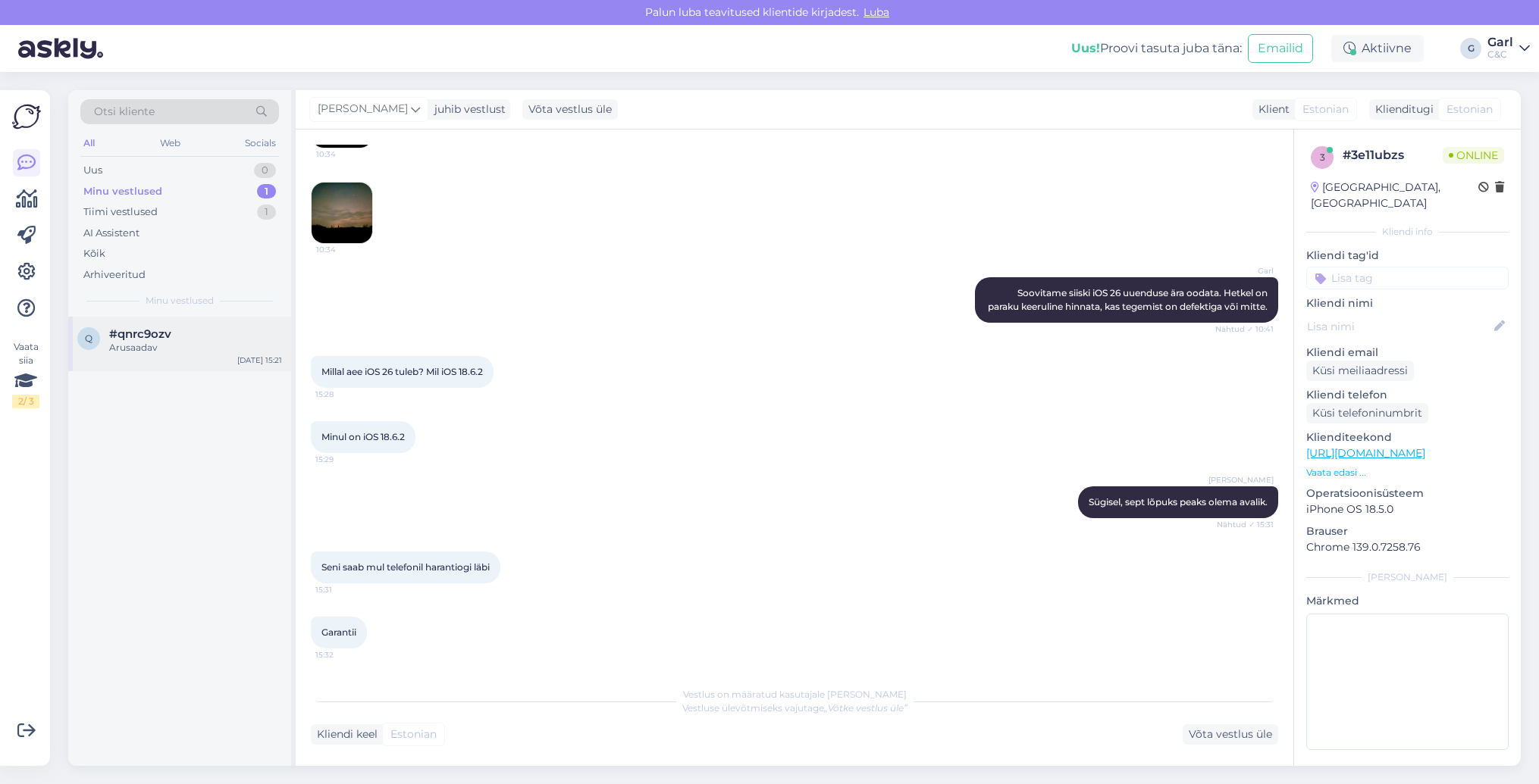
click at [202, 324] on div "q #qnrc9ozv Arusaadav [DATE] 15:21" at bounding box center [179, 344] width 223 height 55
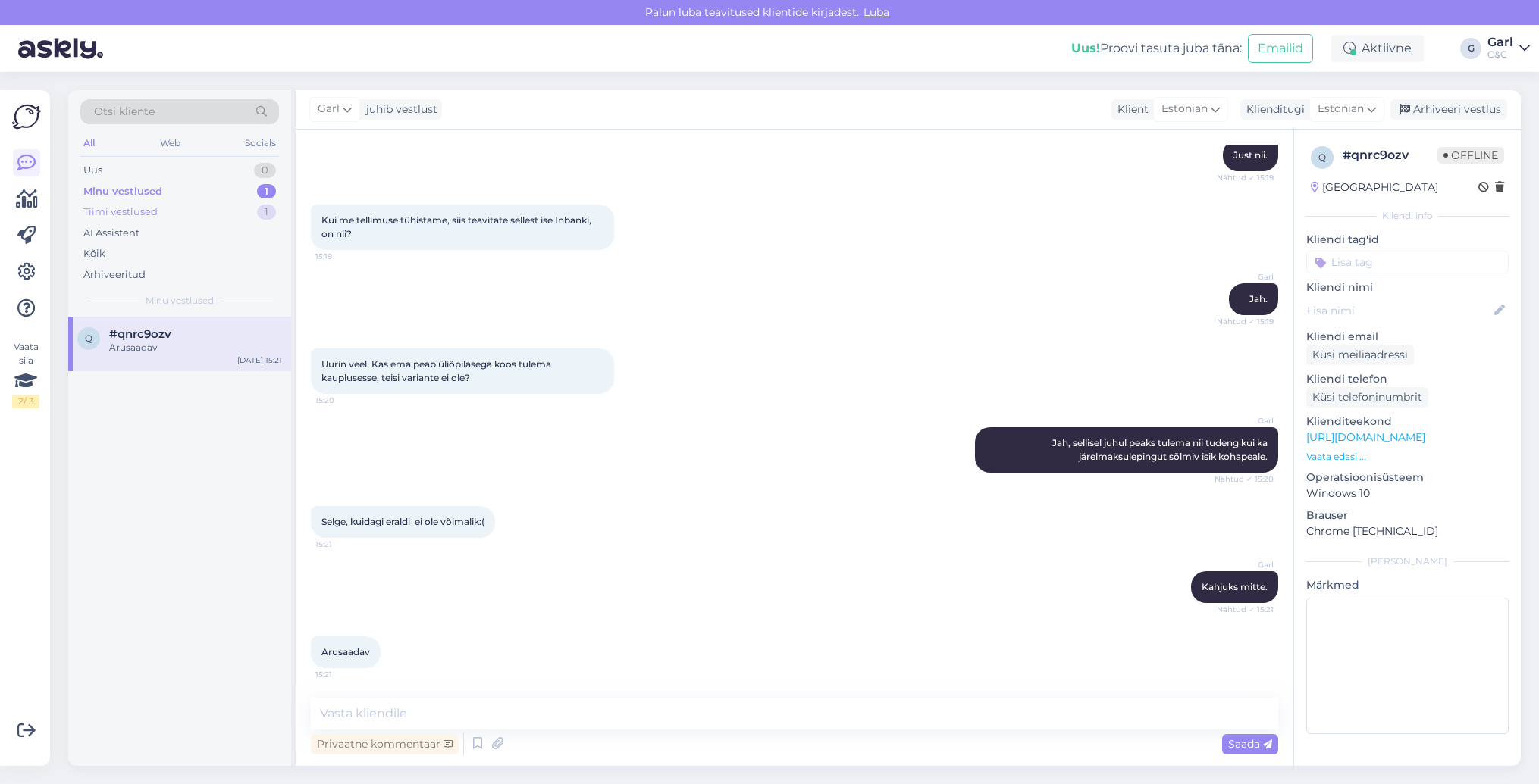
click at [210, 209] on div "Tiimi vestlused 1" at bounding box center [179, 212] width 199 height 21
click at [223, 335] on div "#3e11ubzs" at bounding box center [195, 334] width 173 height 14
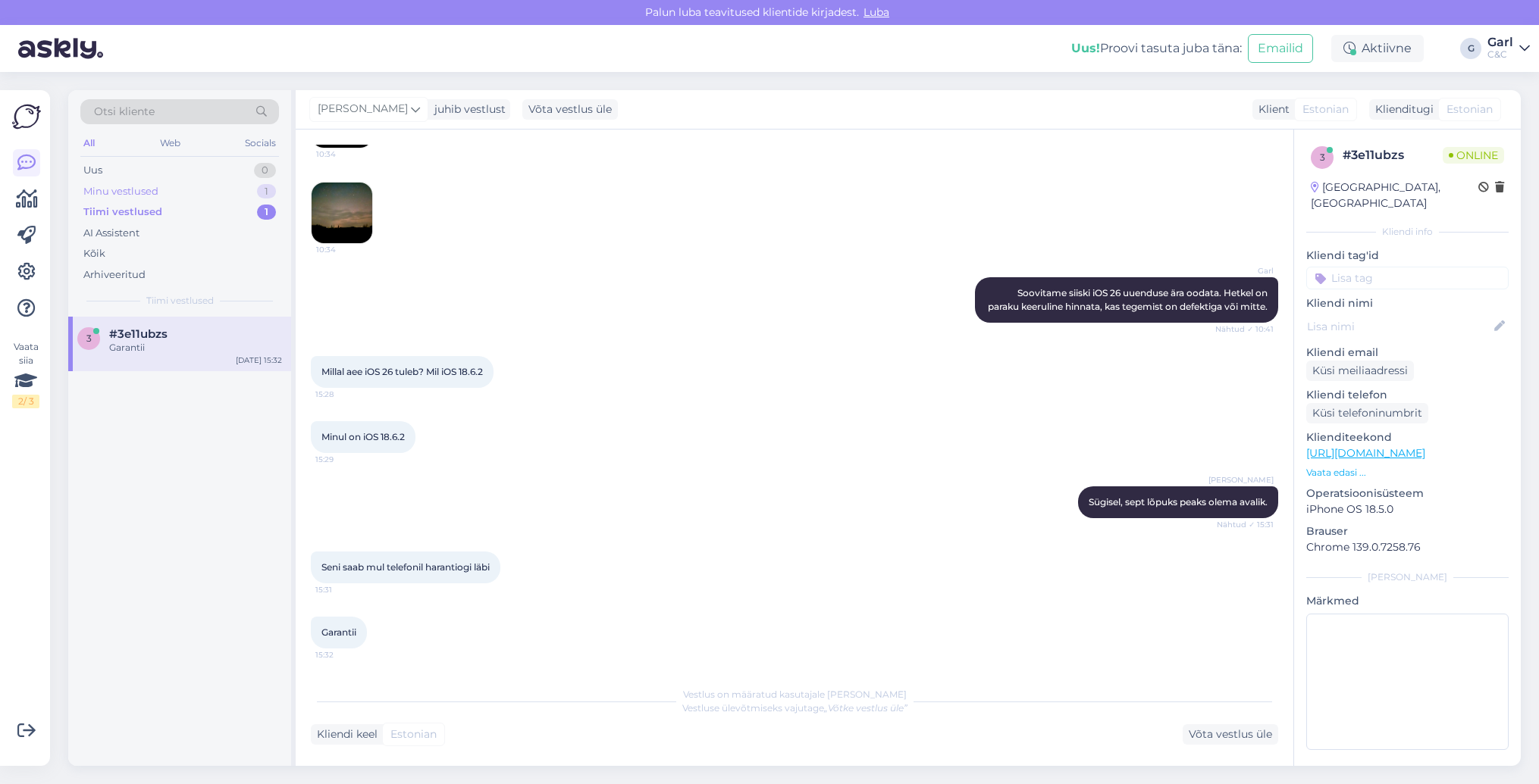
click at [231, 188] on div "Minu vestlused 1" at bounding box center [179, 192] width 199 height 21
click at [203, 345] on div at bounding box center [179, 541] width 223 height 449
click at [194, 344] on div "Arusaadav" at bounding box center [195, 348] width 173 height 14
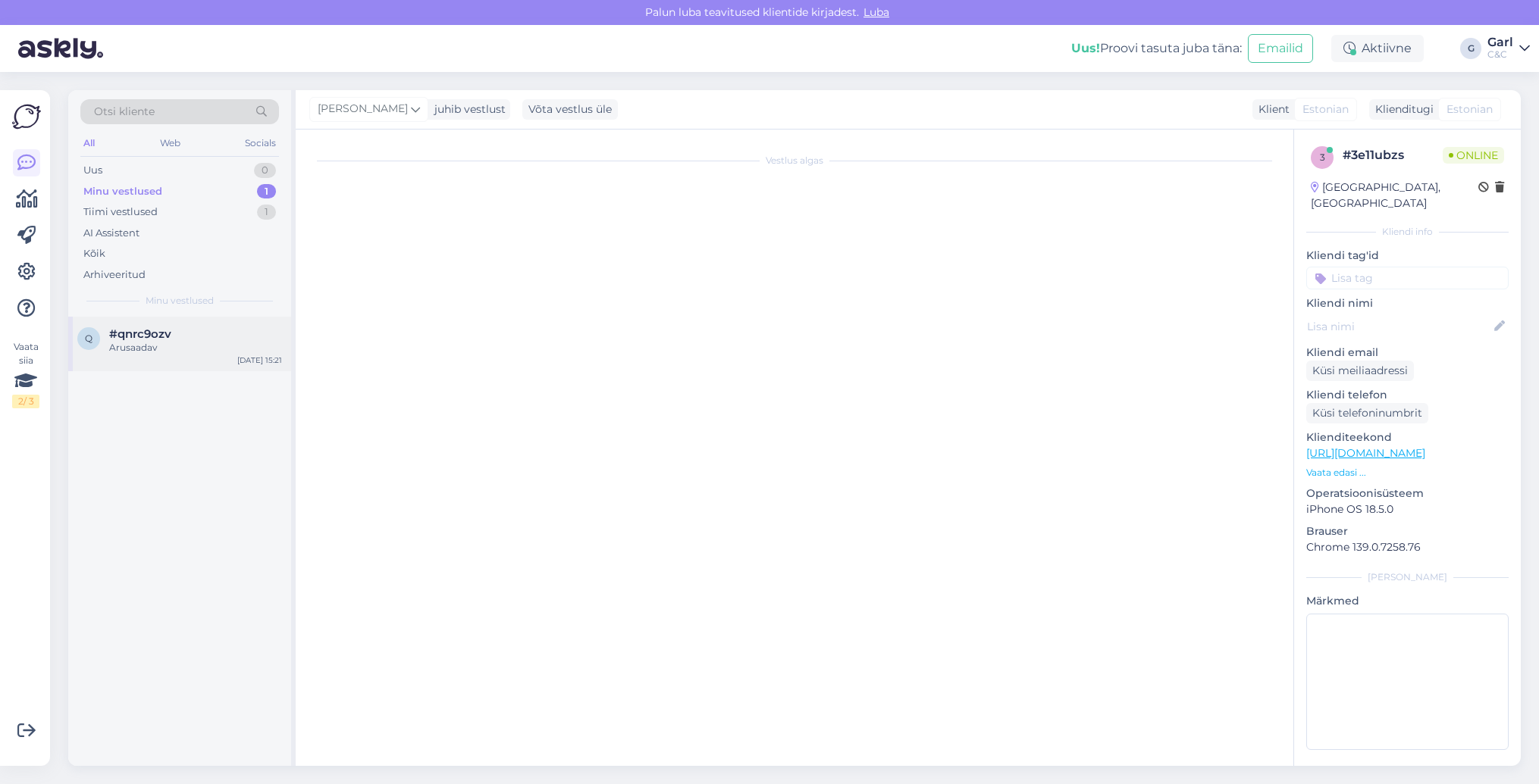
scroll to position [846, 0]
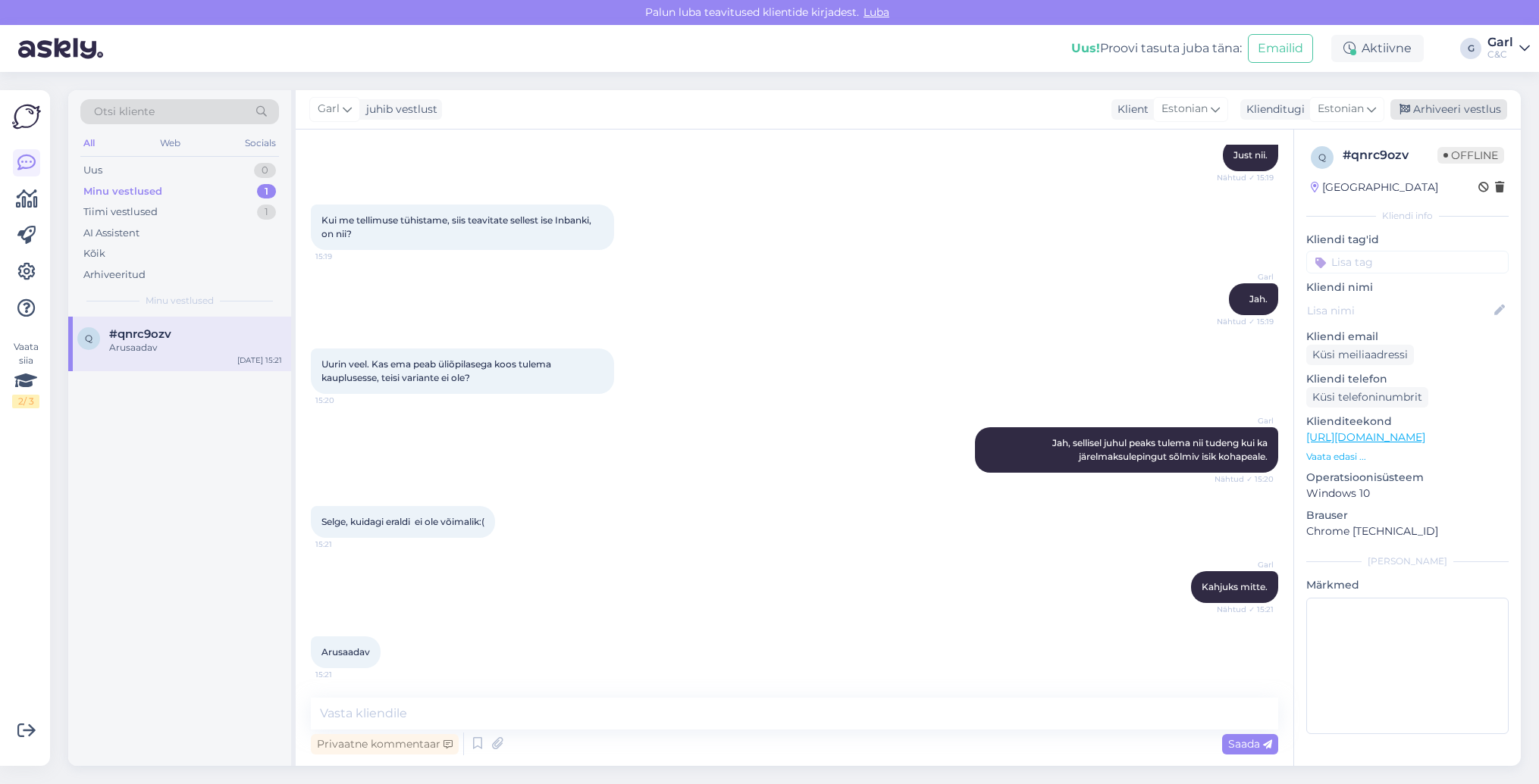
click at [1442, 103] on div "Arhiveeri vestlus" at bounding box center [1449, 109] width 117 height 20
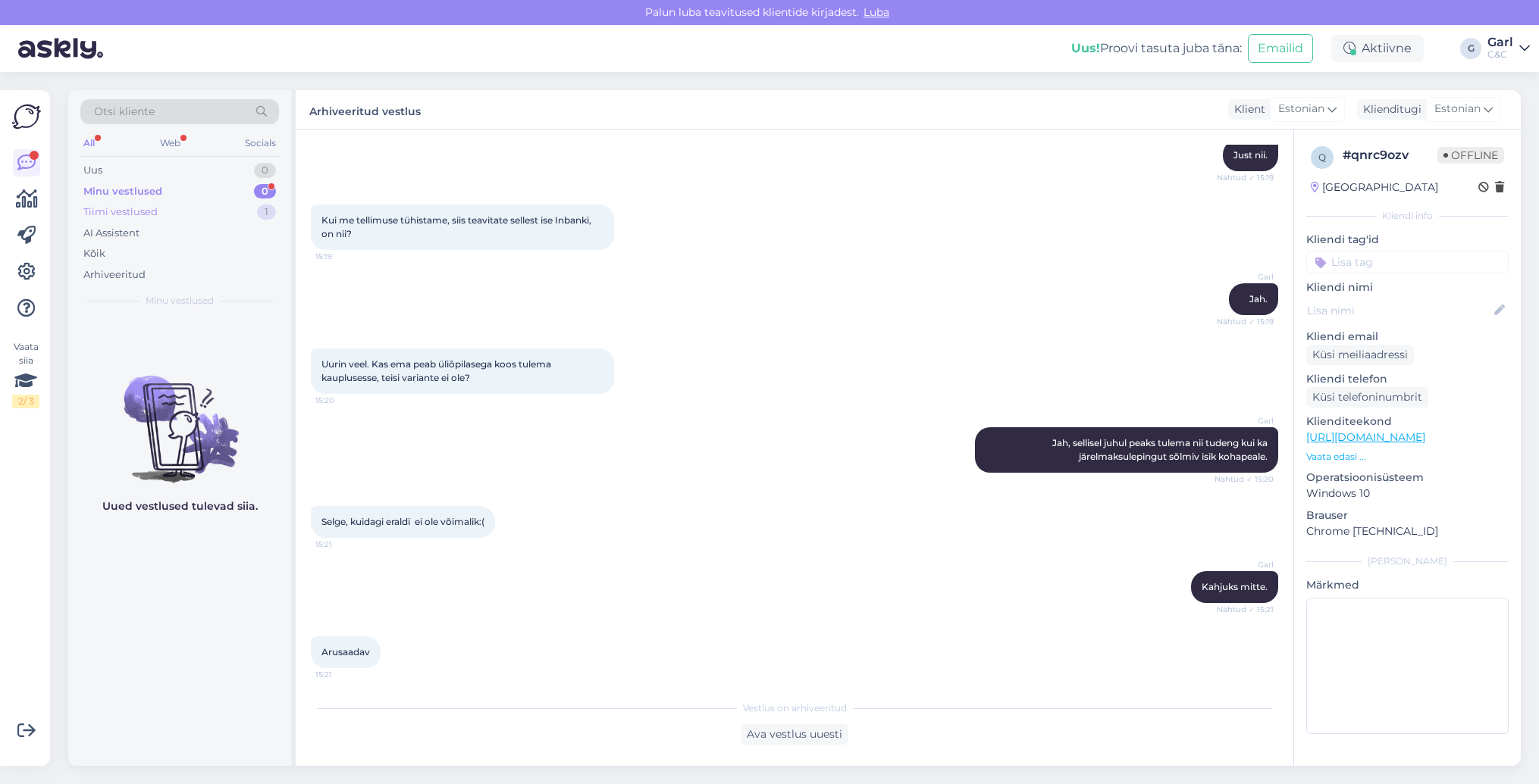
click at [229, 202] on div "Tiimi vestlused 1" at bounding box center [179, 212] width 199 height 21
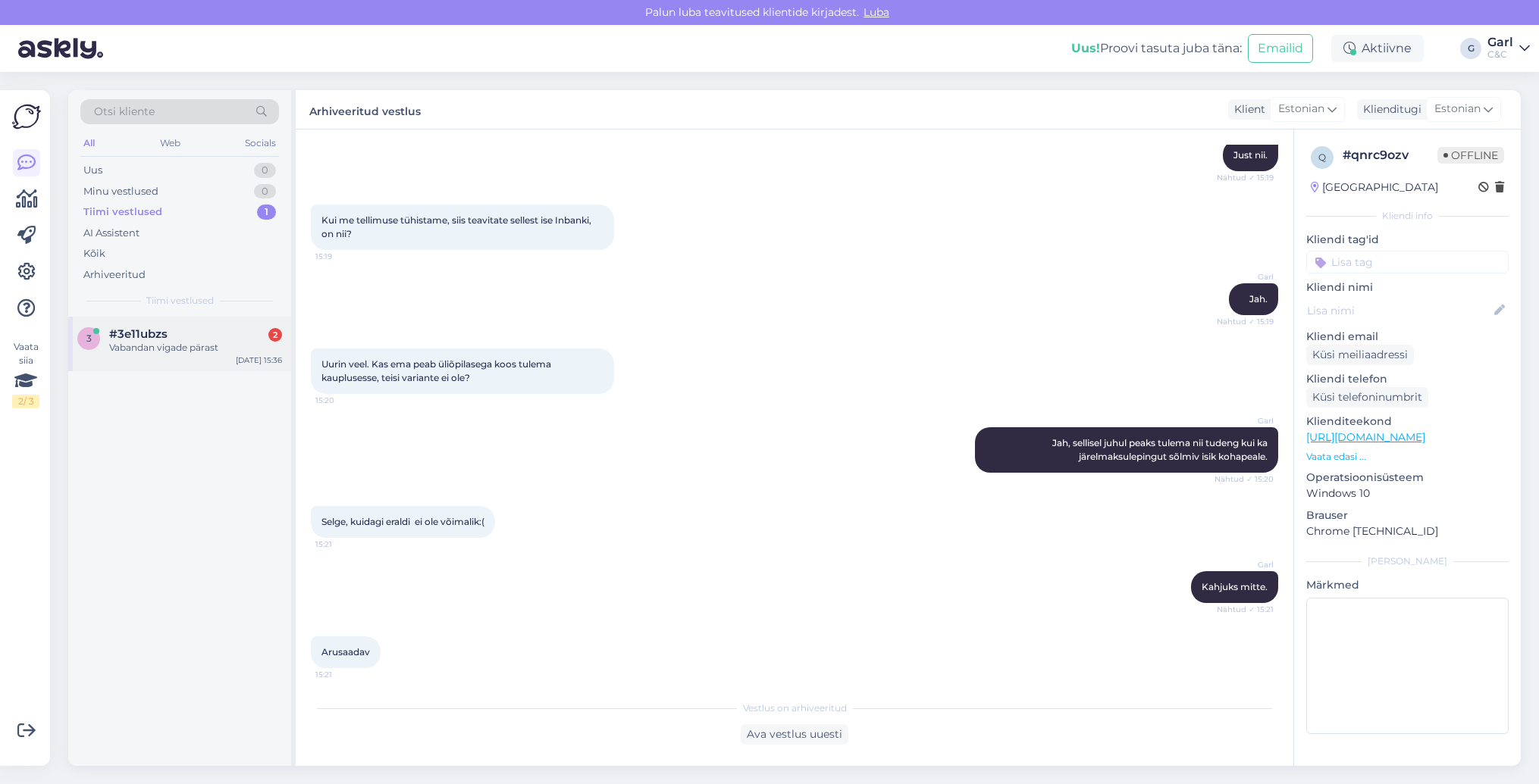
click at [224, 332] on div "#3e11ubzs 2" at bounding box center [195, 334] width 173 height 14
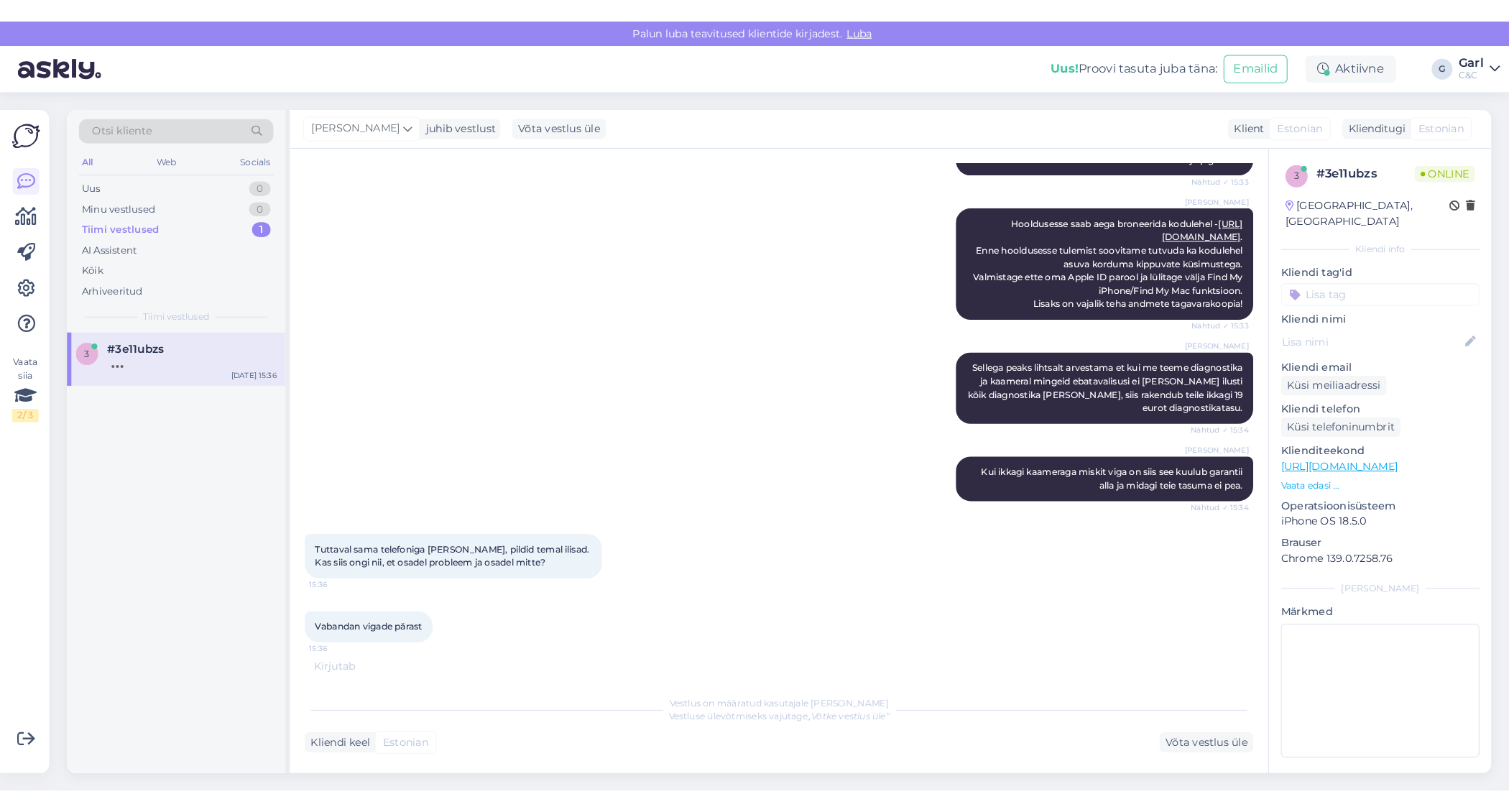
scroll to position [2093, 0]
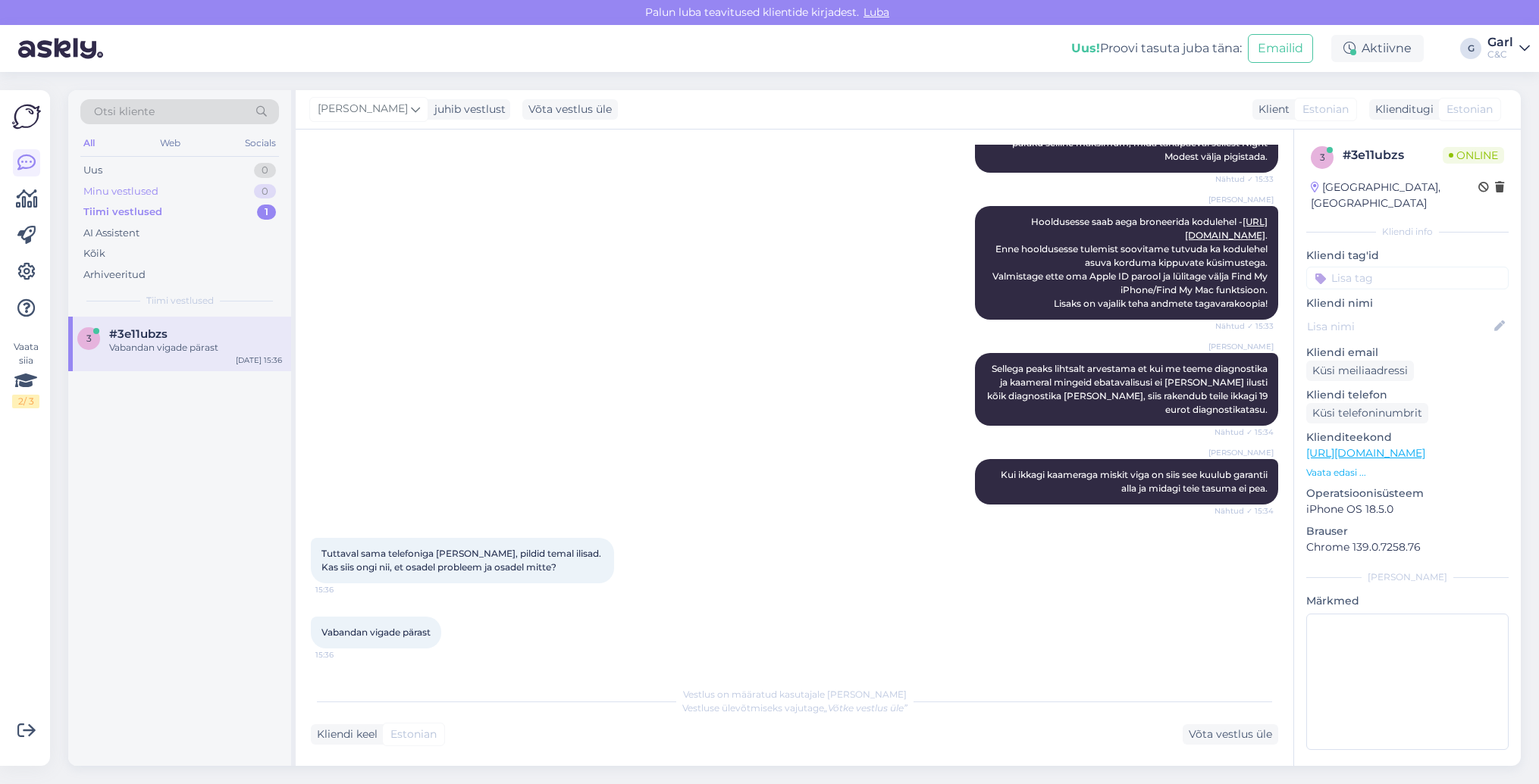
click at [118, 193] on div "Minu vestlused" at bounding box center [121, 192] width 75 height 15
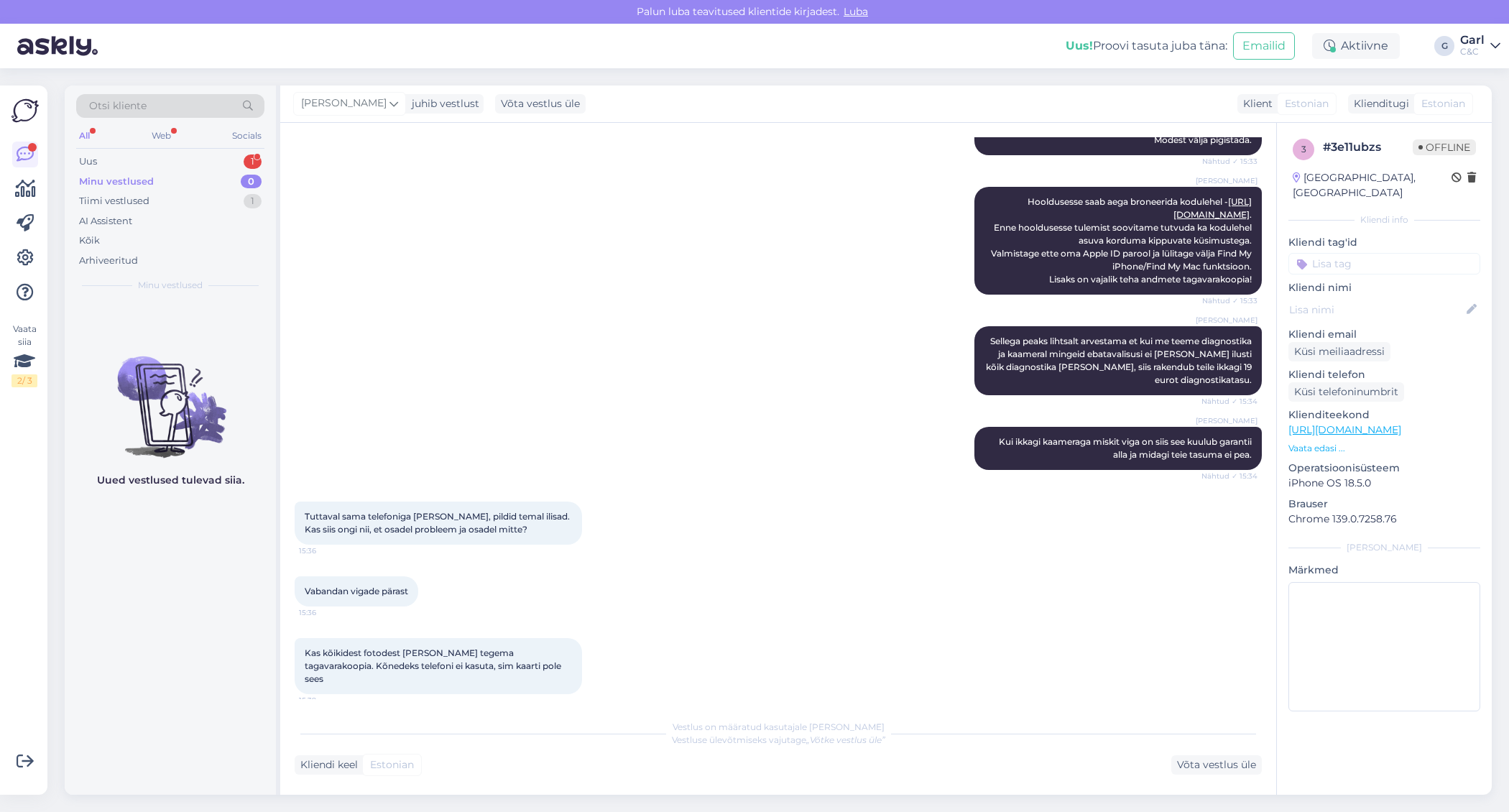
scroll to position [2174, 0]
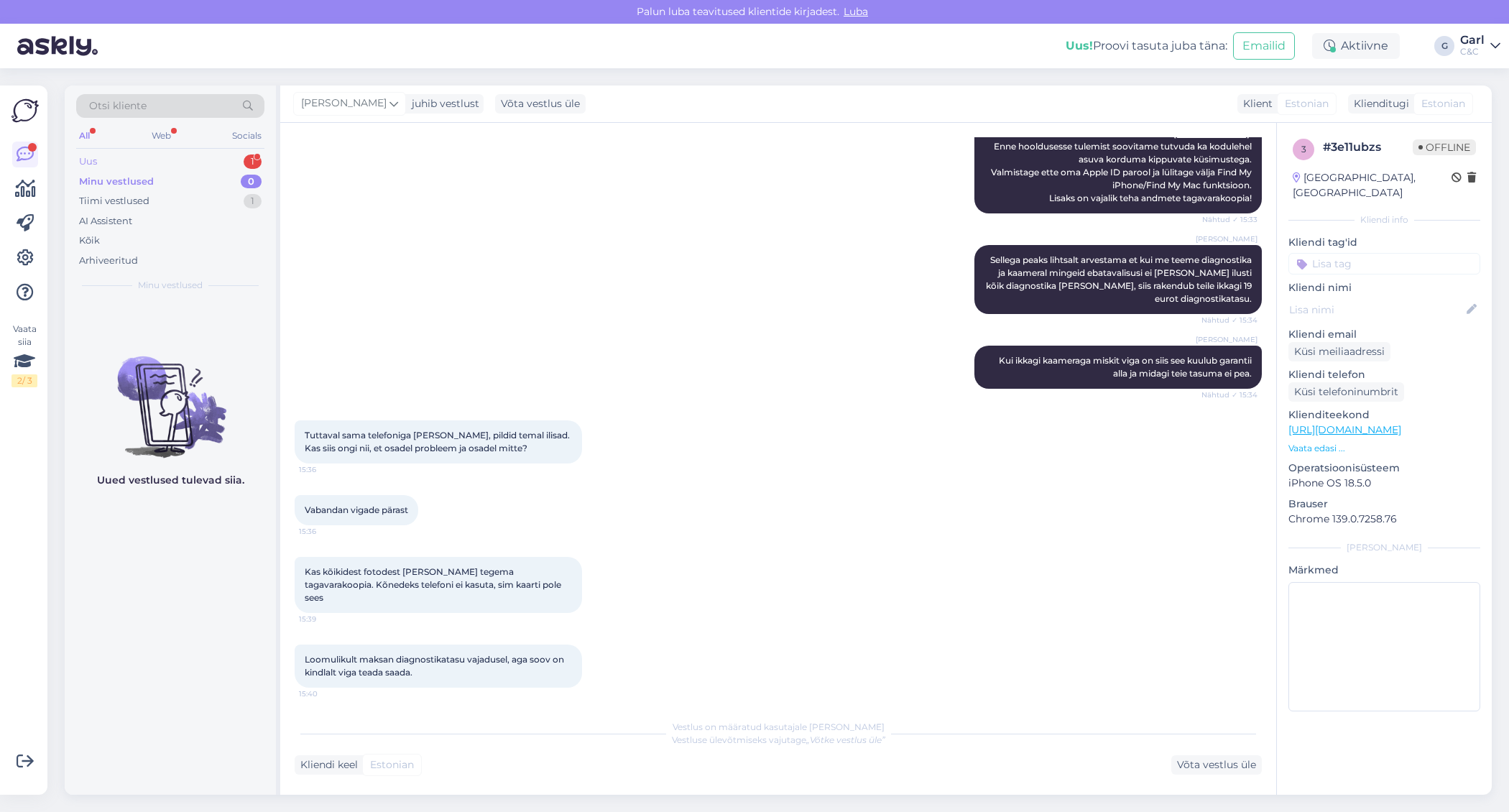
click at [230, 166] on div "Uus 1" at bounding box center [170, 162] width 188 height 20
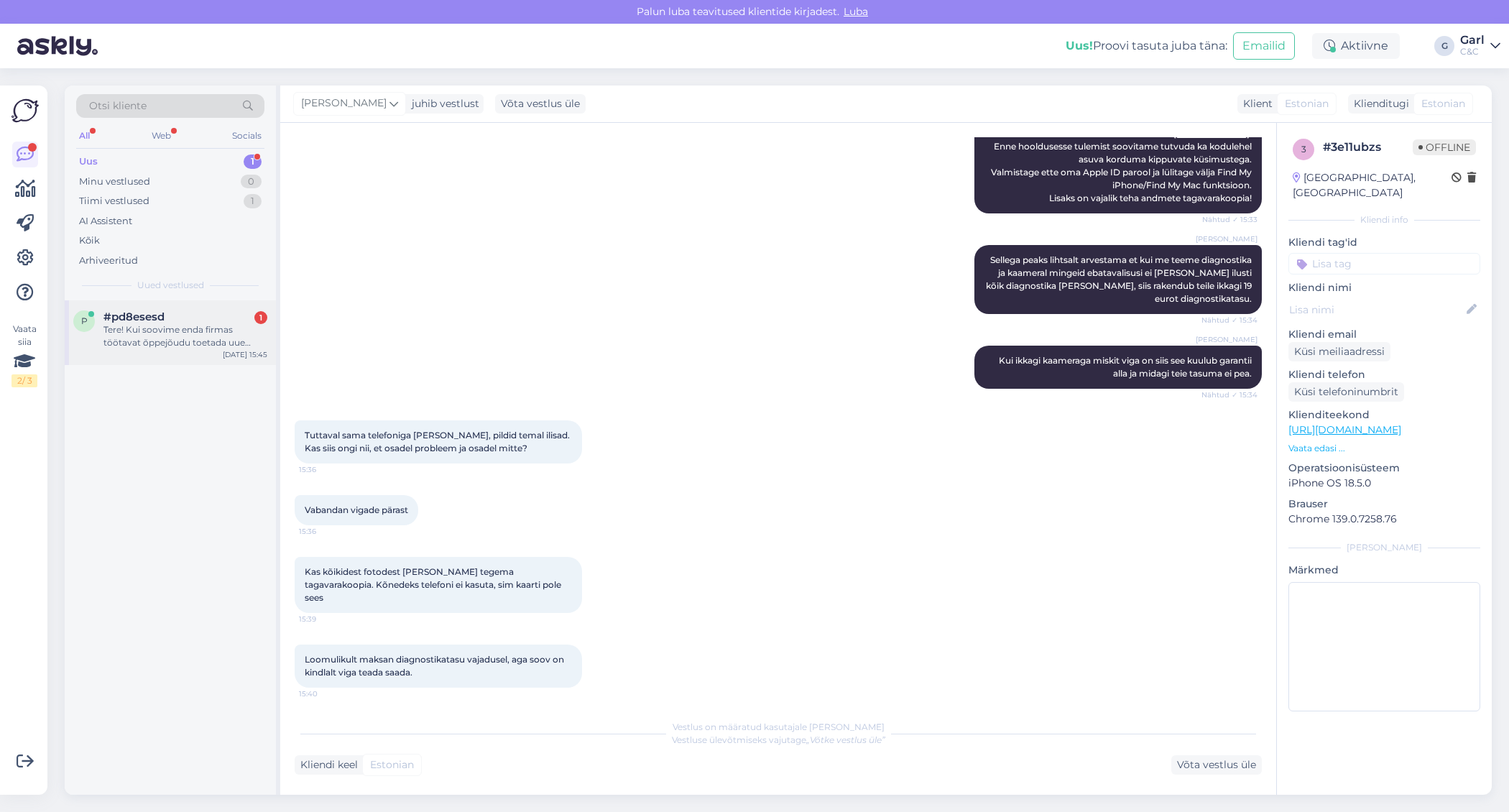
click at [188, 318] on div "#pd8esesd 1" at bounding box center [185, 317] width 164 height 13
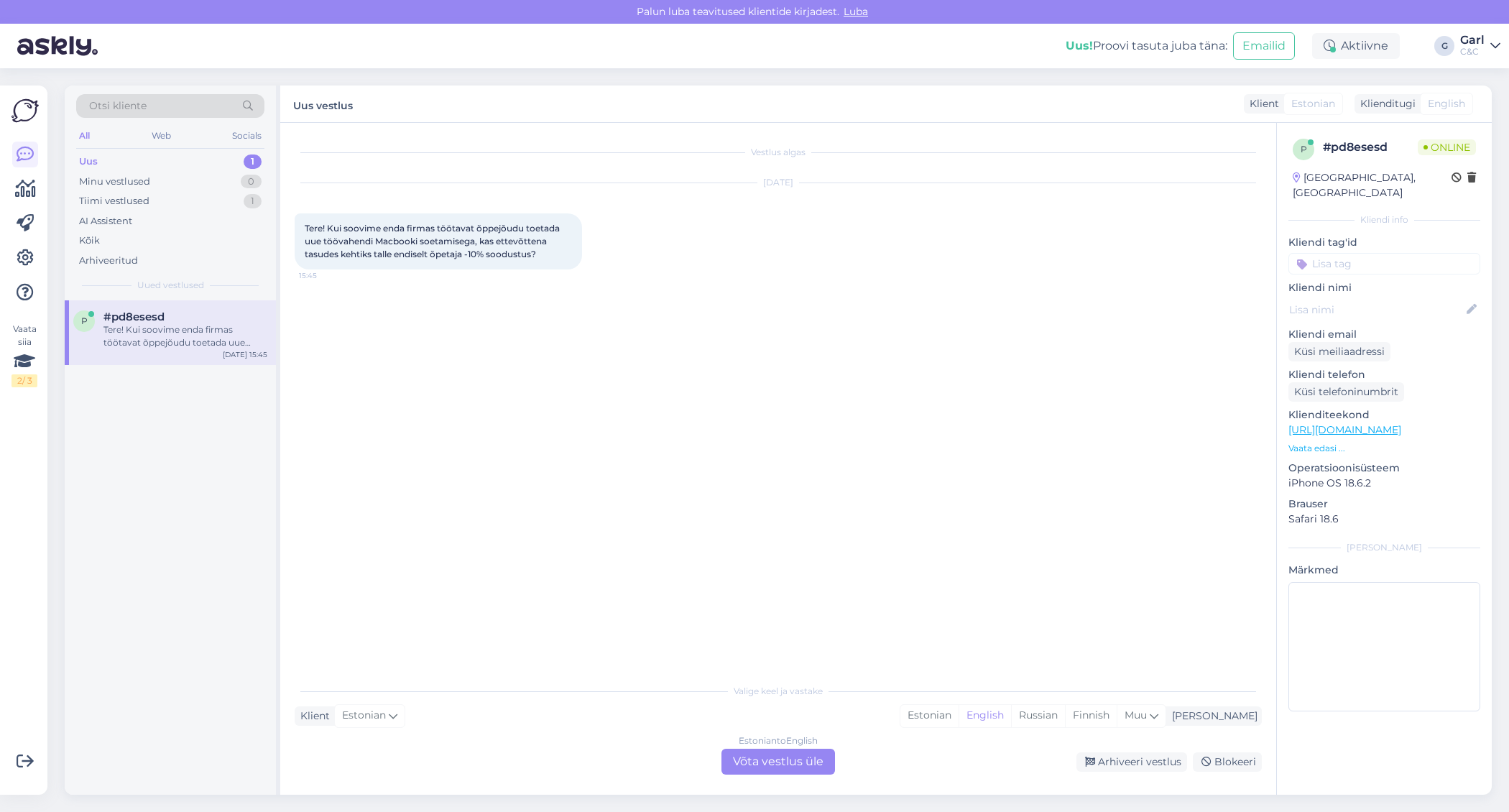
scroll to position [0, 0]
click at [959, 722] on div "Estonian" at bounding box center [929, 715] width 58 height 22
click at [813, 743] on div "Estonian to Estonian Võta vestlus üle" at bounding box center [778, 761] width 113 height 26
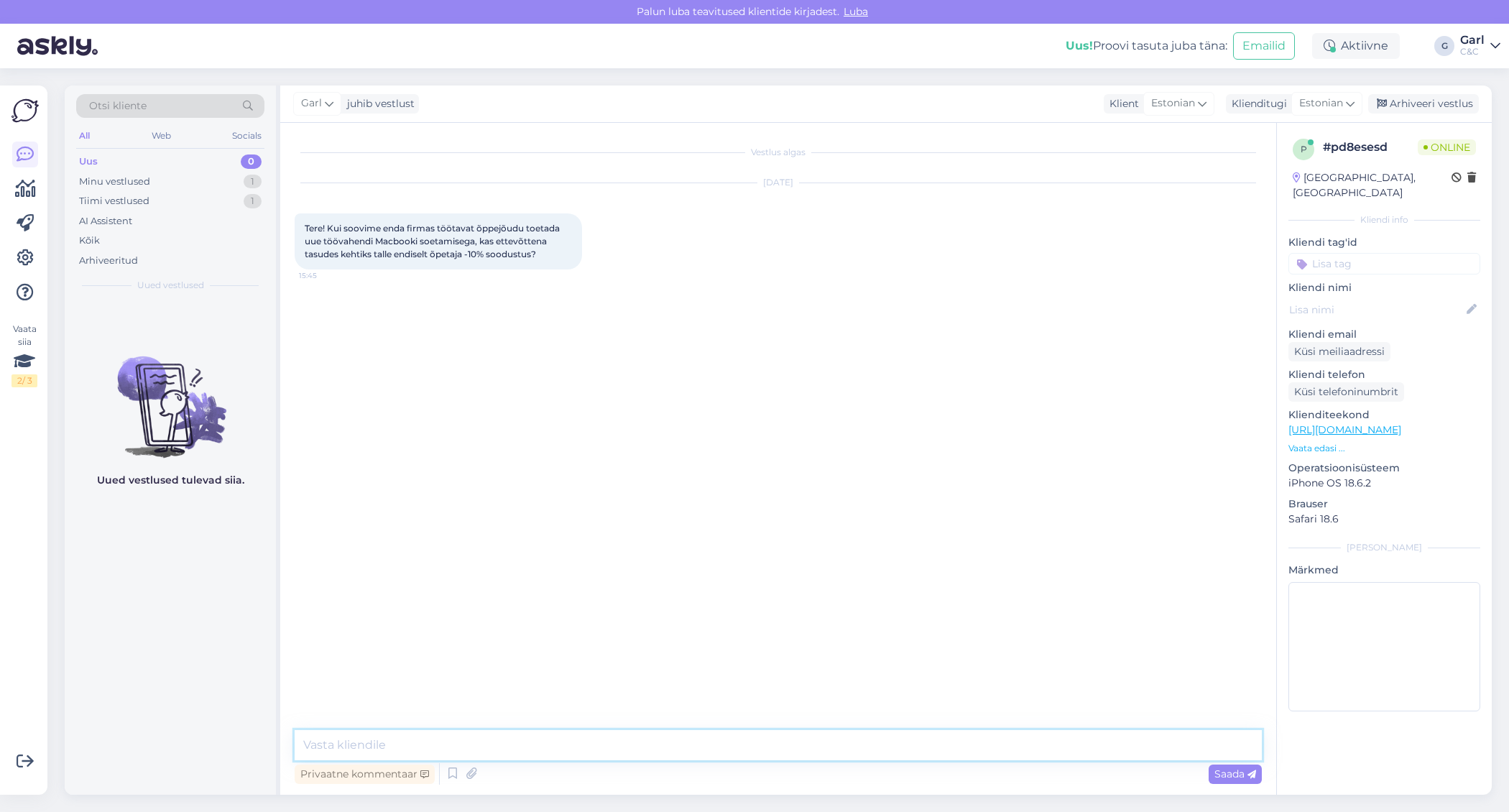
click at [806, 742] on textarea at bounding box center [778, 744] width 967 height 30
click at [806, 735] on textarea at bounding box center [778, 744] width 967 height 30
type textarea "Tere! Jah, see oleks võimalik. Sellisel juhul peaks nii ettevõtet esindav inime…"
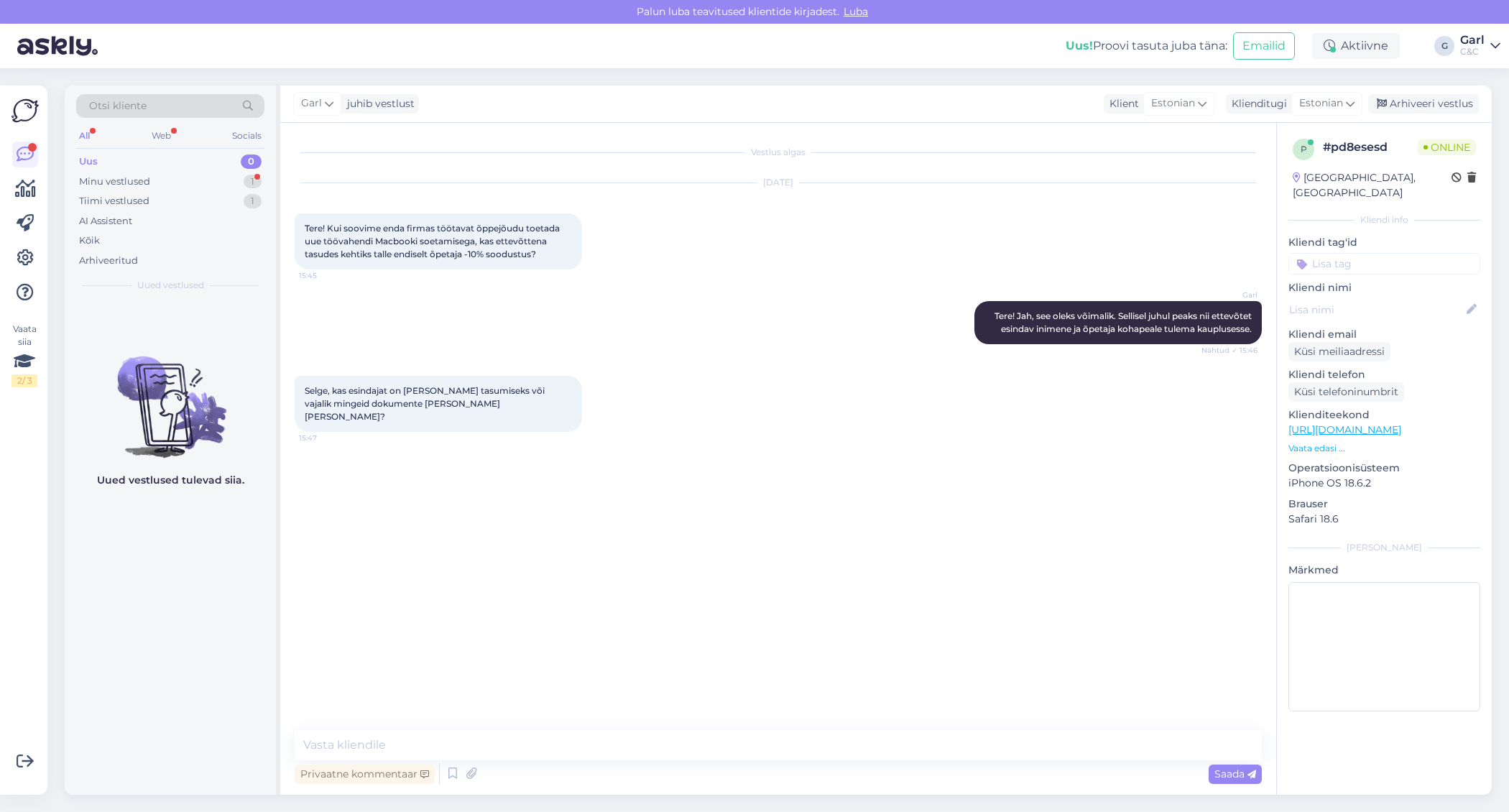
click at [188, 554] on div "Uued vestlused tulevad siia." at bounding box center [170, 548] width 211 height 494
click at [605, 717] on div "Vestlus algas [DATE] Tere! Kui soovime enda firmas töötavat õppejõudu toetada u…" at bounding box center [778, 458] width 996 height 671
click at [570, 738] on textarea at bounding box center [778, 744] width 967 height 30
click at [526, 733] on textarea at bounding box center [778, 744] width 967 height 30
click at [525, 733] on textarea at bounding box center [778, 744] width 967 height 30
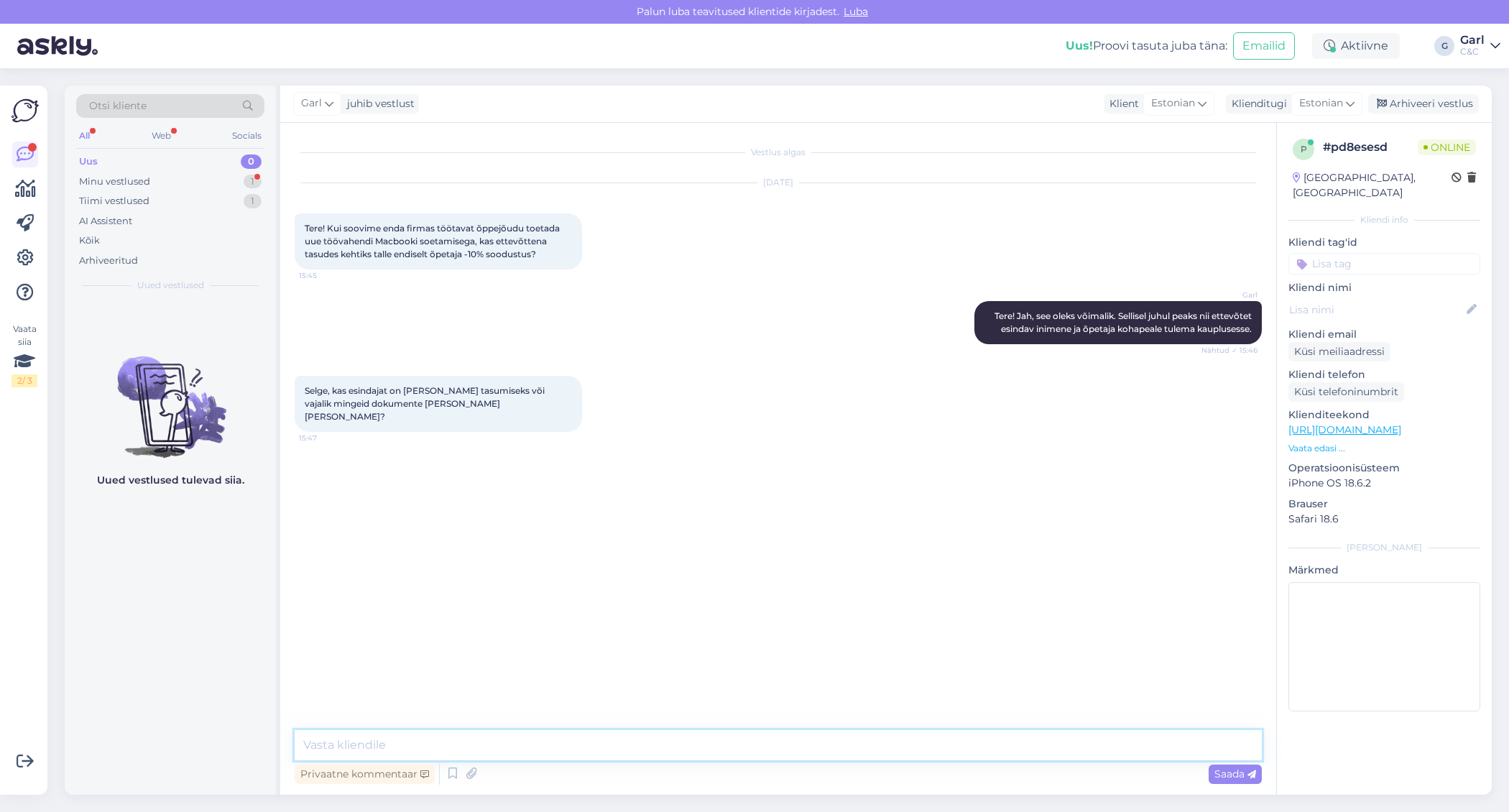
click at [525, 733] on textarea at bounding box center [778, 744] width 967 height 30
type textarea "Tasumiseks."
type textarea "[PERSON_NAME], võtke heaks!"
